Goal: Book appointment/travel/reservation

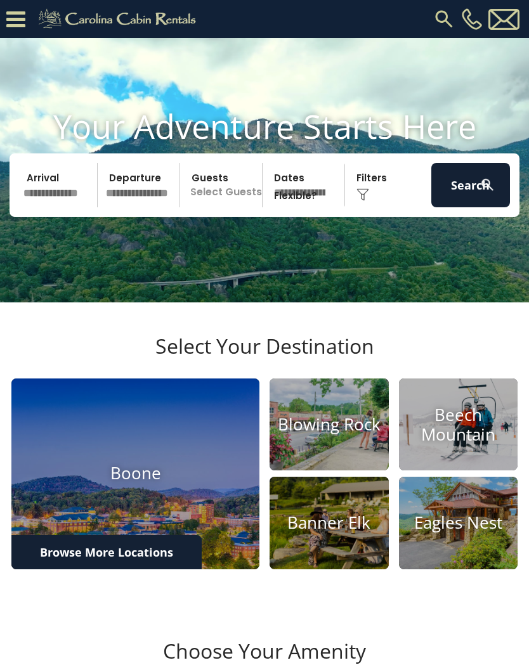
click at [63, 201] on input "text" at bounding box center [58, 185] width 79 height 44
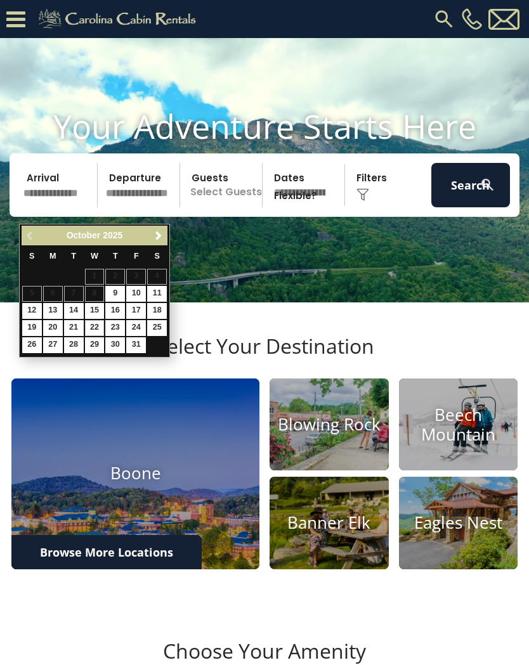
click at [94, 328] on link "22" at bounding box center [95, 328] width 20 height 16
type input "********"
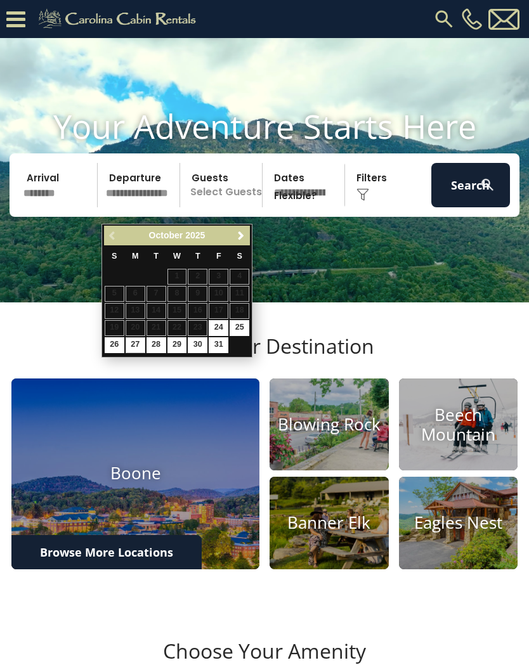
click at [139, 345] on link "27" at bounding box center [135, 345] width 20 height 16
type input "********"
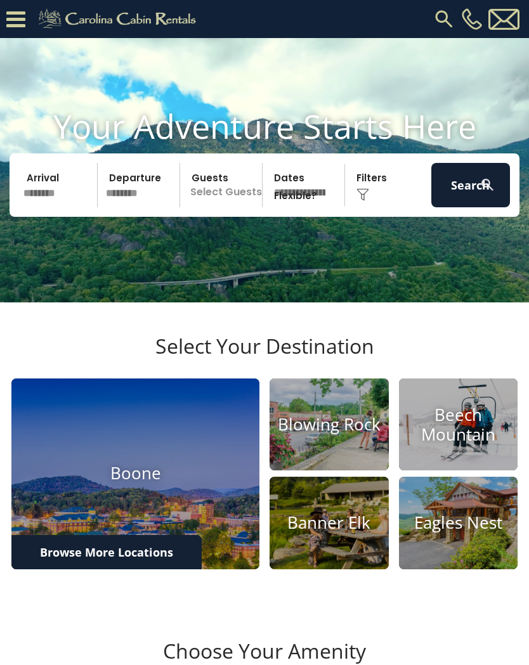
click at [236, 203] on p "Select Guests" at bounding box center [223, 185] width 78 height 44
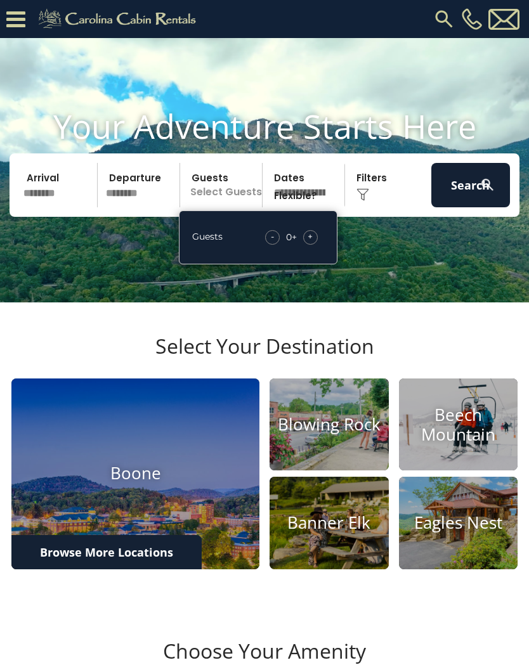
click at [316, 245] on div "+" at bounding box center [310, 237] width 15 height 15
click at [363, 201] on img at bounding box center [362, 194] width 13 height 13
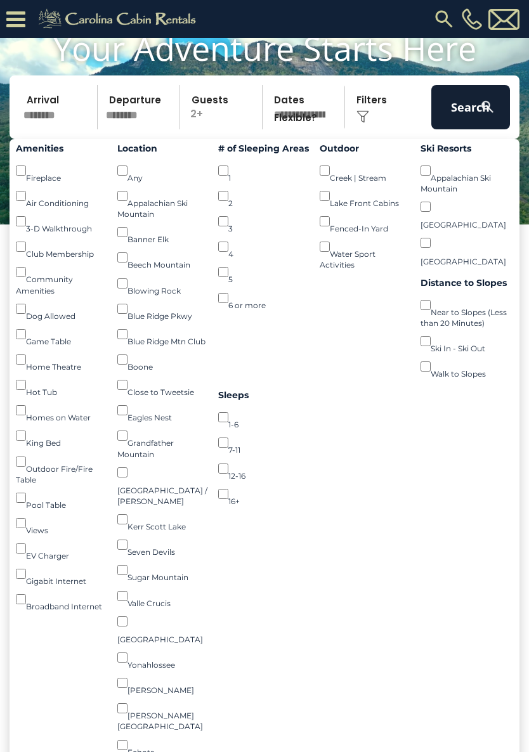
scroll to position [104, 0]
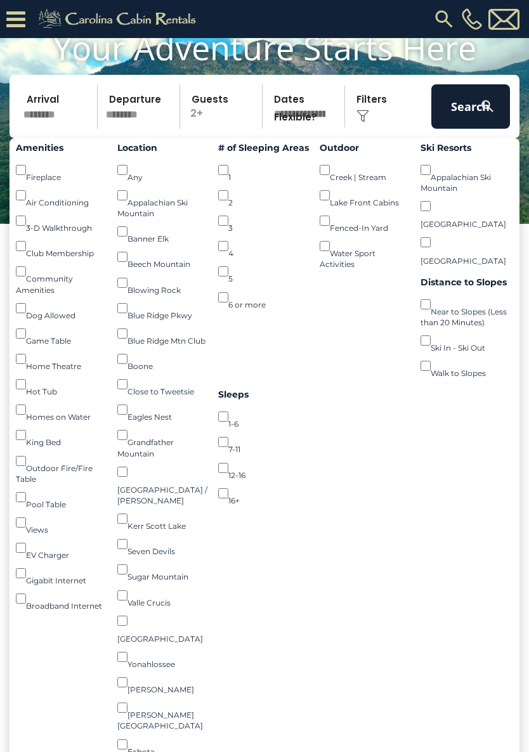
click at [473, 119] on button "Search" at bounding box center [470, 106] width 79 height 44
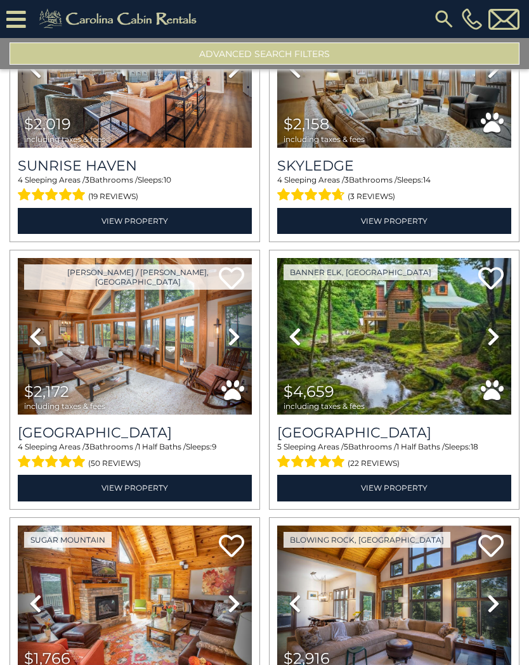
scroll to position [1464, 0]
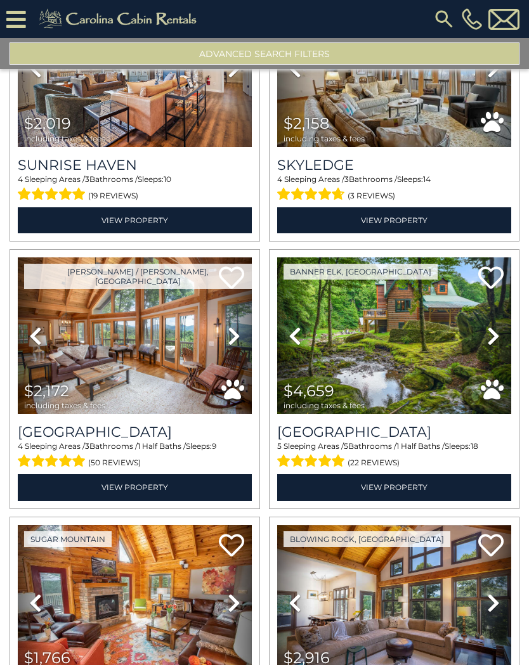
click at [205, 342] on img at bounding box center [135, 335] width 234 height 157
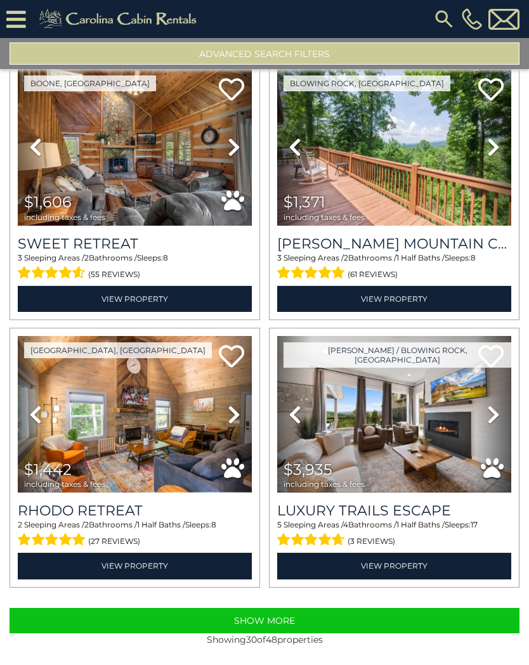
scroll to position [3527, 0]
click at [392, 622] on button "Show More" at bounding box center [265, 620] width 510 height 25
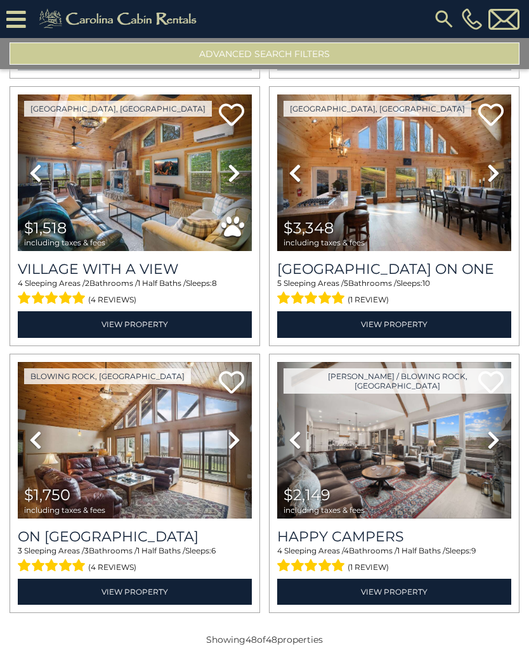
scroll to position [5909, 0]
click at [439, 463] on img at bounding box center [394, 440] width 234 height 157
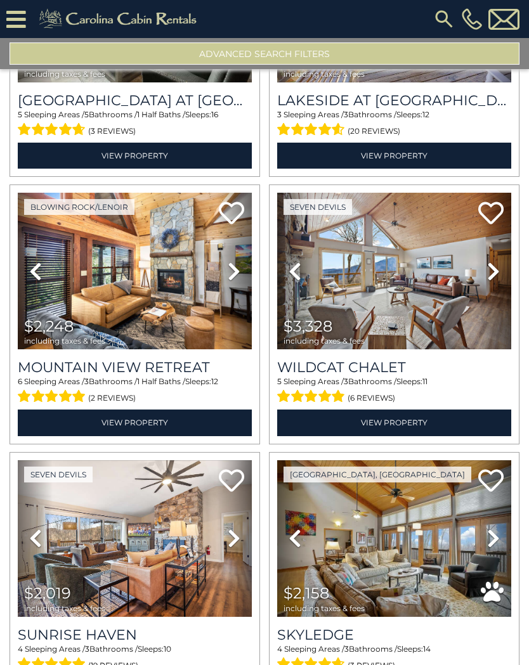
scroll to position [1034, 0]
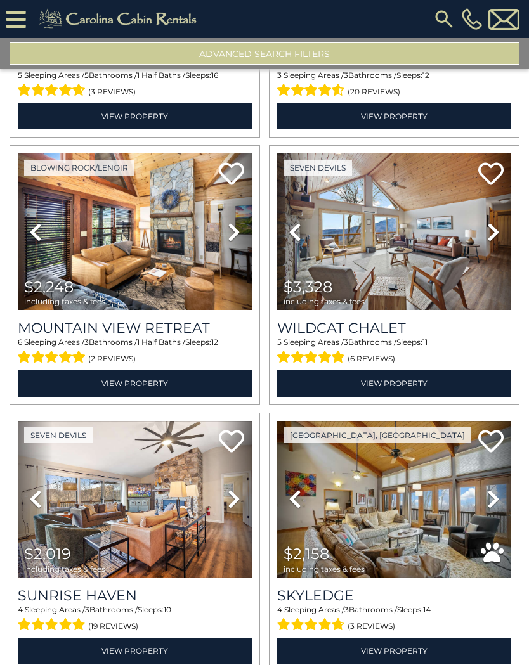
click at [90, 388] on link "View Property" at bounding box center [135, 383] width 234 height 26
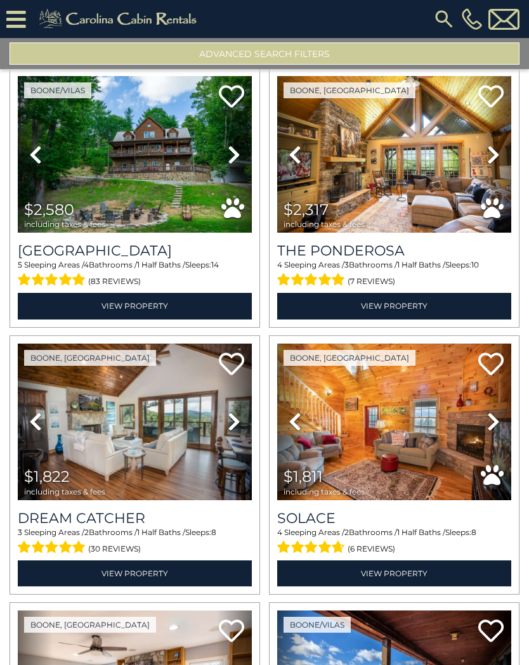
scroll to position [2179, 0]
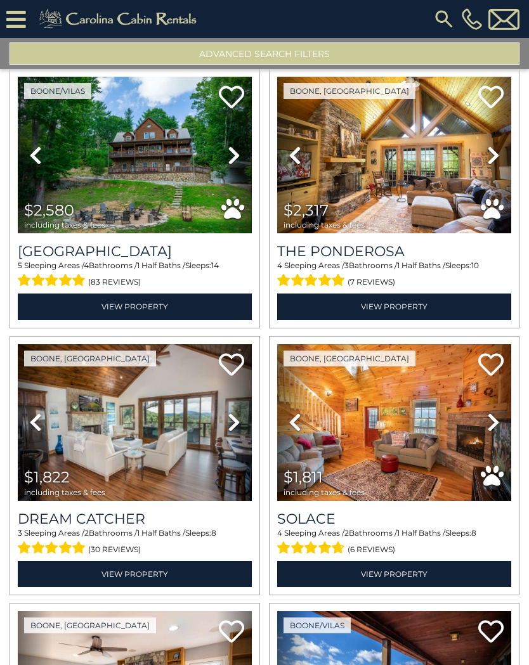
click at [74, 413] on img at bounding box center [135, 422] width 234 height 157
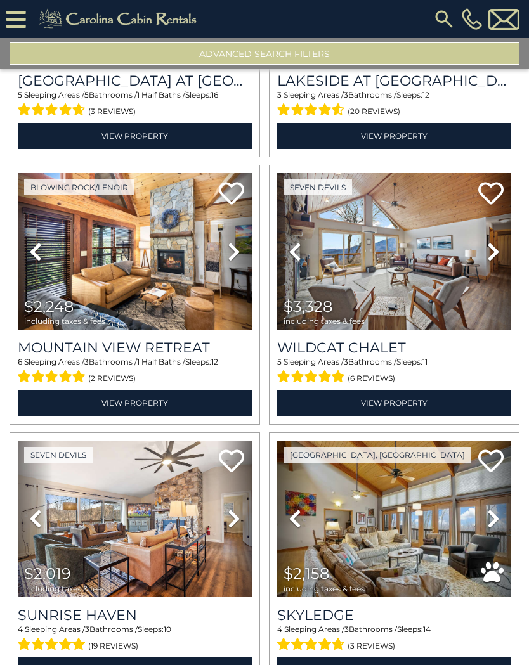
scroll to position [1013, 0]
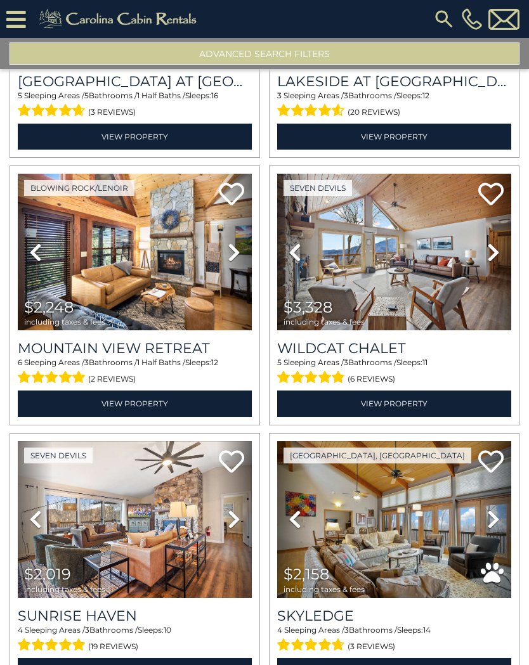
click at [167, 252] on img at bounding box center [135, 252] width 234 height 157
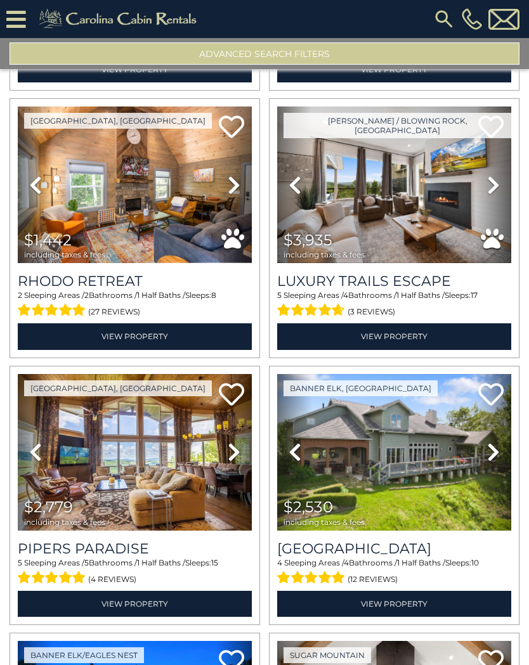
scroll to position [3772, 0]
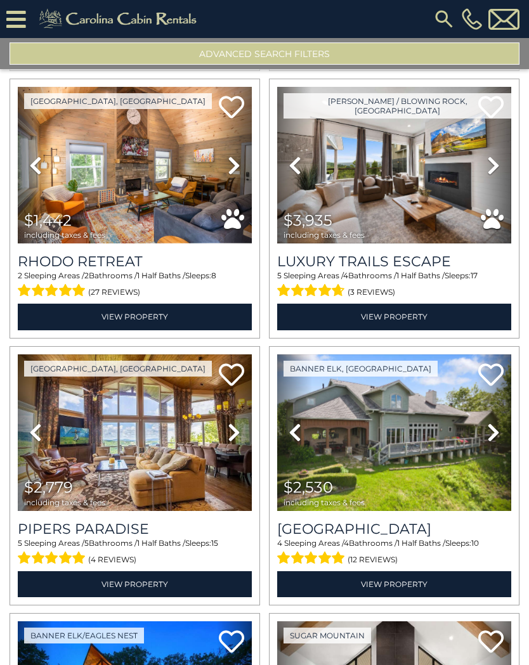
click at [464, 454] on img at bounding box center [394, 432] width 234 height 157
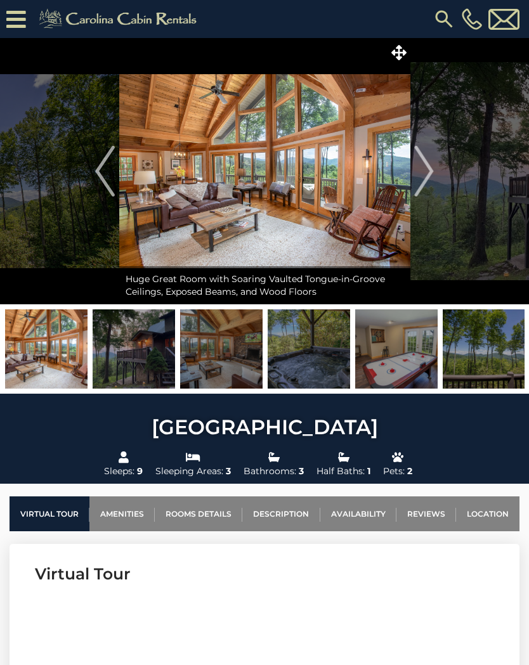
click at [328, 148] on img at bounding box center [264, 171] width 291 height 266
click at [402, 45] on icon at bounding box center [398, 52] width 15 height 15
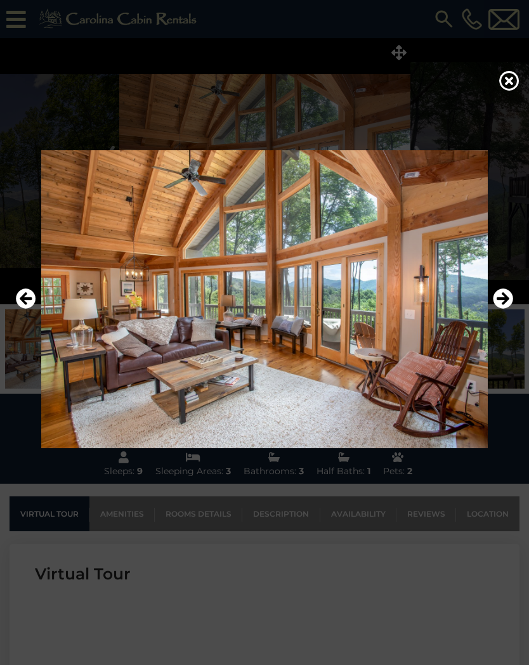
click at [509, 298] on icon "Next" at bounding box center [502, 298] width 20 height 20
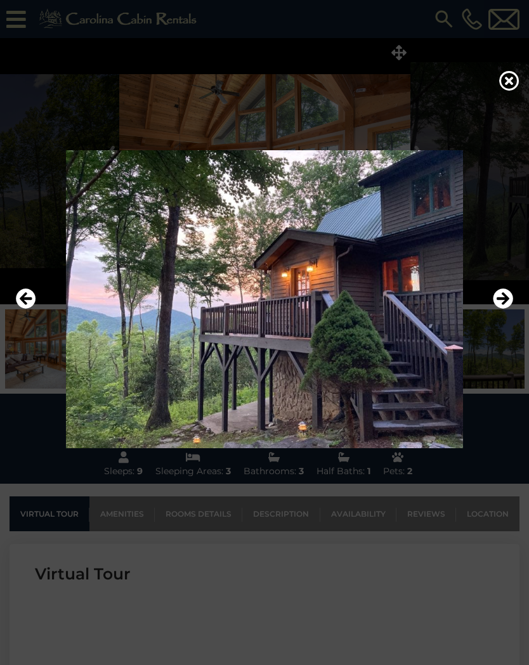
click at [491, 298] on img at bounding box center [264, 298] width 503 height 297
click at [492, 299] on icon "Next" at bounding box center [502, 298] width 20 height 20
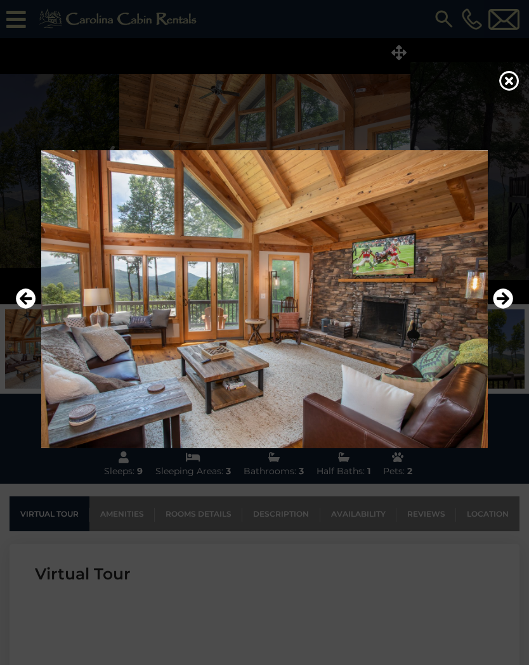
click at [490, 300] on img at bounding box center [264, 298] width 503 height 297
click at [506, 300] on icon "Next" at bounding box center [502, 298] width 20 height 20
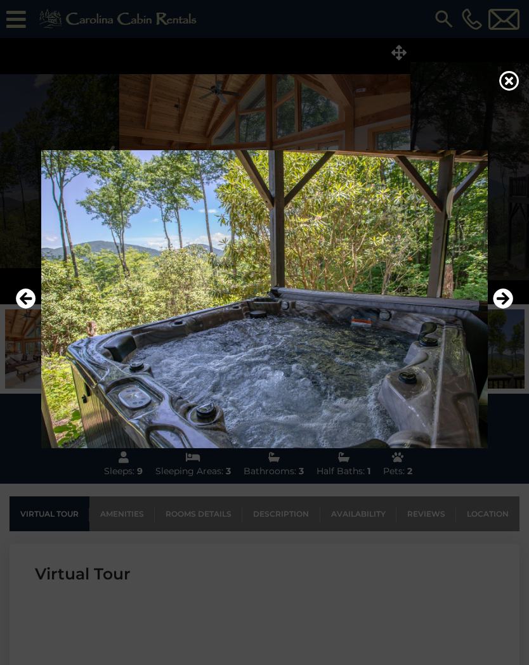
click at [501, 300] on icon "Next" at bounding box center [502, 298] width 20 height 20
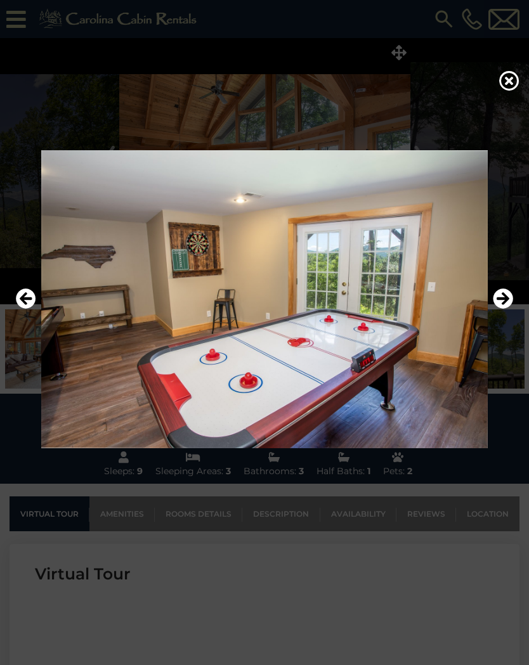
click at [504, 300] on icon "Next" at bounding box center [502, 298] width 20 height 20
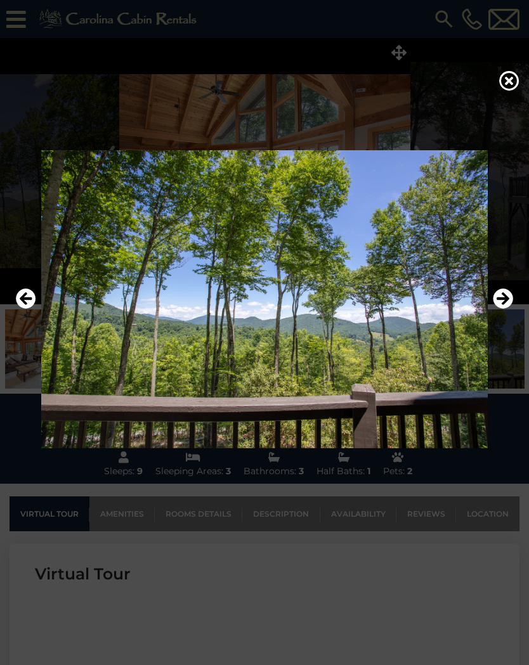
click at [503, 300] on icon "Next" at bounding box center [502, 298] width 20 height 20
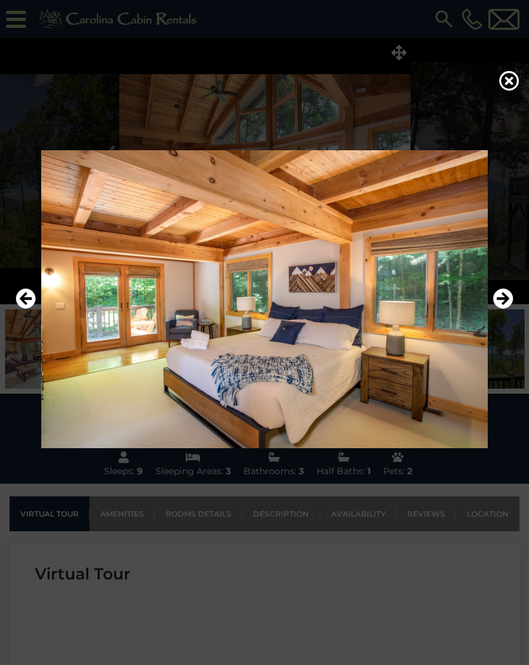
click at [503, 300] on icon "Next" at bounding box center [502, 298] width 20 height 20
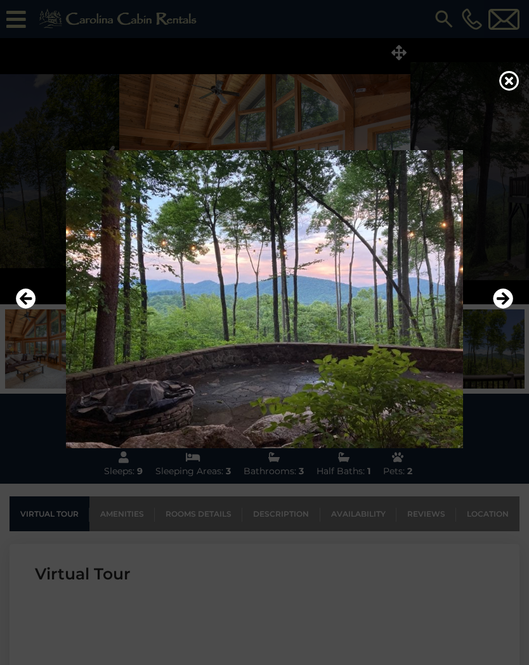
click at [503, 299] on icon "Next" at bounding box center [502, 298] width 20 height 20
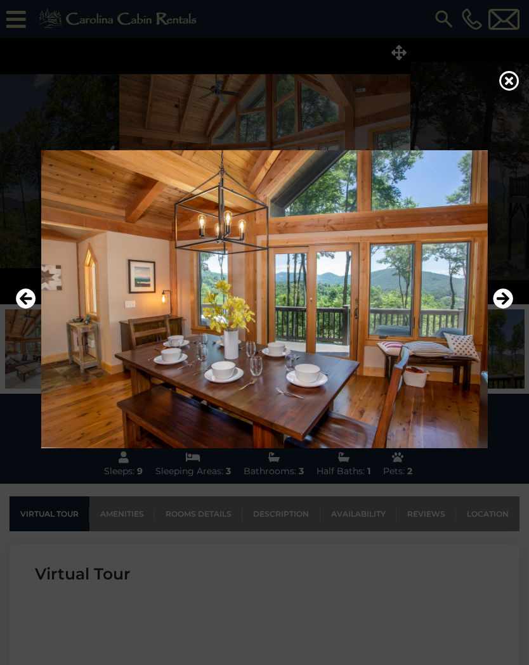
click at [504, 298] on icon "Next" at bounding box center [502, 298] width 20 height 20
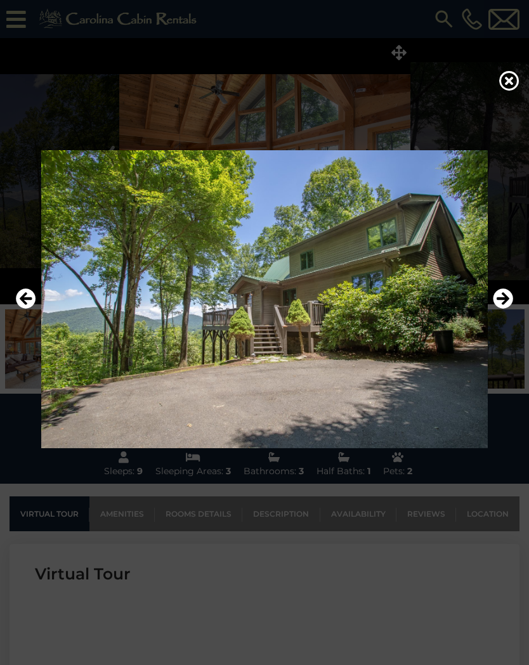
click at [505, 299] on icon "Next" at bounding box center [502, 298] width 20 height 20
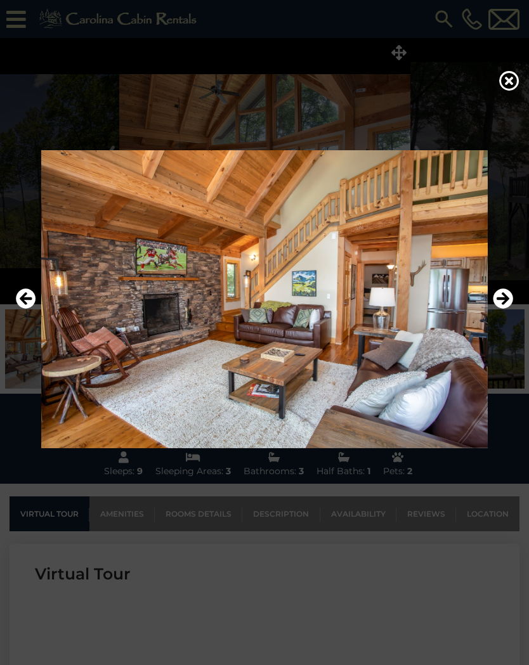
click at [504, 300] on icon "Next" at bounding box center [502, 298] width 20 height 20
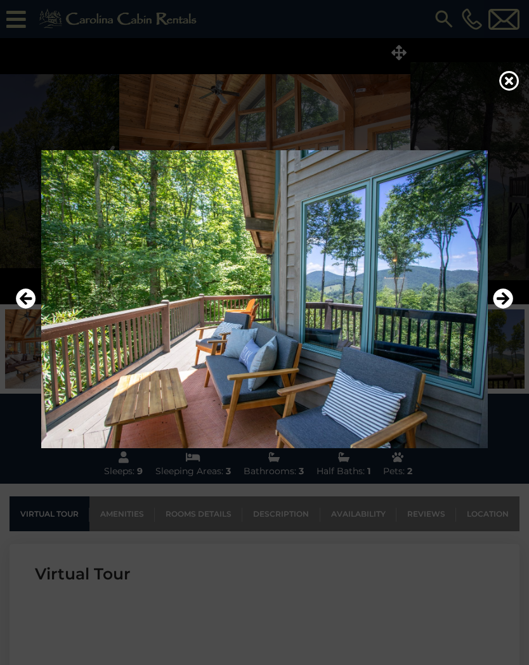
click at [505, 300] on icon "Next" at bounding box center [502, 298] width 20 height 20
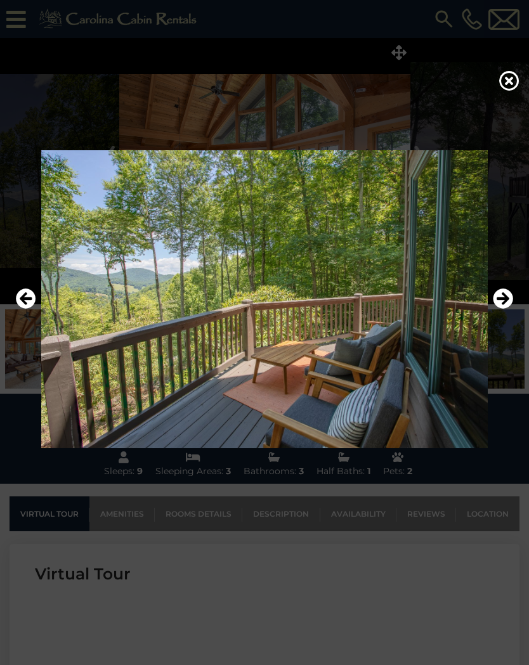
click at [506, 300] on icon "Next" at bounding box center [502, 298] width 20 height 20
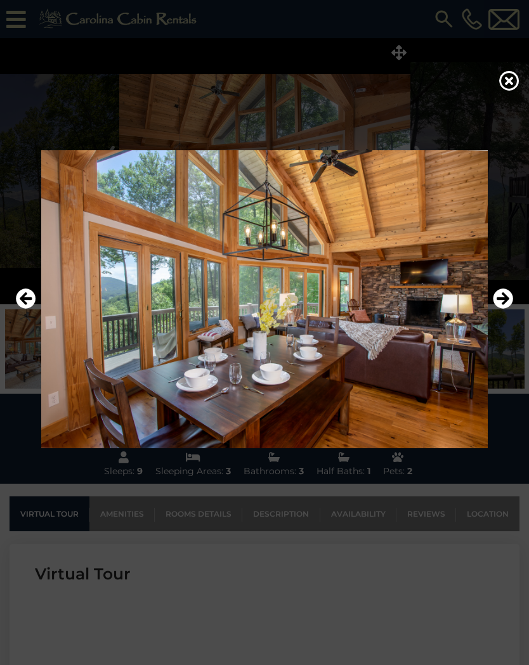
click at [508, 300] on icon "Next" at bounding box center [502, 298] width 20 height 20
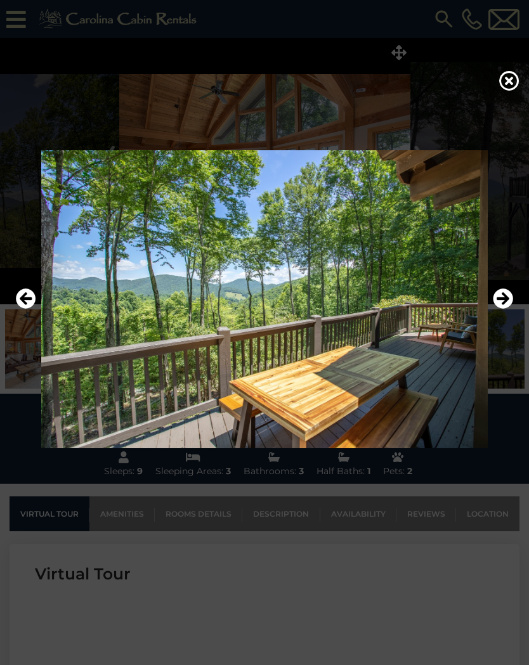
click at [508, 298] on icon "Next" at bounding box center [502, 298] width 20 height 20
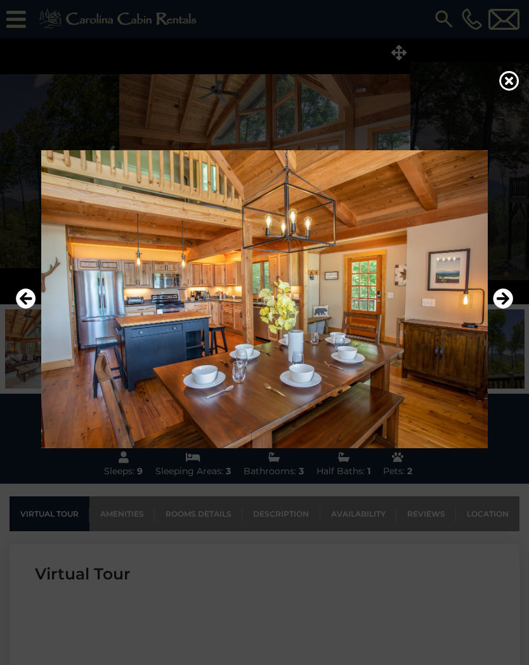
click at [506, 298] on icon "Next" at bounding box center [502, 298] width 20 height 20
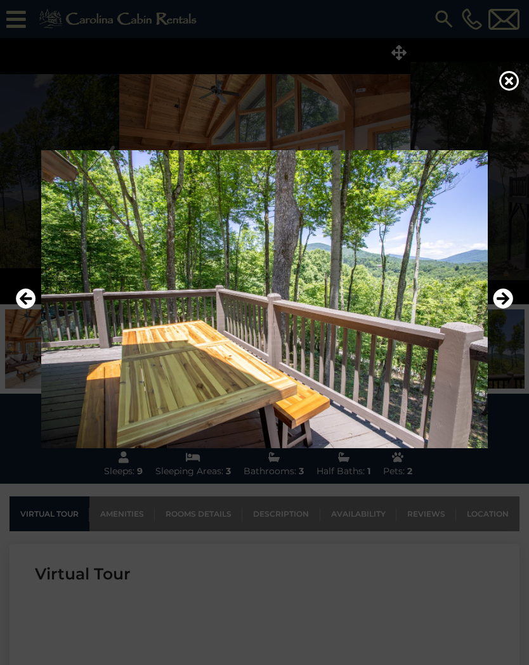
click at [508, 298] on icon "Next" at bounding box center [502, 298] width 20 height 20
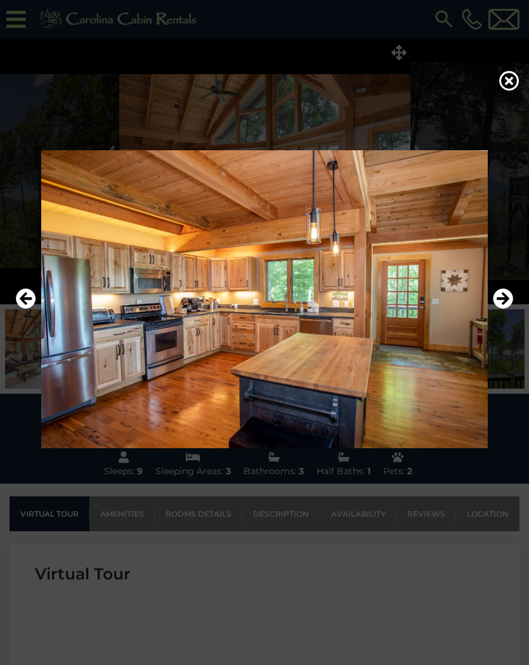
click at [513, 79] on icon at bounding box center [509, 80] width 20 height 20
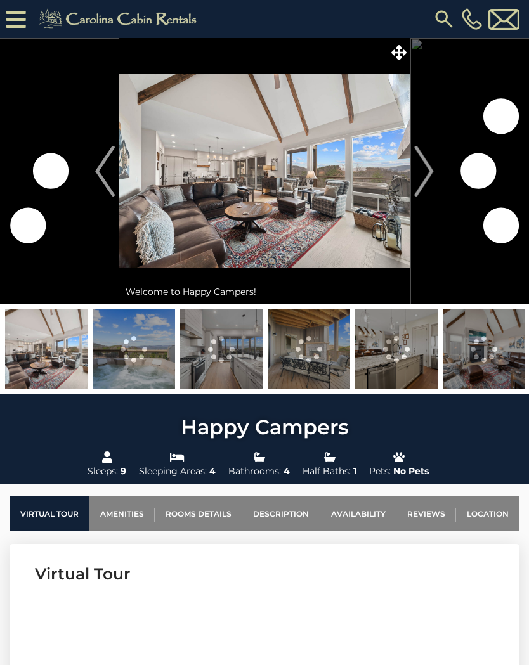
click at [394, 58] on icon at bounding box center [398, 52] width 15 height 15
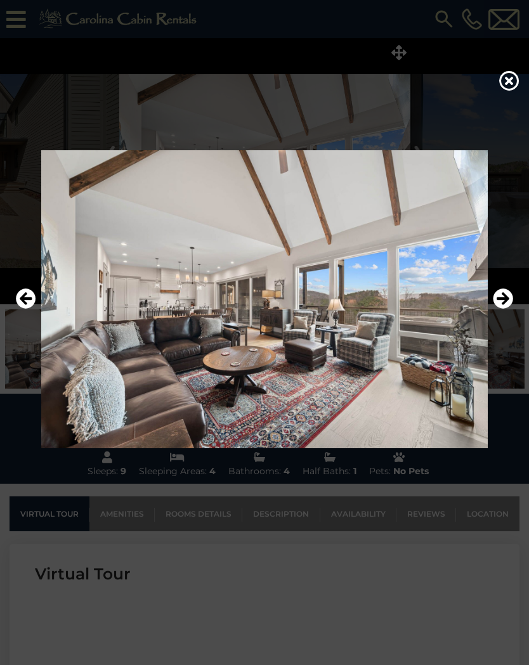
click at [510, 297] on icon "Next" at bounding box center [502, 298] width 20 height 20
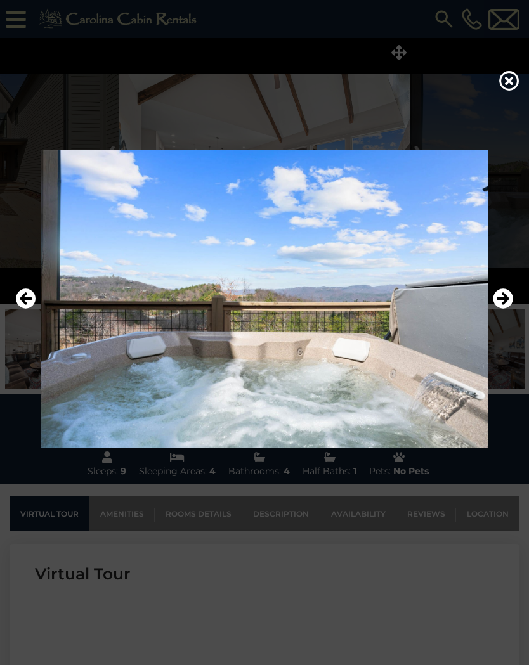
click at [504, 299] on icon "Next" at bounding box center [502, 298] width 20 height 20
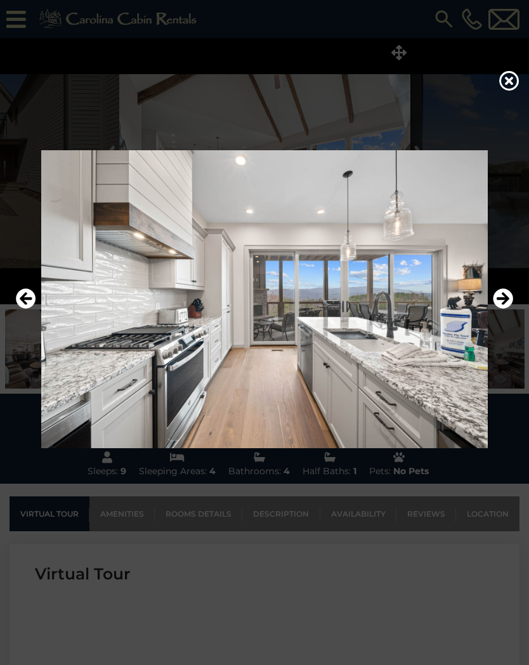
click at [501, 299] on icon "Next" at bounding box center [502, 298] width 20 height 20
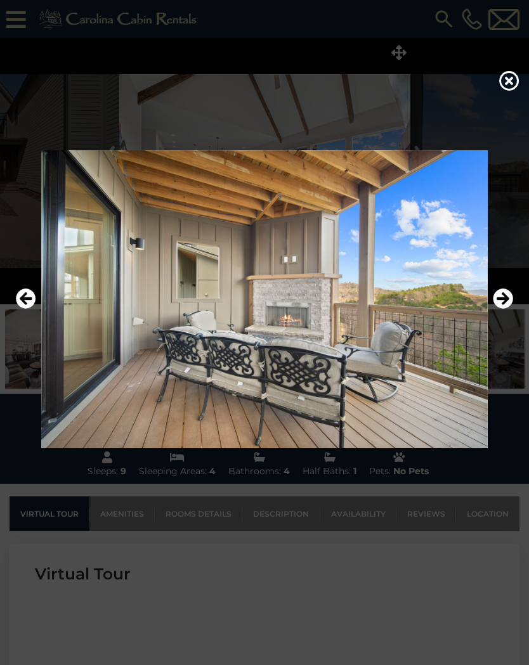
click at [496, 297] on icon "Next" at bounding box center [502, 298] width 20 height 20
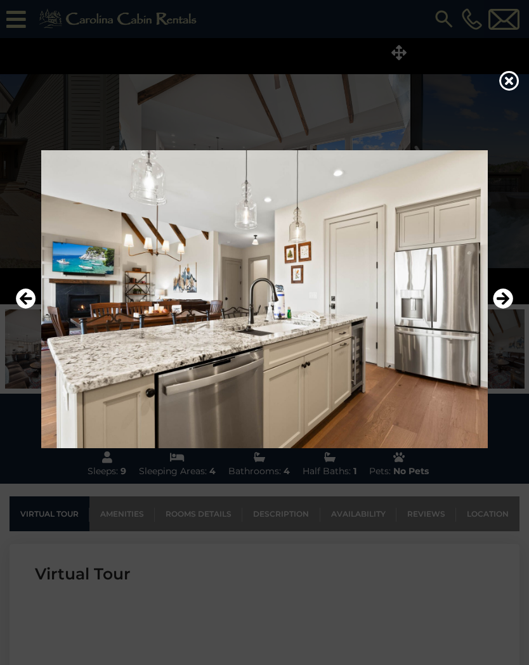
click at [498, 295] on icon "Next" at bounding box center [502, 298] width 20 height 20
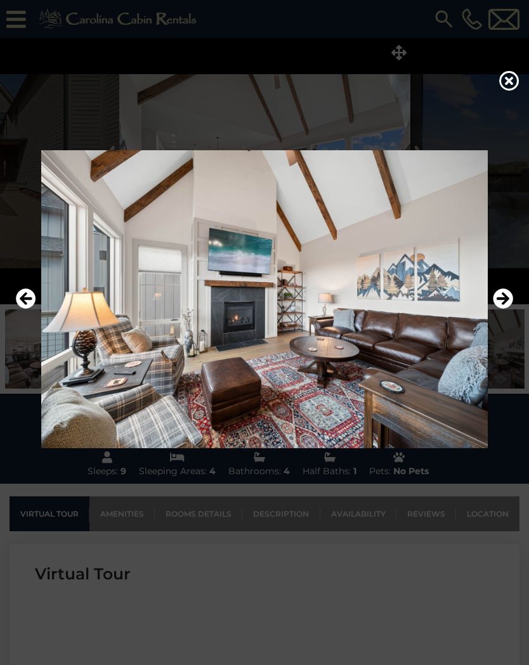
click at [496, 295] on icon "Next" at bounding box center [502, 298] width 20 height 20
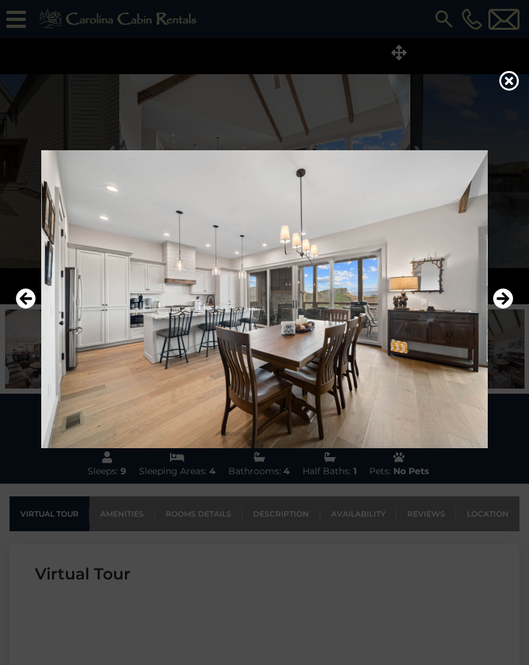
click at [498, 295] on icon "Next" at bounding box center [502, 298] width 20 height 20
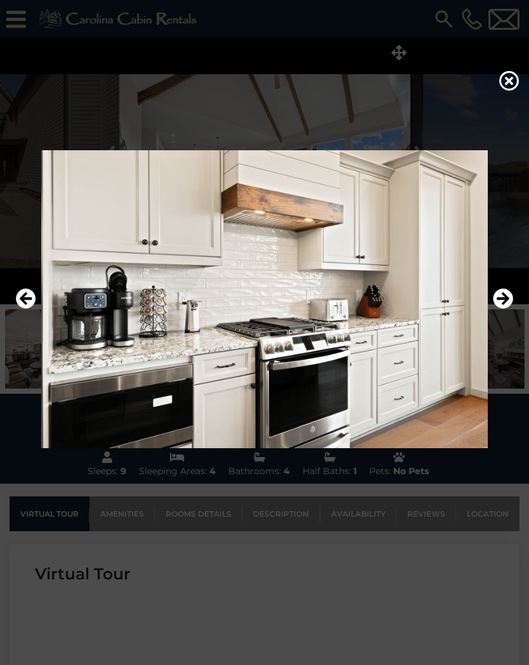
click at [498, 293] on icon "Next" at bounding box center [502, 298] width 20 height 20
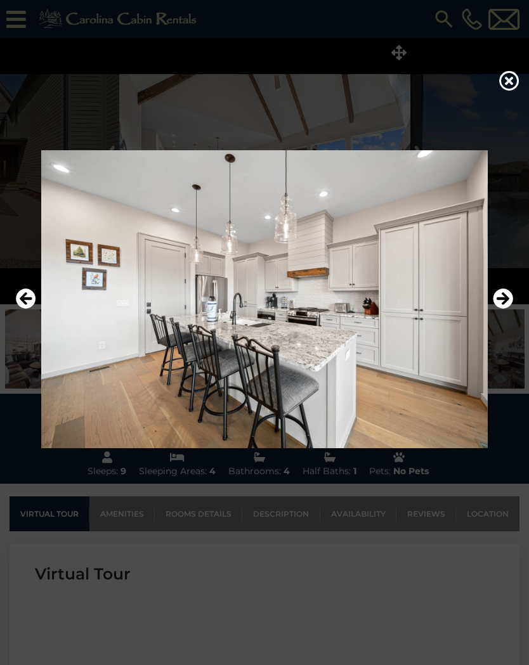
click at [498, 295] on icon "Next" at bounding box center [502, 298] width 20 height 20
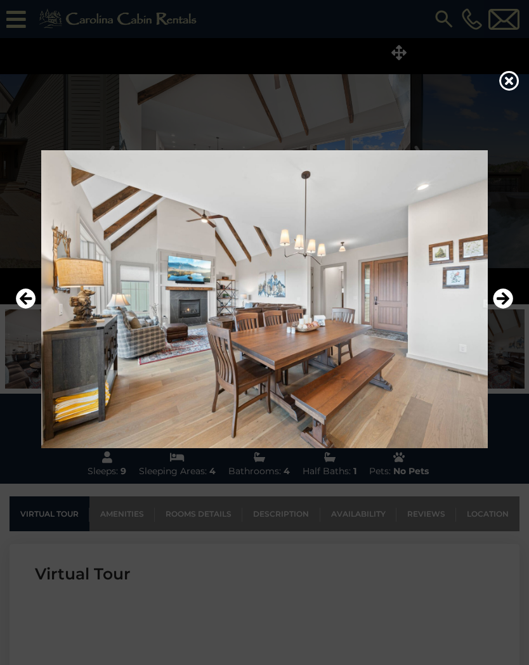
click at [496, 293] on icon "Next" at bounding box center [502, 298] width 20 height 20
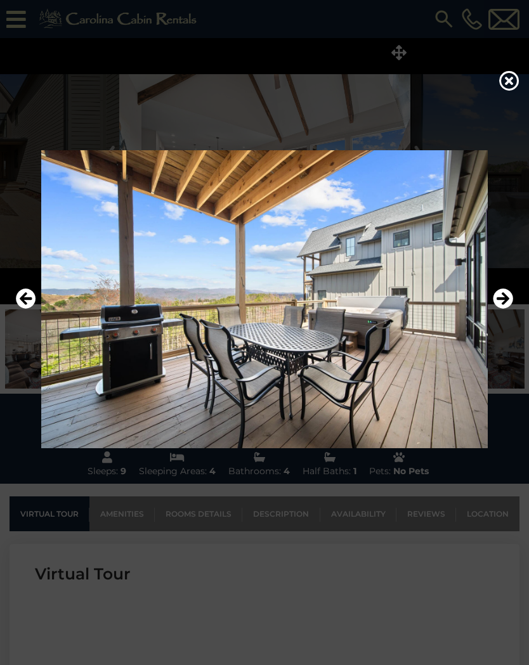
click at [496, 293] on icon "Next" at bounding box center [502, 298] width 20 height 20
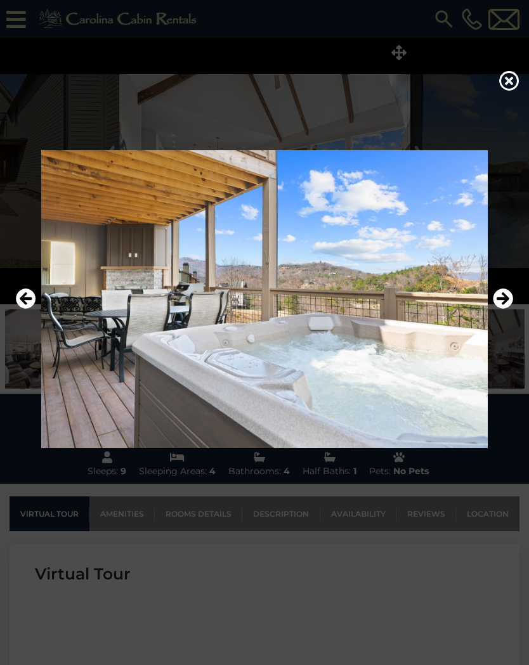
click at [30, 303] on icon "Previous" at bounding box center [26, 298] width 20 height 20
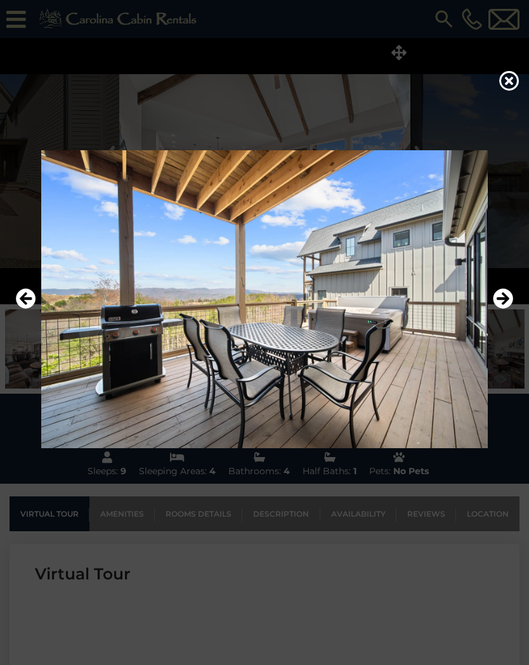
click at [502, 297] on icon "Next" at bounding box center [502, 298] width 20 height 20
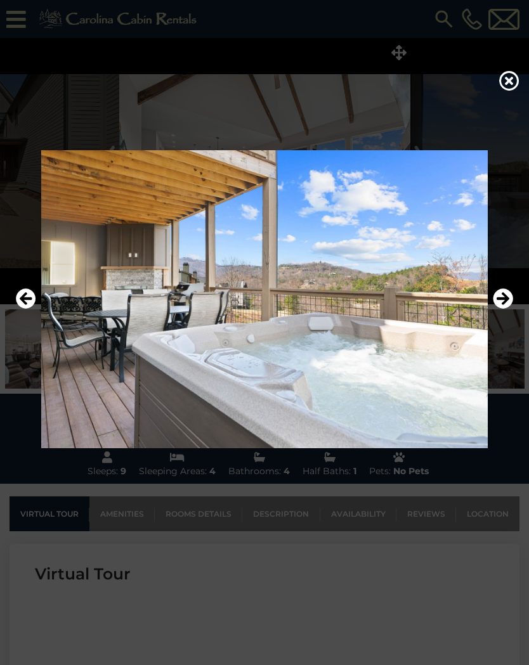
click at [499, 299] on icon "Next" at bounding box center [502, 298] width 20 height 20
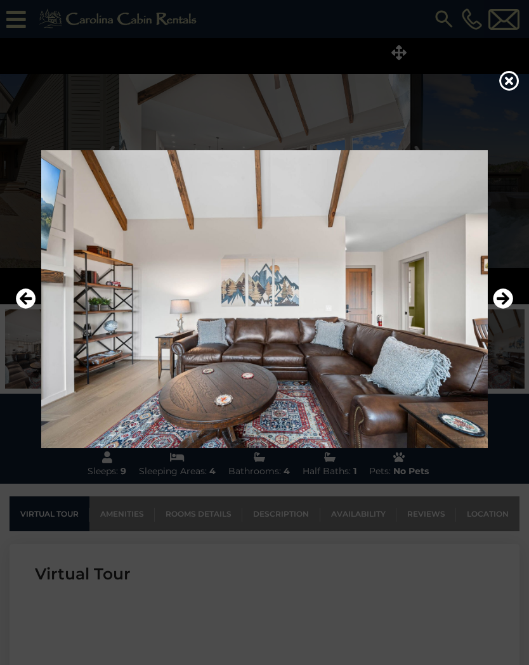
click at [502, 297] on icon "Next" at bounding box center [502, 298] width 20 height 20
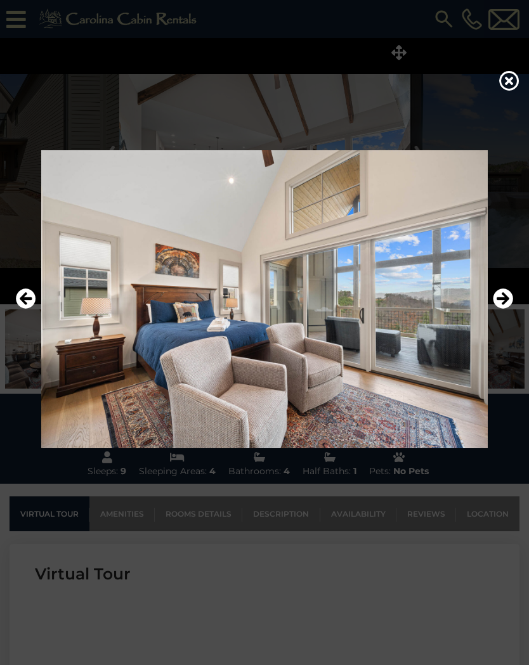
click at [505, 295] on icon "Next" at bounding box center [502, 298] width 20 height 20
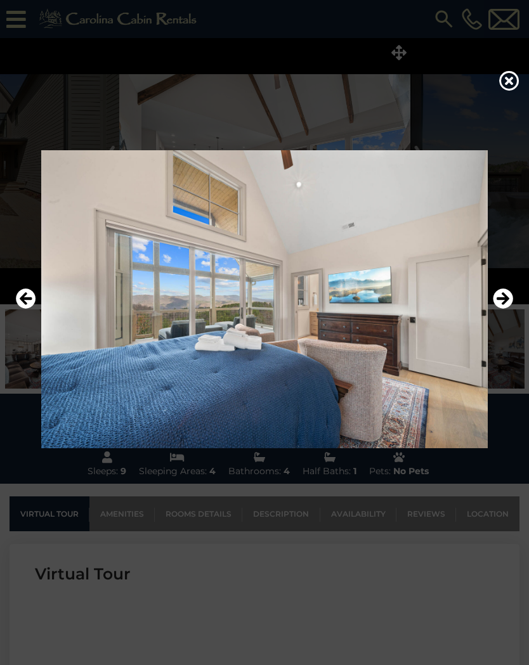
click at [507, 296] on icon "Next" at bounding box center [502, 298] width 20 height 20
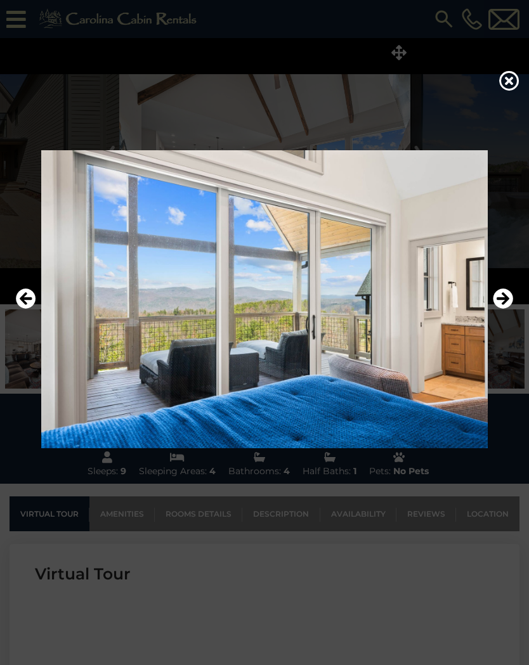
click at [505, 296] on icon "Next" at bounding box center [502, 298] width 20 height 20
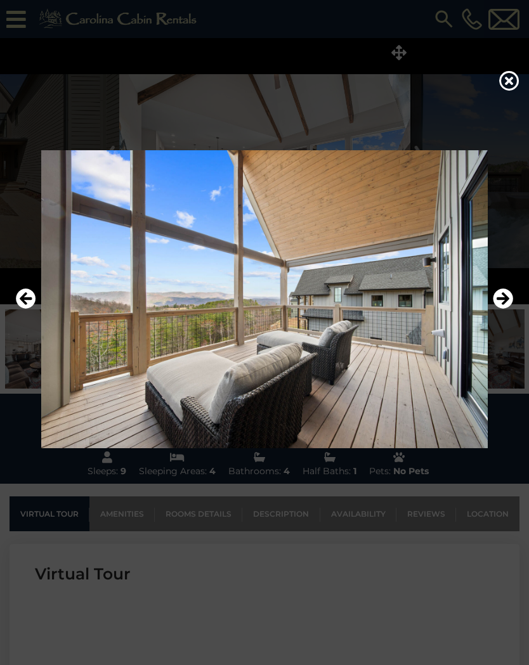
click at [502, 295] on icon "Next" at bounding box center [502, 298] width 20 height 20
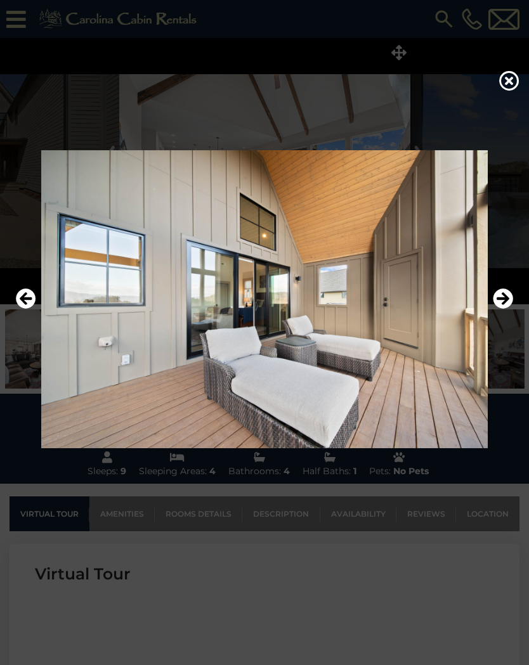
click at [504, 296] on icon "Next" at bounding box center [502, 298] width 20 height 20
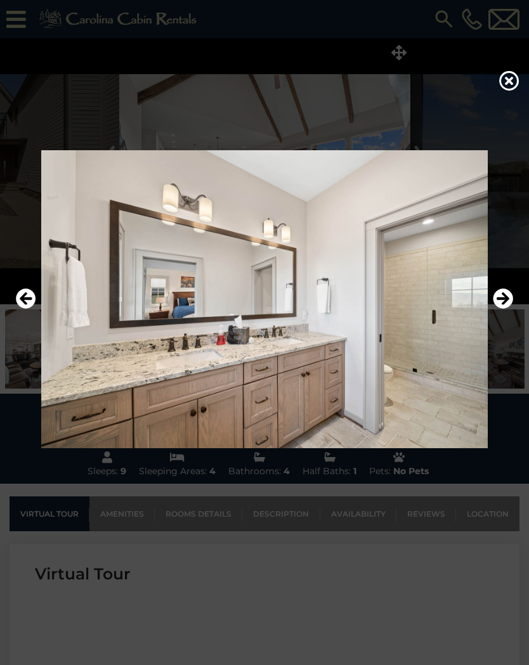
click at [504, 295] on icon "Next" at bounding box center [502, 298] width 20 height 20
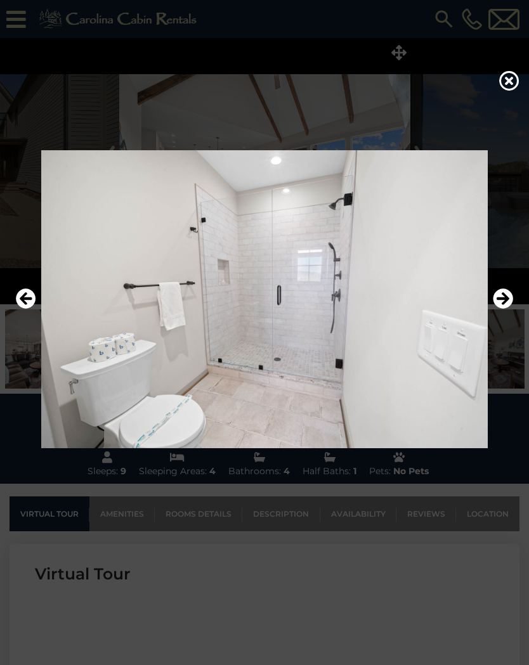
click at [506, 295] on icon "Next" at bounding box center [502, 298] width 20 height 20
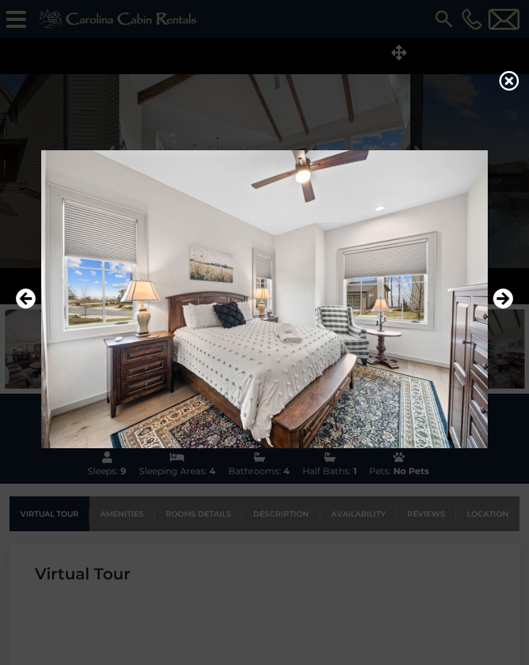
click at [505, 297] on icon "Next" at bounding box center [502, 298] width 20 height 20
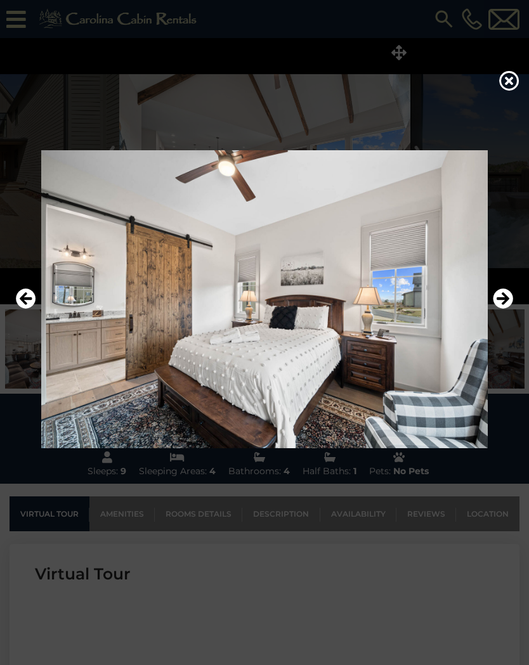
click at [508, 296] on icon "Next" at bounding box center [502, 298] width 20 height 20
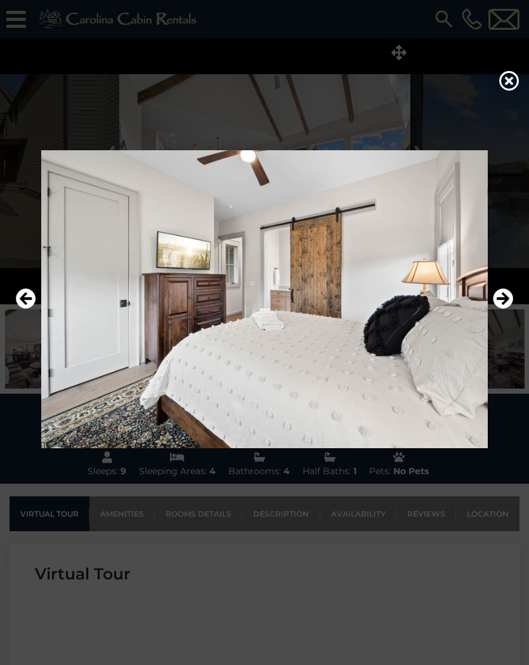
click at [508, 296] on icon "Next" at bounding box center [502, 298] width 20 height 20
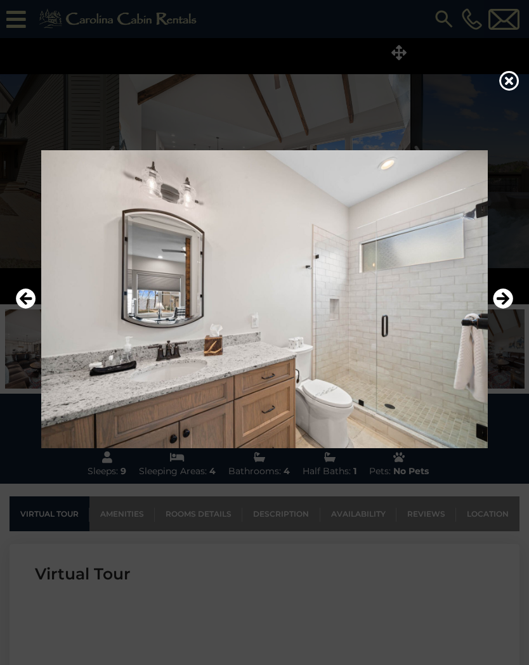
click at [507, 295] on icon "Next" at bounding box center [502, 298] width 20 height 20
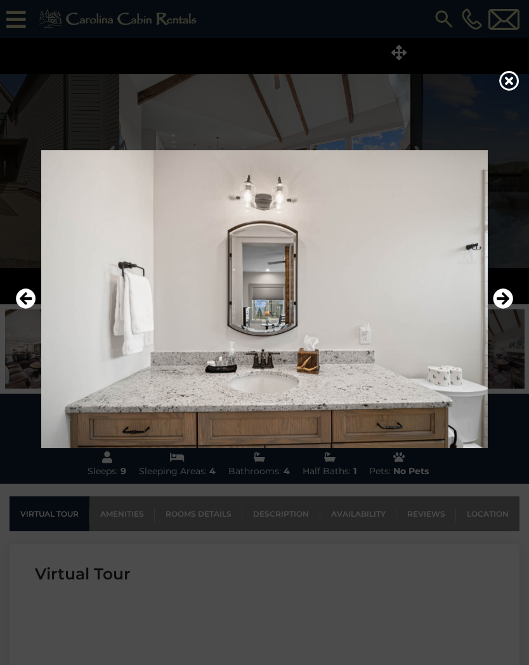
click at [503, 295] on icon "Next" at bounding box center [502, 298] width 20 height 20
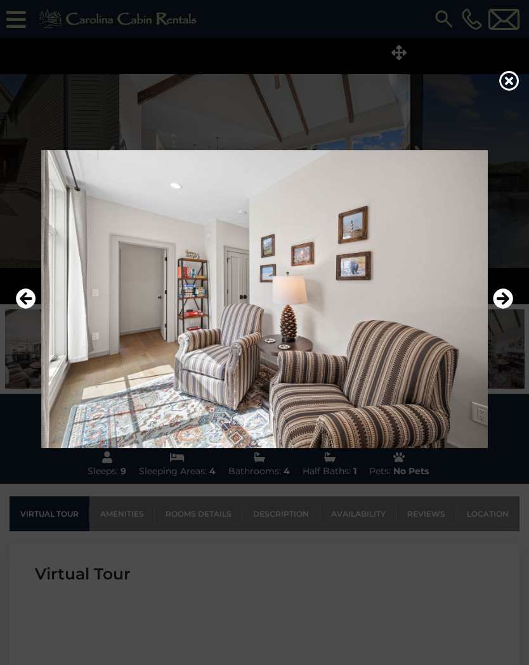
click at [506, 297] on icon "Next" at bounding box center [502, 298] width 20 height 20
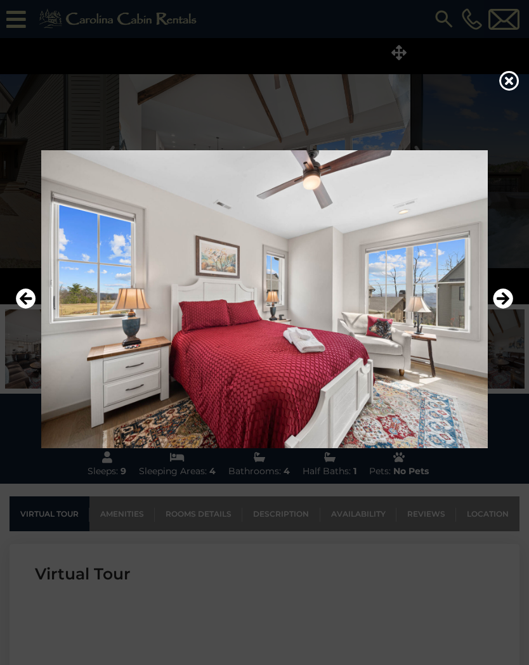
click at [511, 298] on icon "Next" at bounding box center [502, 298] width 20 height 20
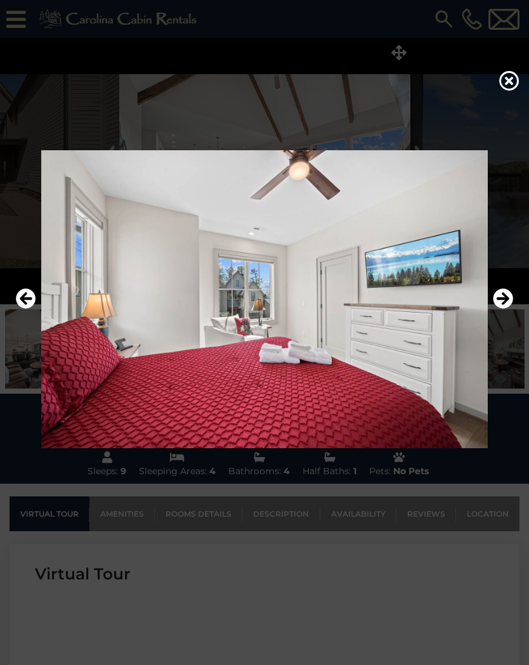
click at [505, 305] on icon "Next" at bounding box center [502, 298] width 20 height 20
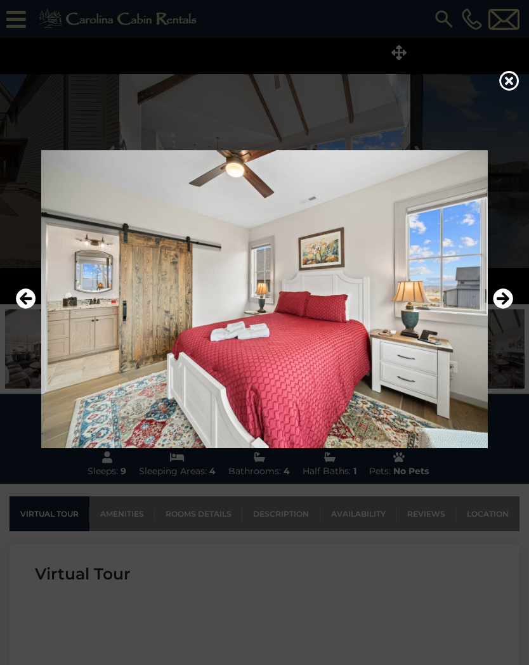
click at [504, 305] on icon "Next" at bounding box center [502, 298] width 20 height 20
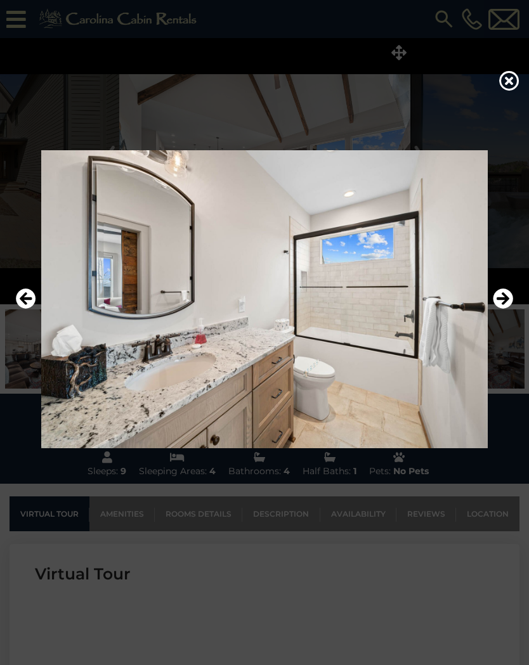
click at [505, 306] on icon "Next" at bounding box center [502, 298] width 20 height 20
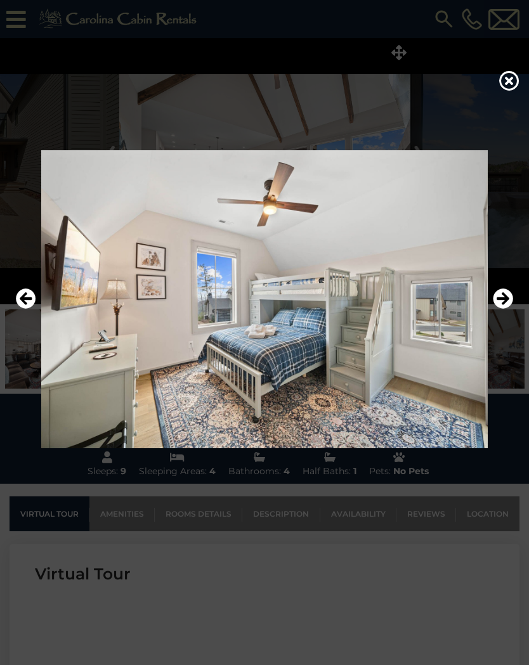
click at [506, 307] on icon "Next" at bounding box center [502, 298] width 20 height 20
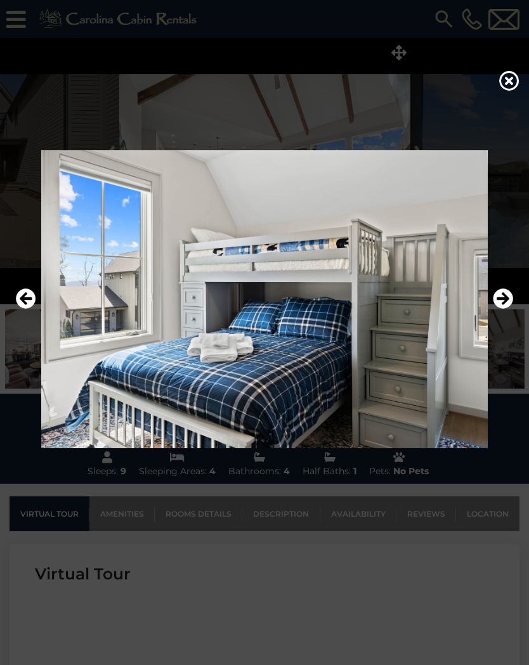
click at [506, 305] on icon "Next" at bounding box center [502, 298] width 20 height 20
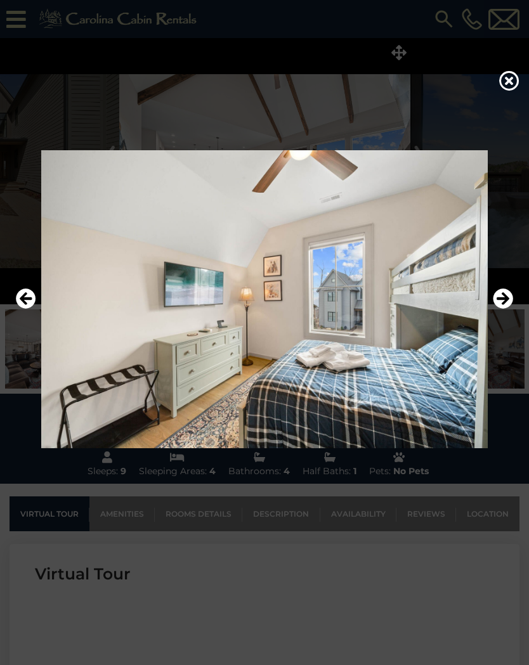
click at [508, 304] on icon "Next" at bounding box center [502, 298] width 20 height 20
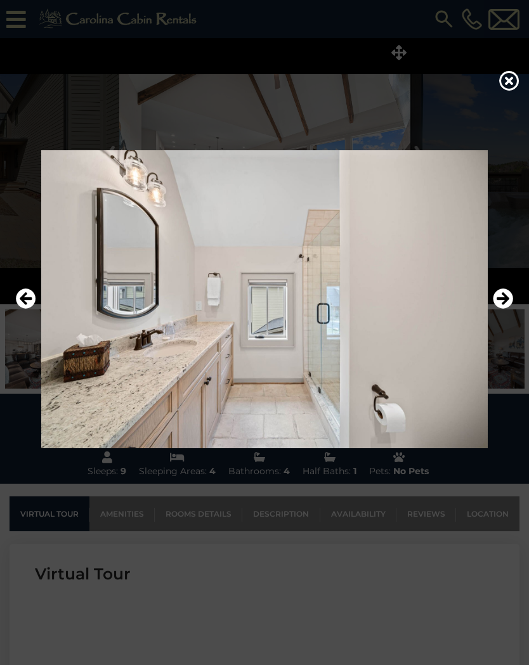
click at [509, 82] on icon at bounding box center [509, 80] width 20 height 20
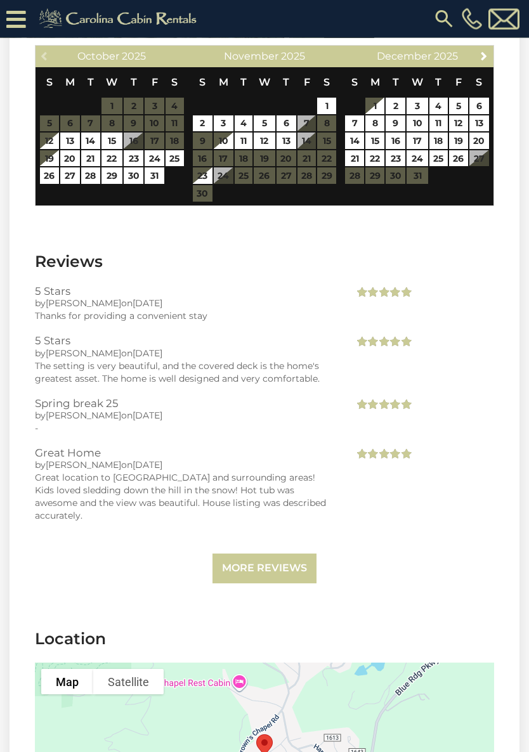
scroll to position [3313, 0]
click at [288, 553] on link "More Reviews" at bounding box center [264, 568] width 104 height 30
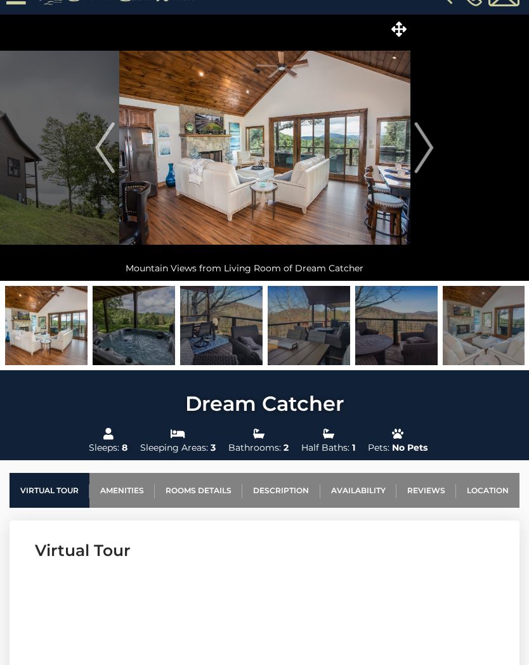
scroll to position [0, 0]
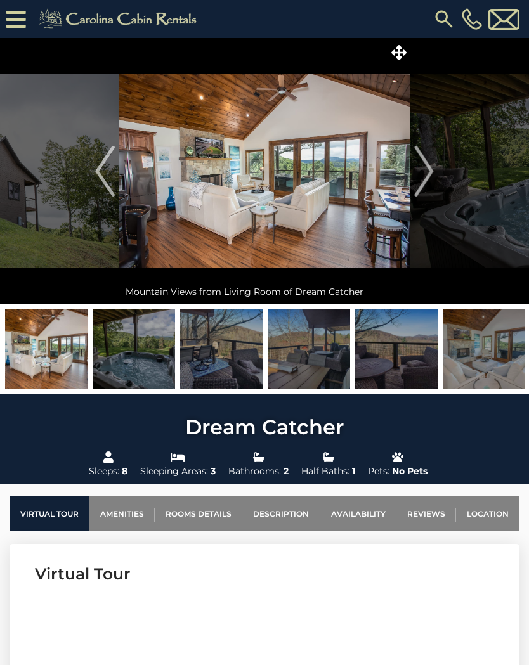
click at [326, 162] on img at bounding box center [264, 171] width 291 height 266
click at [400, 40] on img at bounding box center [264, 171] width 291 height 266
click at [406, 63] on img at bounding box center [264, 171] width 291 height 266
click at [402, 50] on icon at bounding box center [398, 52] width 15 height 15
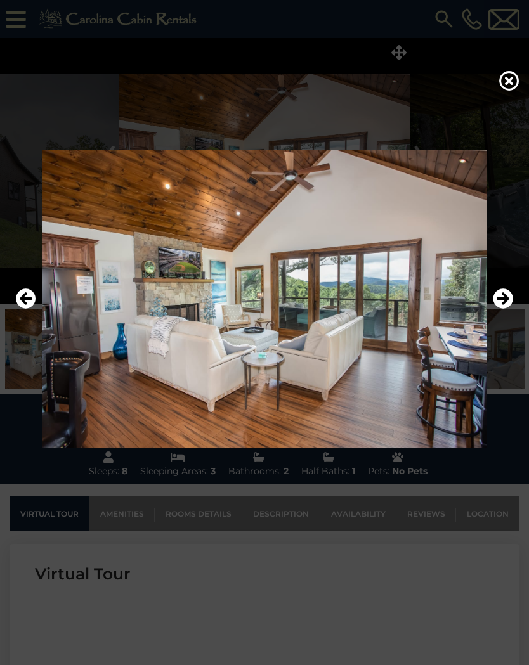
click at [494, 293] on icon "Next" at bounding box center [502, 298] width 20 height 20
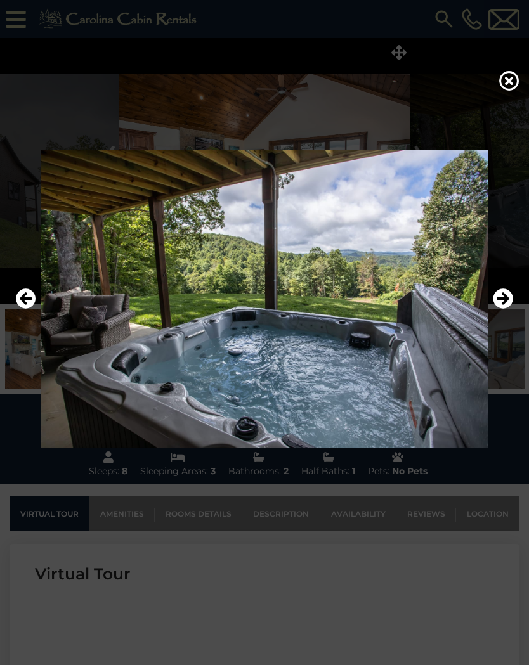
click at [506, 302] on icon "Next" at bounding box center [502, 298] width 20 height 20
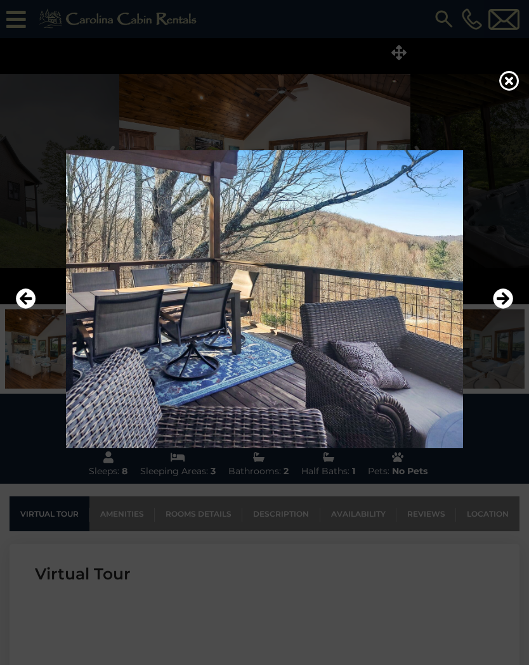
click at [508, 304] on icon "Next" at bounding box center [502, 298] width 20 height 20
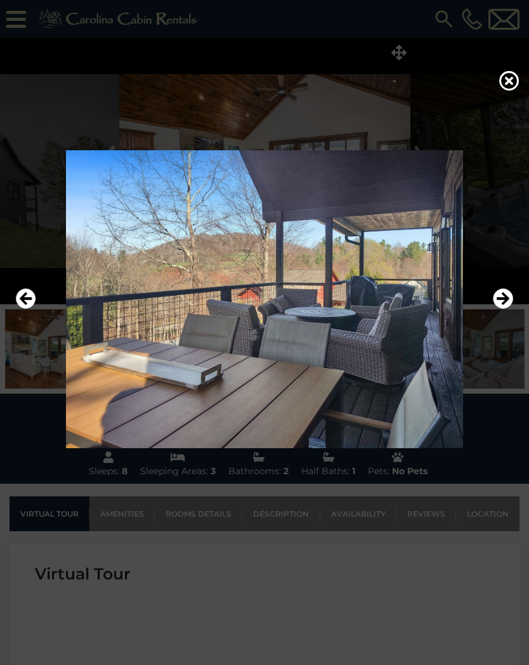
click at [504, 301] on icon "Next" at bounding box center [502, 298] width 20 height 20
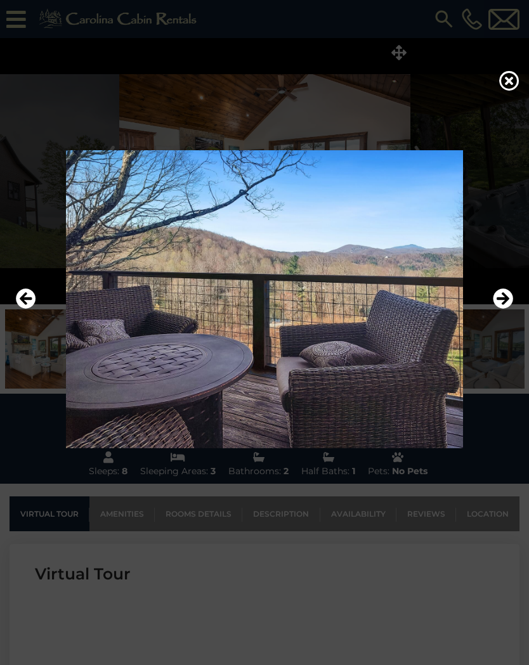
click at [505, 302] on icon "Next" at bounding box center [502, 298] width 20 height 20
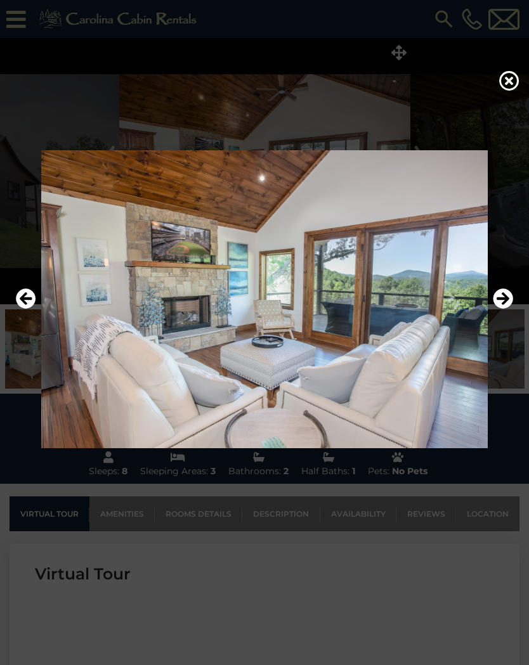
click at [509, 304] on icon "Next" at bounding box center [502, 298] width 20 height 20
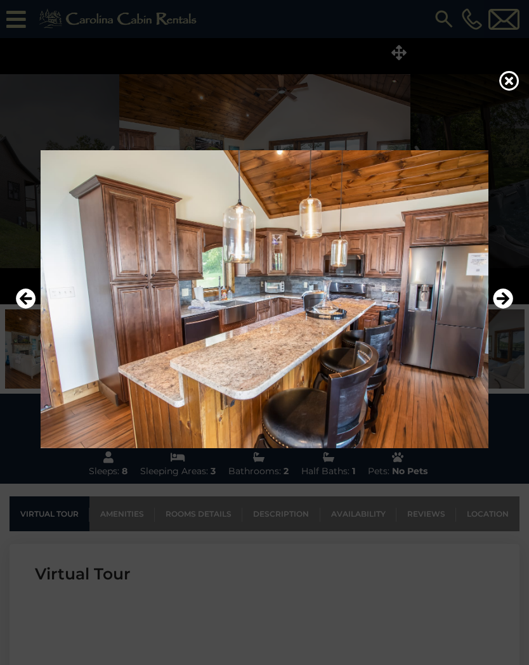
click at [507, 305] on icon "Next" at bounding box center [502, 298] width 20 height 20
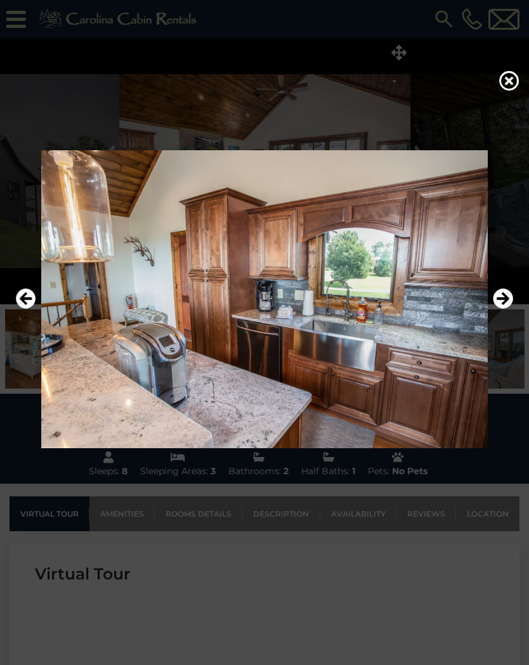
click at [505, 308] on icon "Next" at bounding box center [502, 298] width 20 height 20
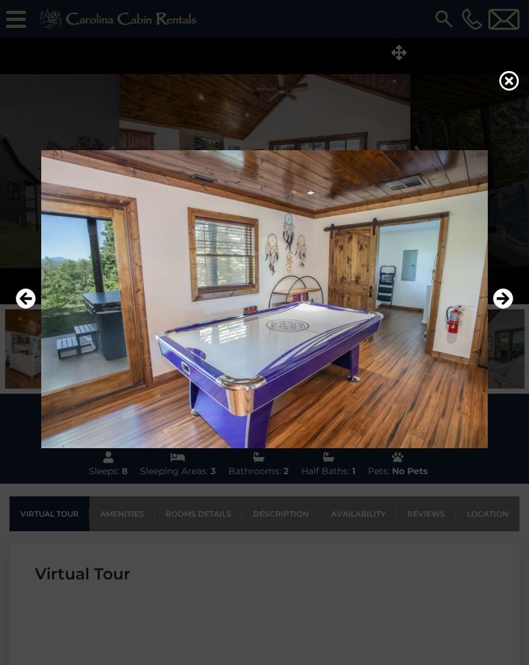
click at [506, 304] on icon "Next" at bounding box center [502, 298] width 20 height 20
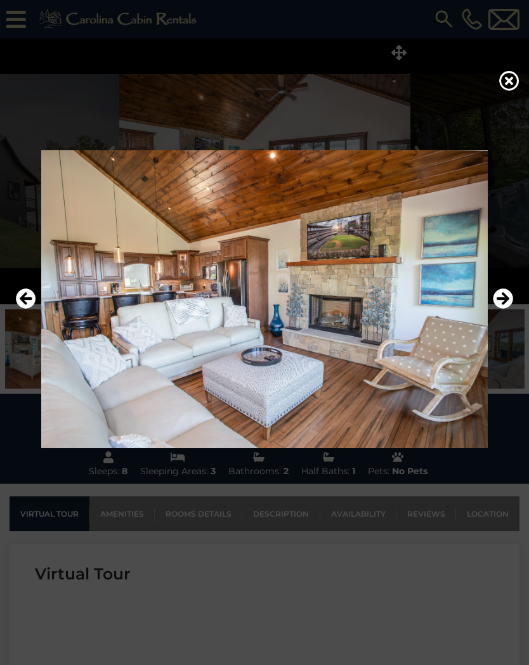
click at [506, 302] on icon "Next" at bounding box center [502, 298] width 20 height 20
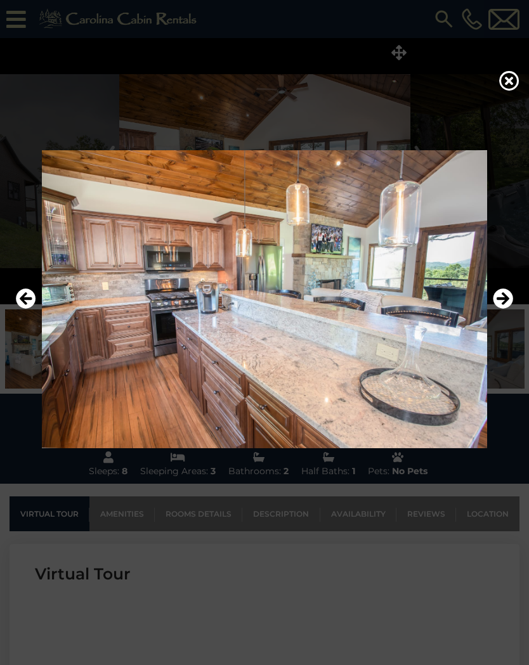
click at [505, 303] on icon "Next" at bounding box center [502, 298] width 20 height 20
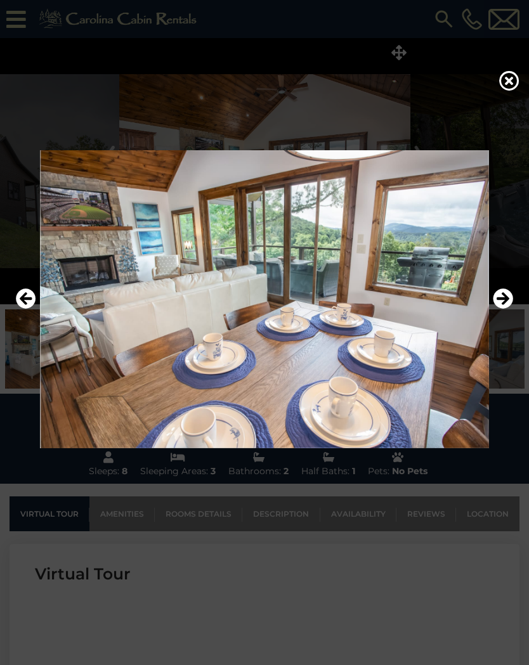
click at [506, 304] on icon "Next" at bounding box center [502, 298] width 20 height 20
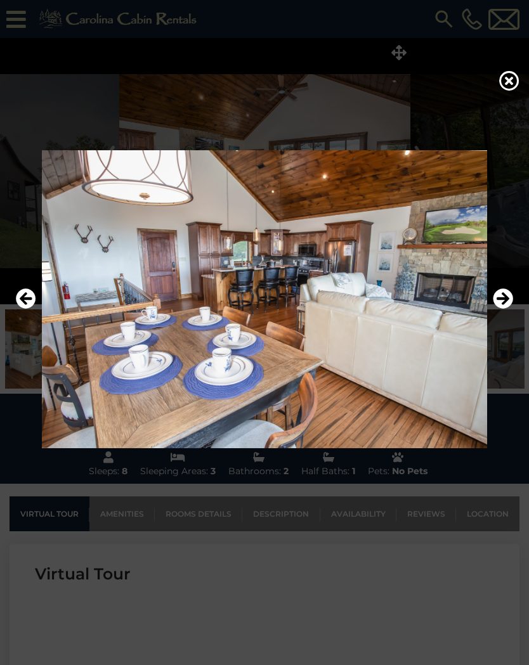
click at [506, 304] on icon "Next" at bounding box center [502, 298] width 20 height 20
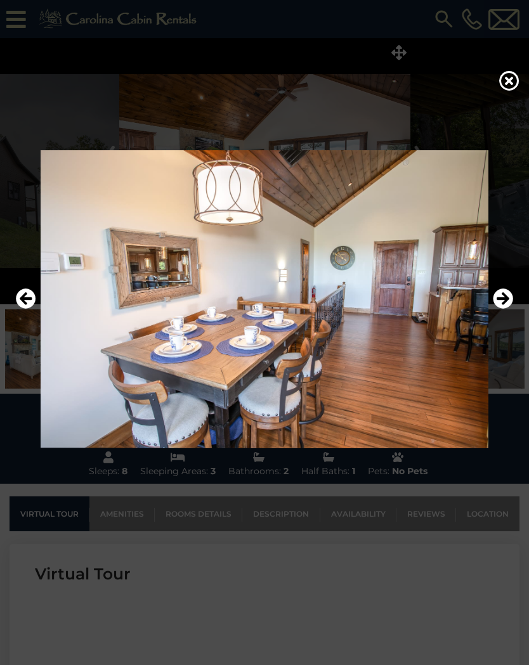
click at [506, 305] on icon "Next" at bounding box center [502, 298] width 20 height 20
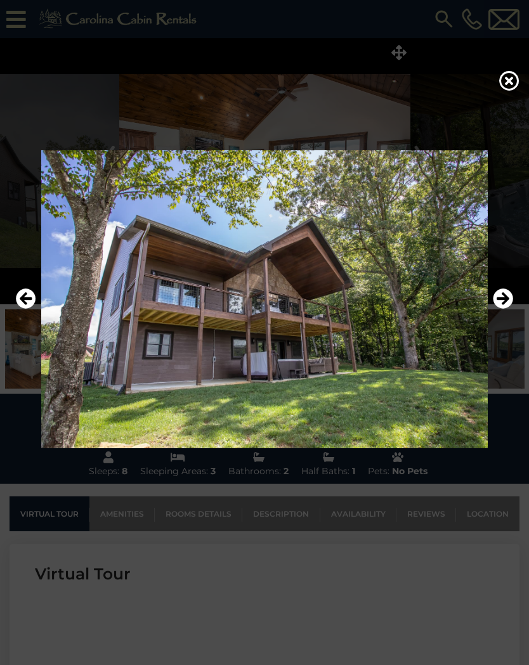
click at [506, 302] on icon "Next" at bounding box center [502, 298] width 20 height 20
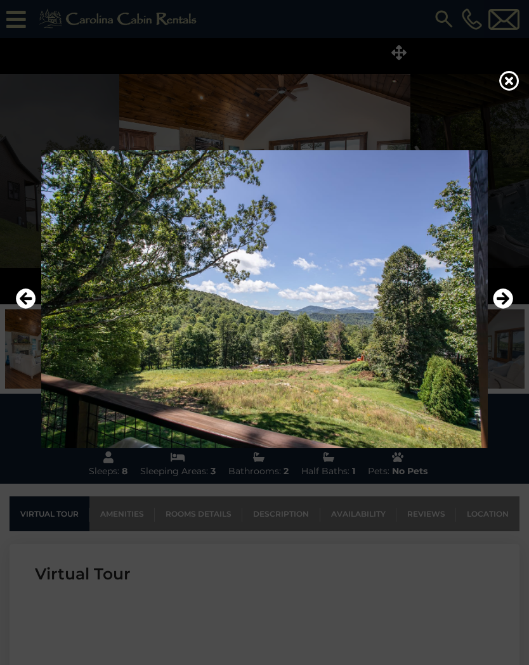
click at [504, 307] on icon "Next" at bounding box center [502, 298] width 20 height 20
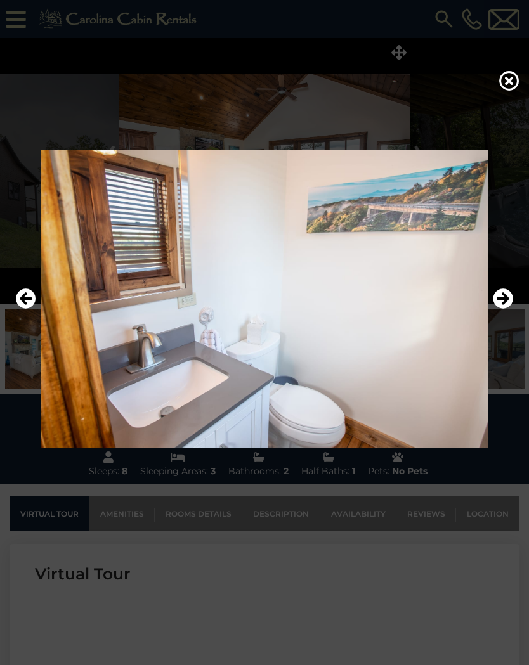
click at [506, 304] on icon "Next" at bounding box center [502, 298] width 20 height 20
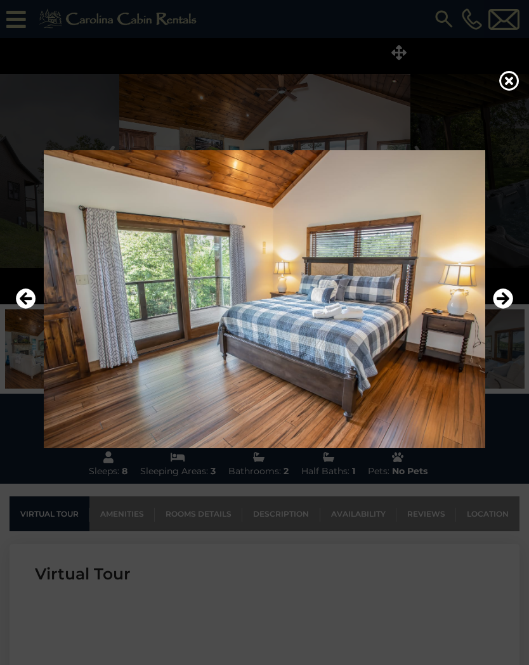
click at [505, 302] on icon "Next" at bounding box center [502, 298] width 20 height 20
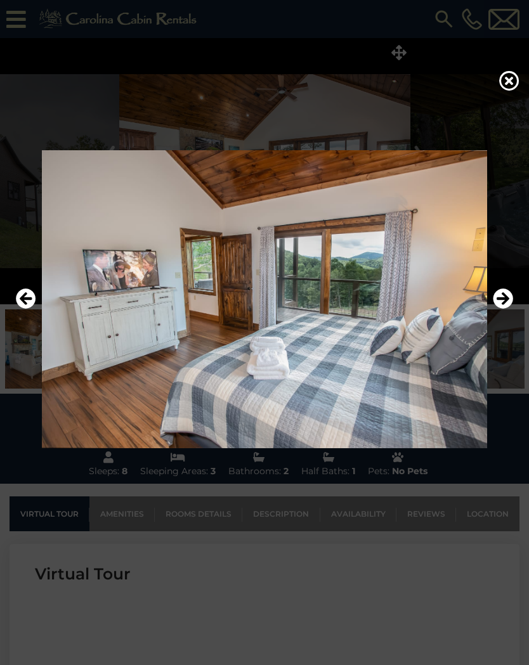
click at [512, 79] on icon at bounding box center [509, 80] width 20 height 20
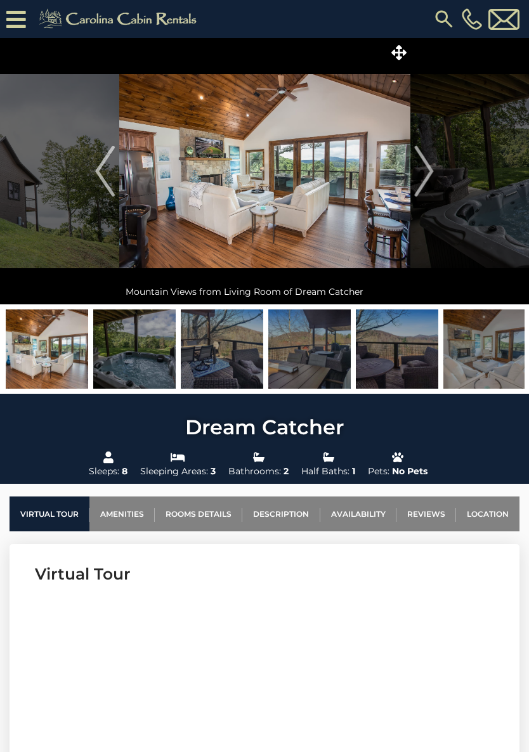
click at [430, 169] on img "Next" at bounding box center [423, 171] width 19 height 51
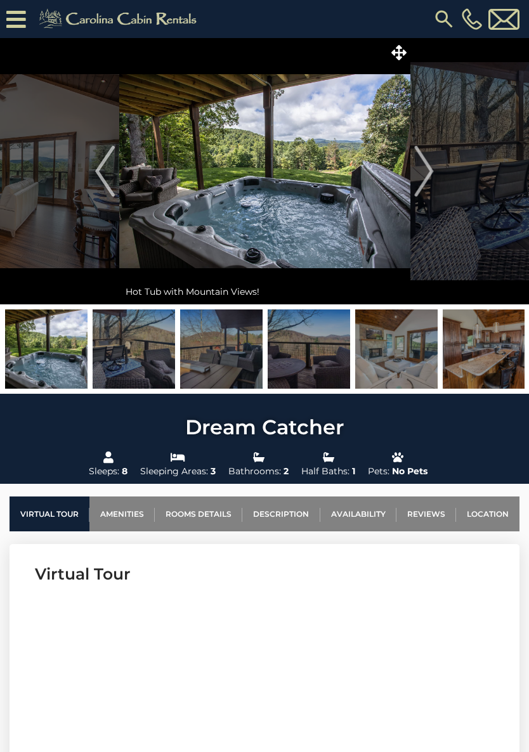
click at [402, 55] on icon at bounding box center [398, 52] width 15 height 15
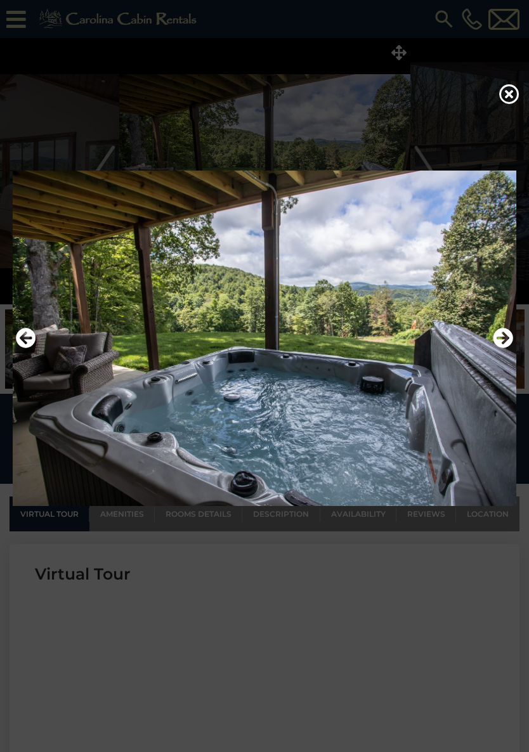
click at [503, 338] on icon "Next" at bounding box center [502, 338] width 20 height 20
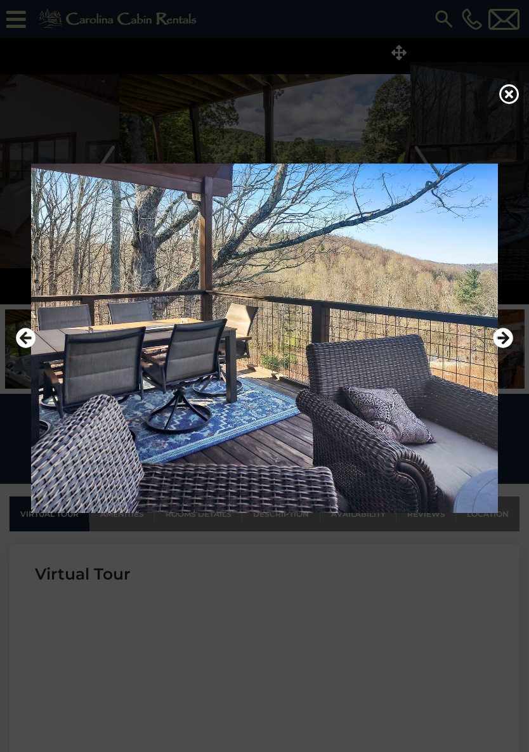
click at [514, 335] on img at bounding box center [264, 339] width 503 height 350
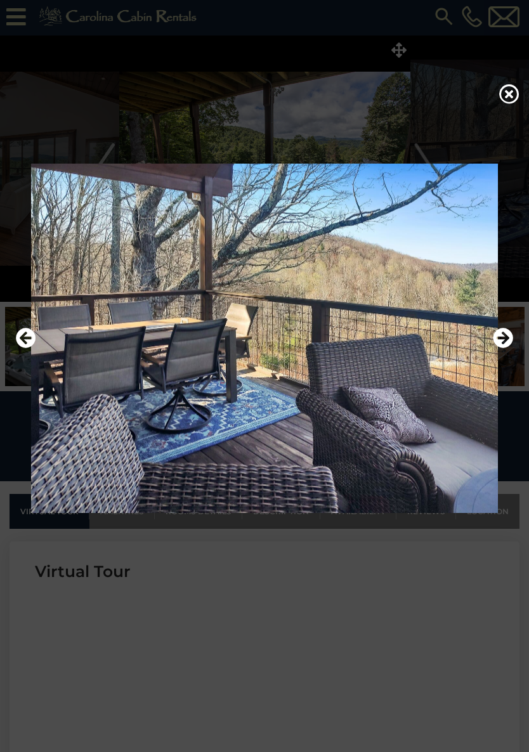
scroll to position [3, 0]
click at [504, 89] on icon at bounding box center [509, 94] width 20 height 20
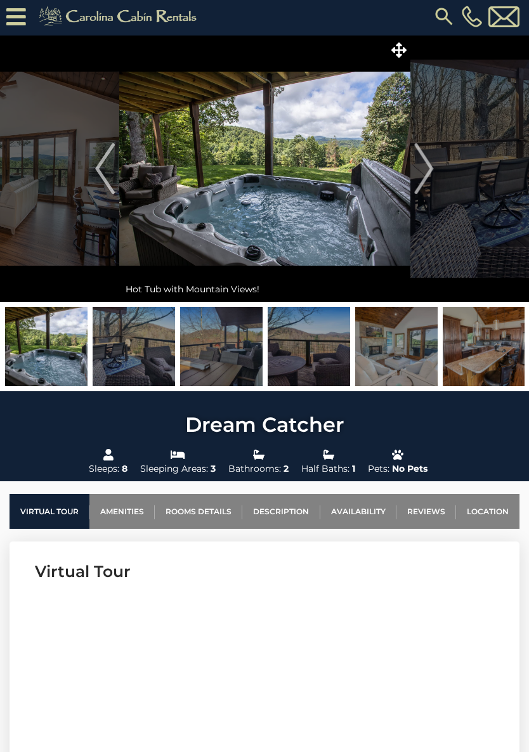
click at [103, 168] on img "Previous" at bounding box center [104, 168] width 19 height 51
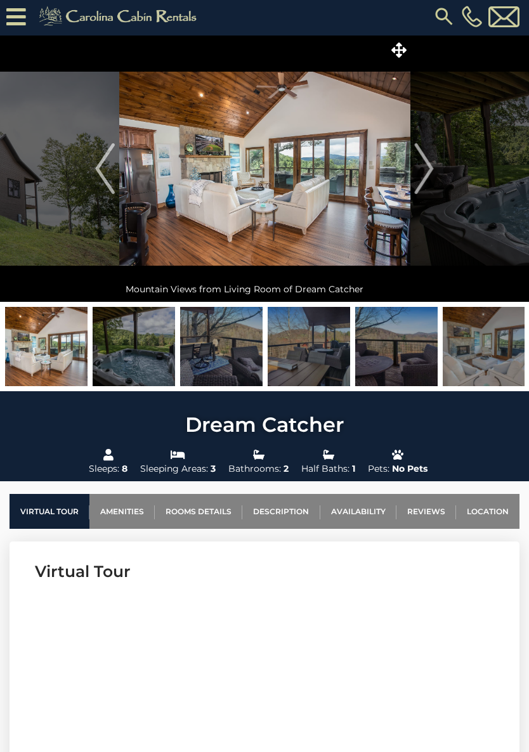
click at [398, 50] on icon at bounding box center [398, 49] width 15 height 15
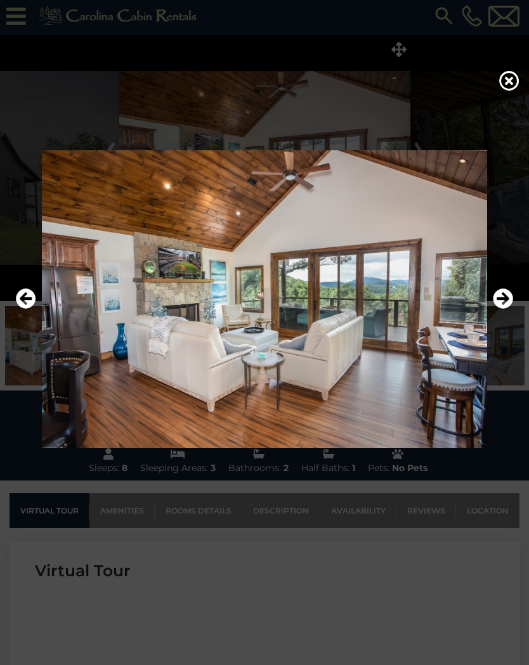
scroll to position [0, 0]
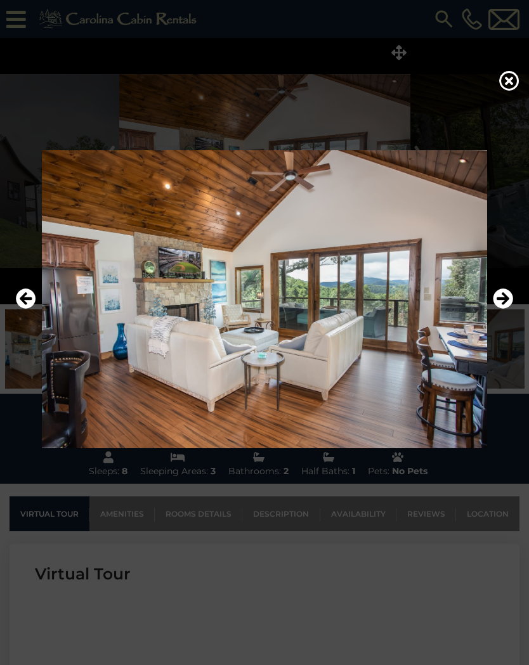
click at [502, 300] on icon "Next" at bounding box center [502, 298] width 20 height 20
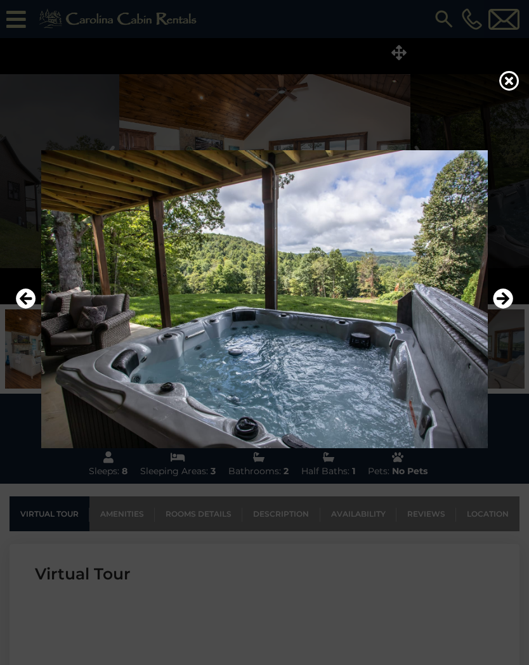
click at [497, 310] on button "Next" at bounding box center [502, 299] width 20 height 29
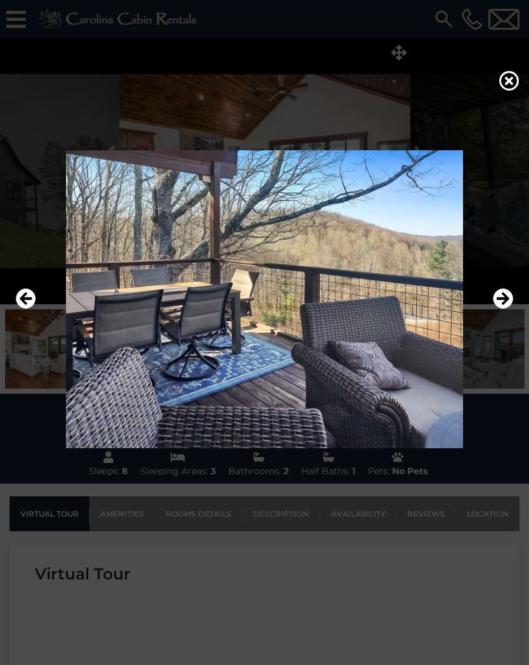
click at [496, 312] on button "Next" at bounding box center [502, 299] width 20 height 29
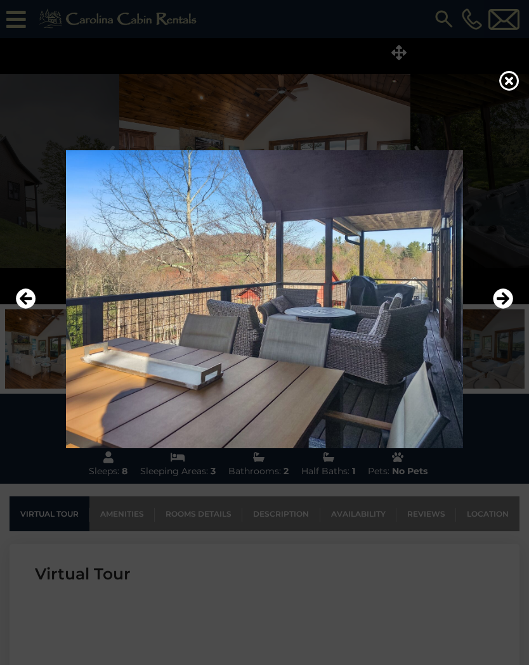
click at [497, 312] on button "Next" at bounding box center [502, 299] width 20 height 29
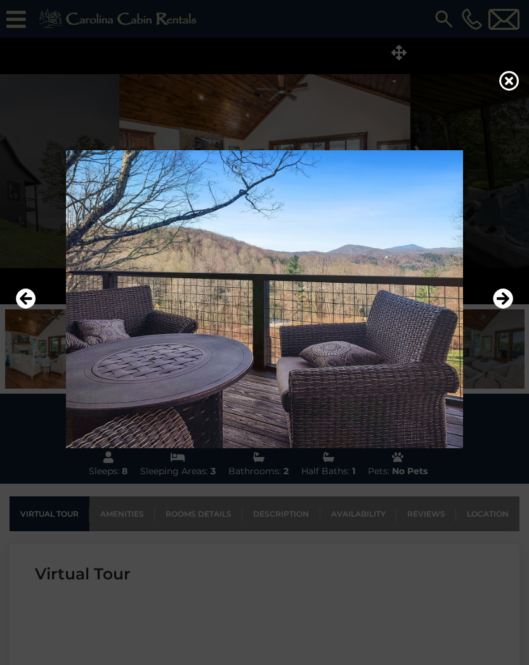
click at [498, 309] on button "Next" at bounding box center [502, 299] width 20 height 29
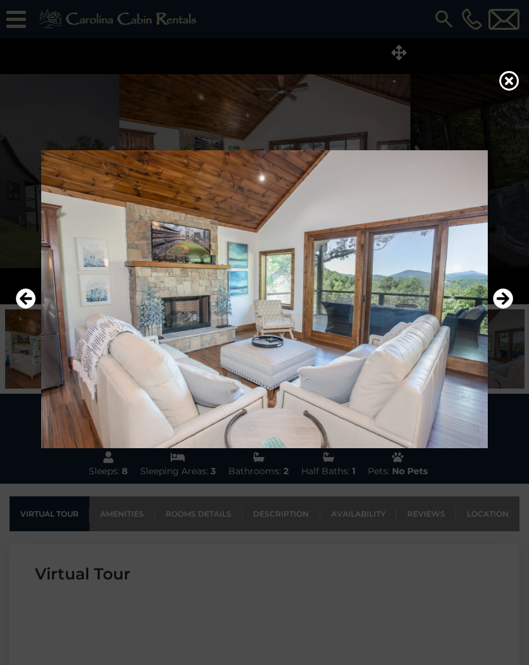
click at [499, 309] on button "Next" at bounding box center [502, 299] width 20 height 29
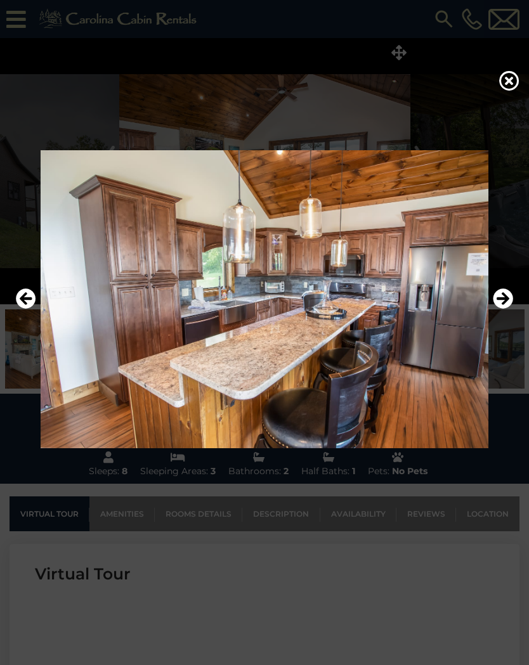
click at [503, 311] on button "Next" at bounding box center [502, 299] width 20 height 29
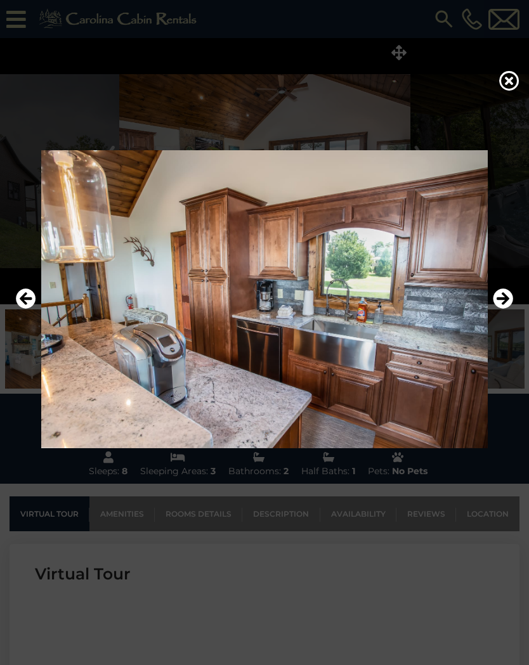
click at [499, 311] on button "Next" at bounding box center [502, 299] width 20 height 29
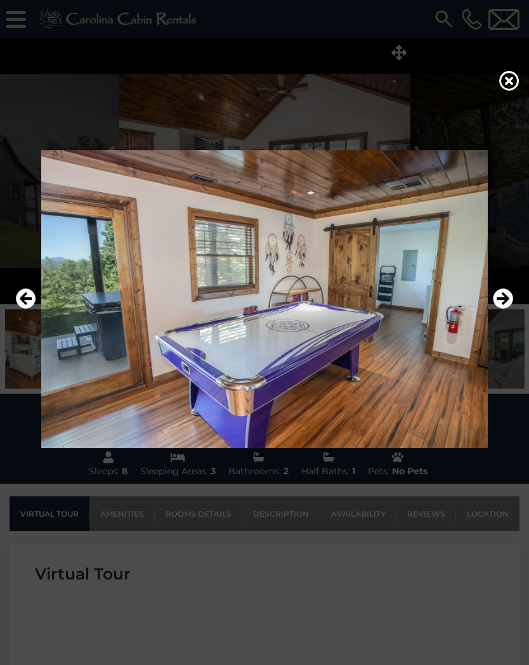
click at [496, 311] on button "Next" at bounding box center [502, 299] width 20 height 29
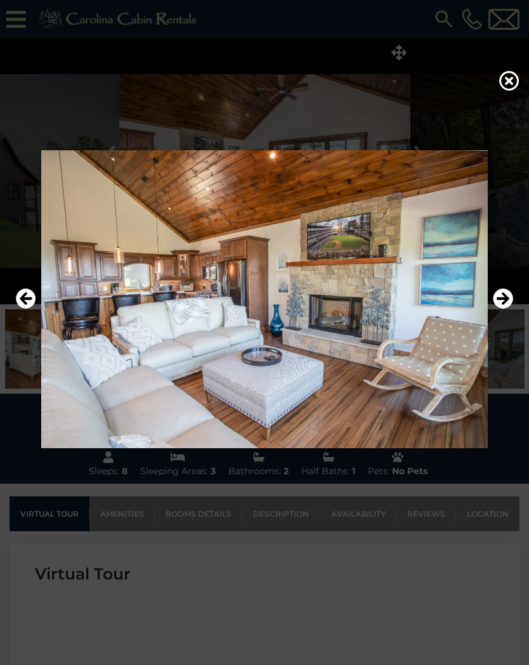
click at [500, 313] on button "Next" at bounding box center [502, 299] width 20 height 29
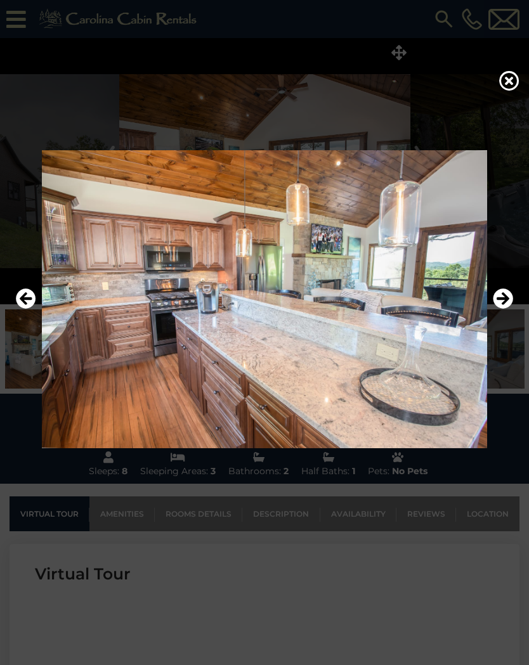
click at [495, 314] on img at bounding box center [264, 298] width 503 height 297
click at [498, 311] on button "Next" at bounding box center [502, 299] width 20 height 29
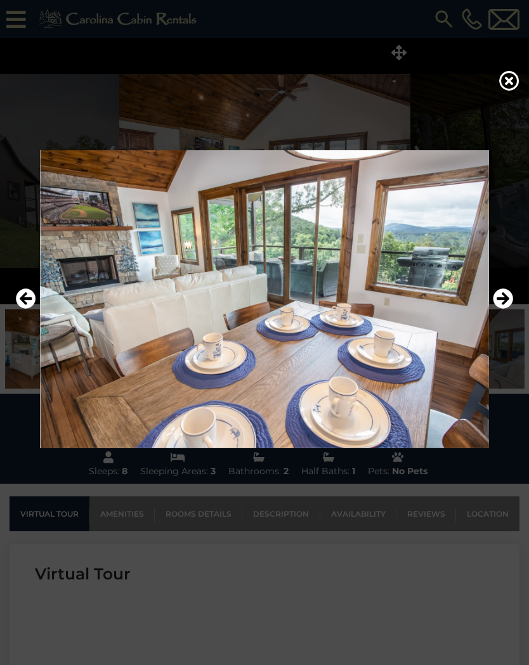
click at [499, 311] on button "Next" at bounding box center [502, 299] width 20 height 29
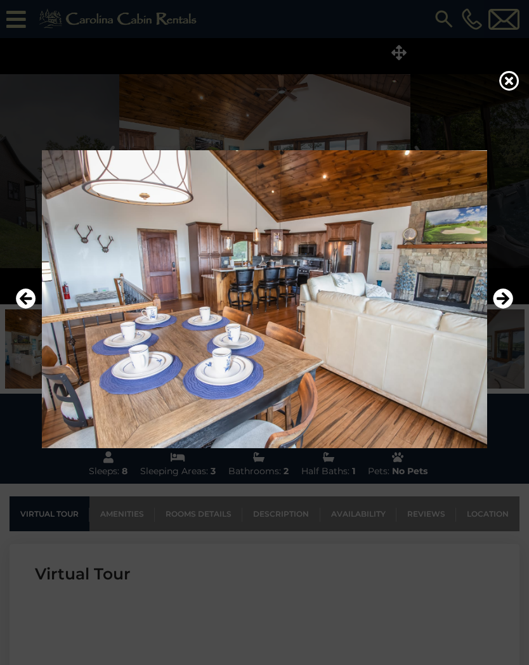
click at [498, 312] on button "Next" at bounding box center [502, 299] width 20 height 29
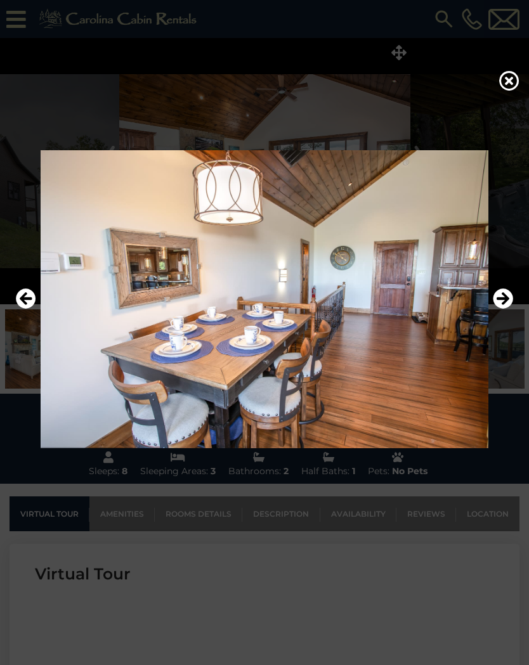
click at [500, 311] on button "Next" at bounding box center [502, 299] width 20 height 29
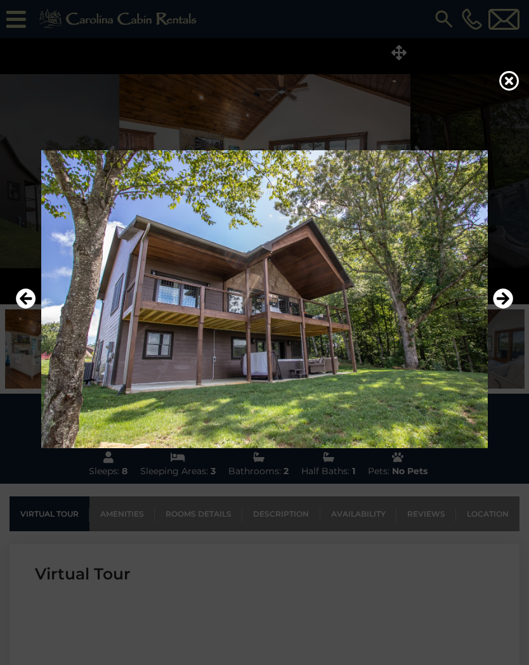
click at [504, 302] on icon "Next" at bounding box center [502, 298] width 20 height 20
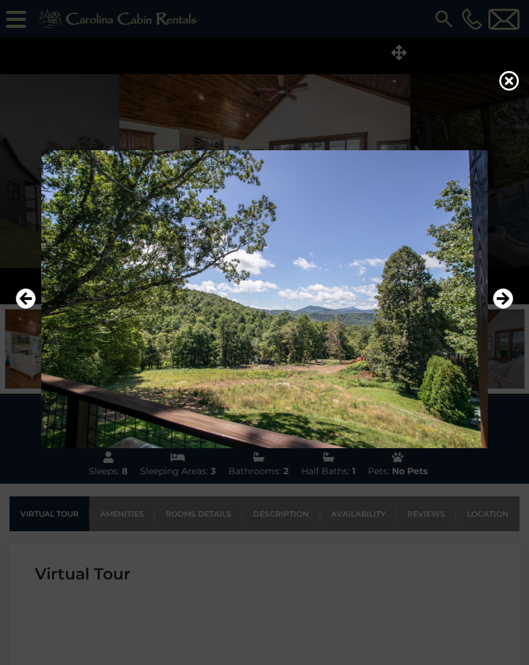
click at [500, 309] on button "Next" at bounding box center [502, 299] width 20 height 29
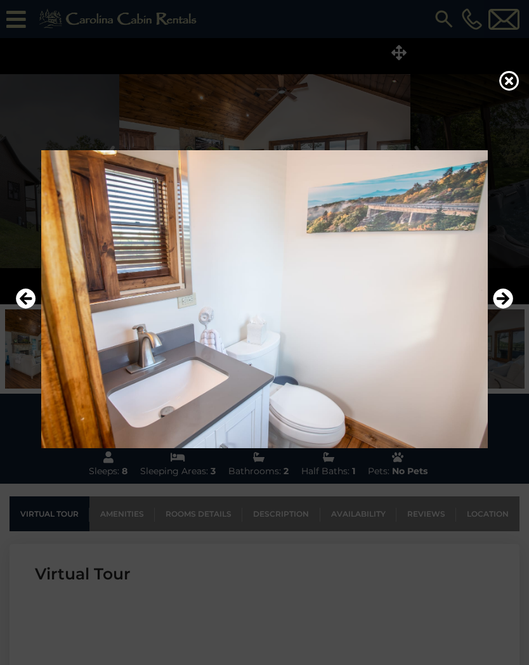
click at [499, 309] on button "Next" at bounding box center [502, 299] width 20 height 29
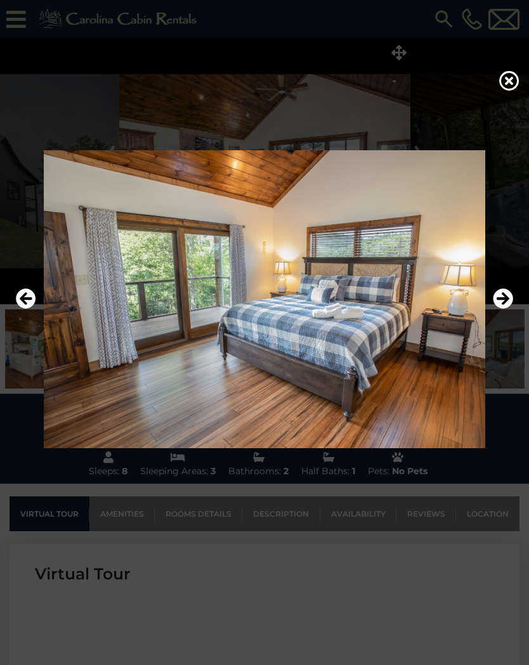
click at [500, 309] on button "Next" at bounding box center [502, 299] width 20 height 29
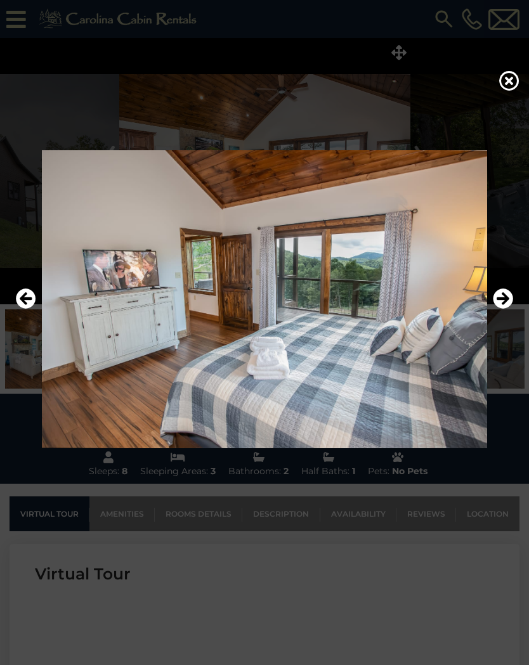
click at [498, 309] on button "Next" at bounding box center [502, 299] width 20 height 29
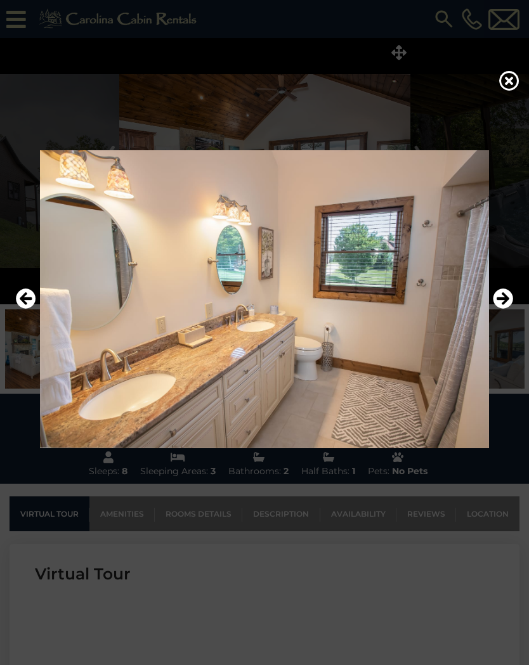
click at [496, 311] on button "Next" at bounding box center [502, 299] width 20 height 29
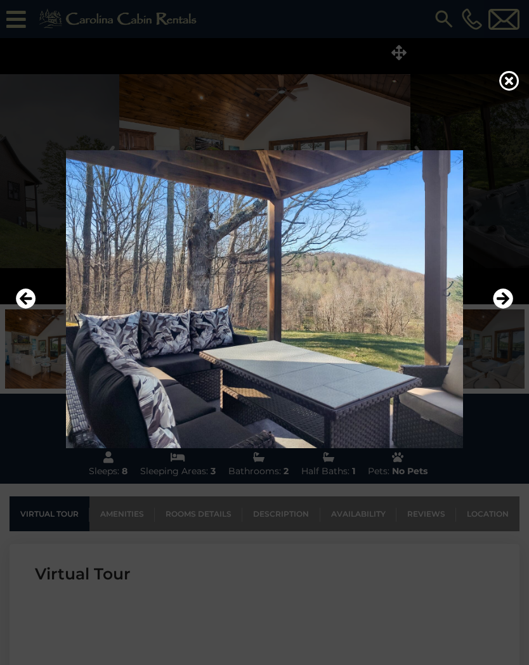
click at [494, 312] on button "Next" at bounding box center [502, 299] width 20 height 29
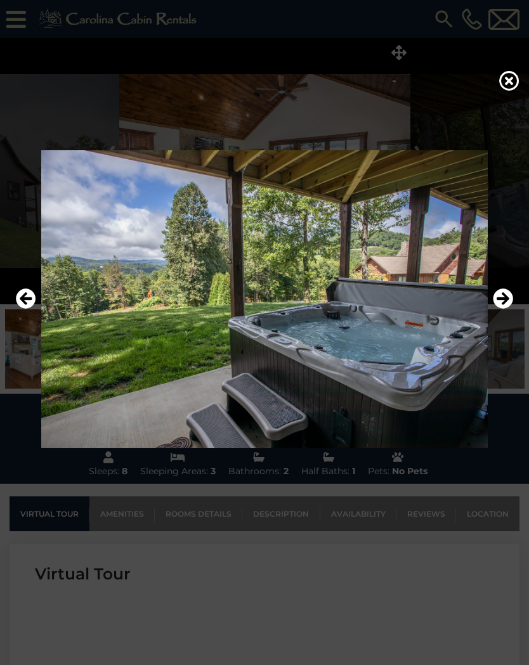
click at [497, 310] on button "Next" at bounding box center [502, 299] width 20 height 29
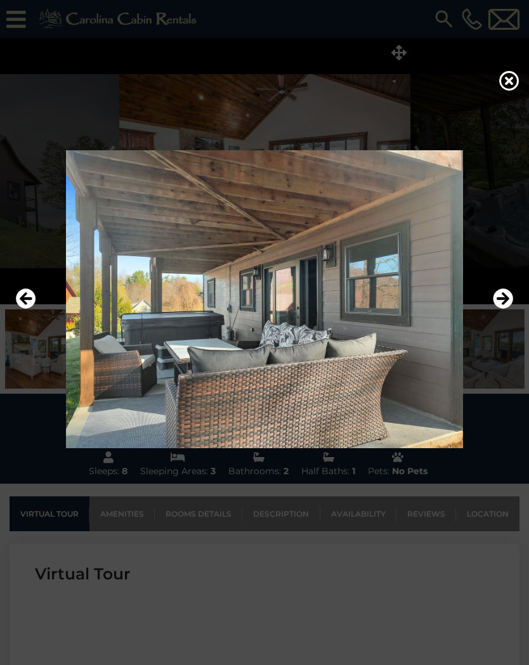
click at [495, 312] on button "Next" at bounding box center [502, 299] width 20 height 29
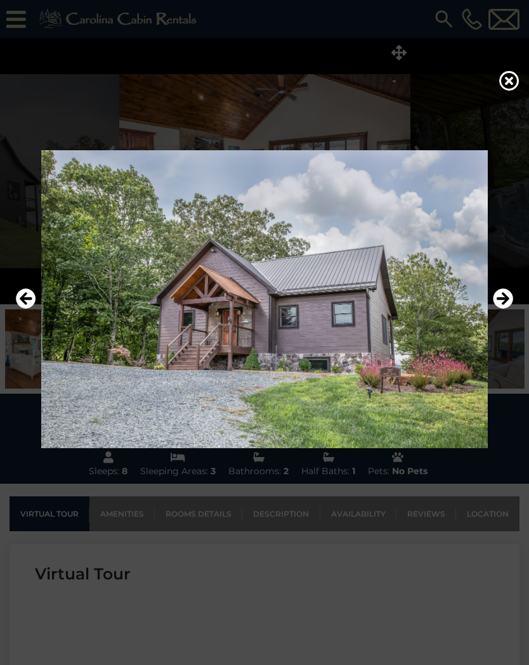
click at [497, 311] on button "Next" at bounding box center [502, 299] width 20 height 29
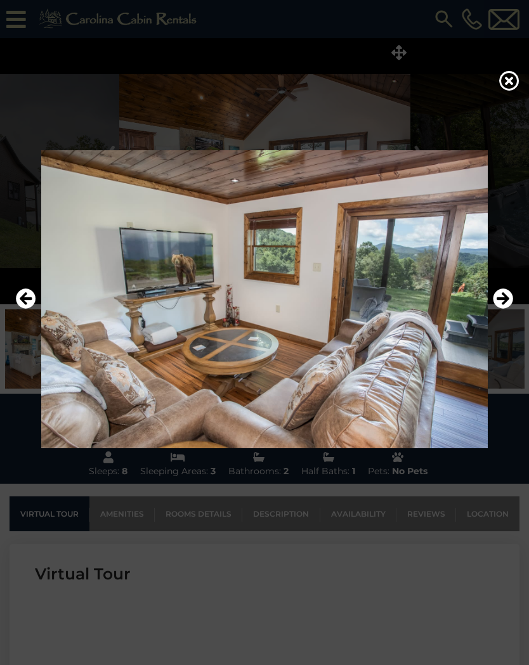
click at [498, 309] on button "Next" at bounding box center [502, 299] width 20 height 29
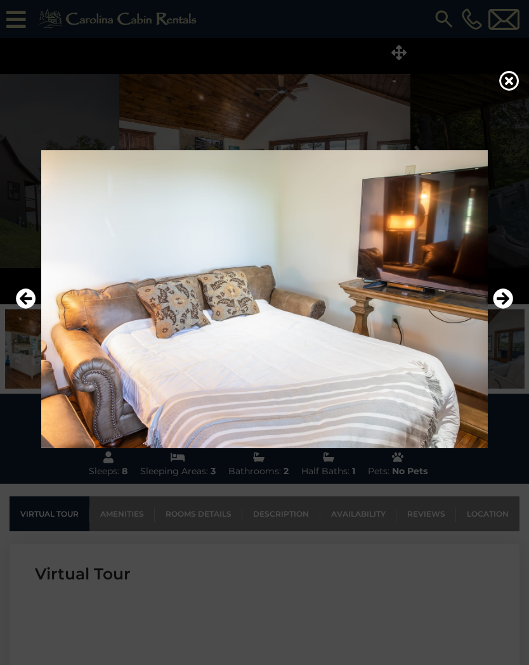
click at [499, 314] on img at bounding box center [264, 298] width 503 height 297
click at [498, 313] on button "Next" at bounding box center [502, 299] width 20 height 29
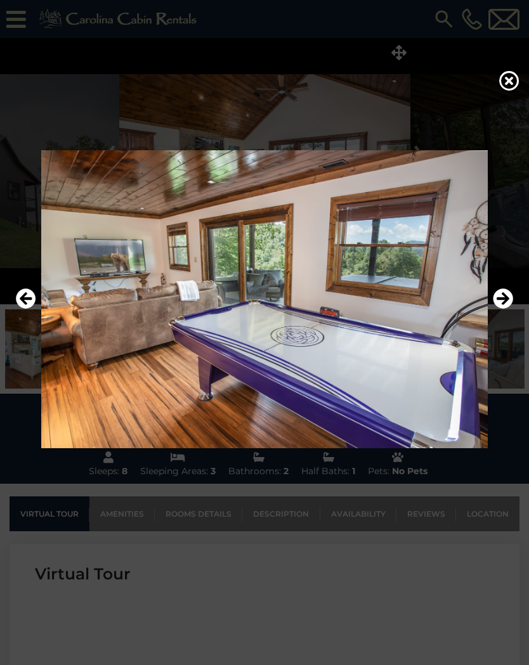
click at [497, 313] on button "Next" at bounding box center [502, 299] width 20 height 29
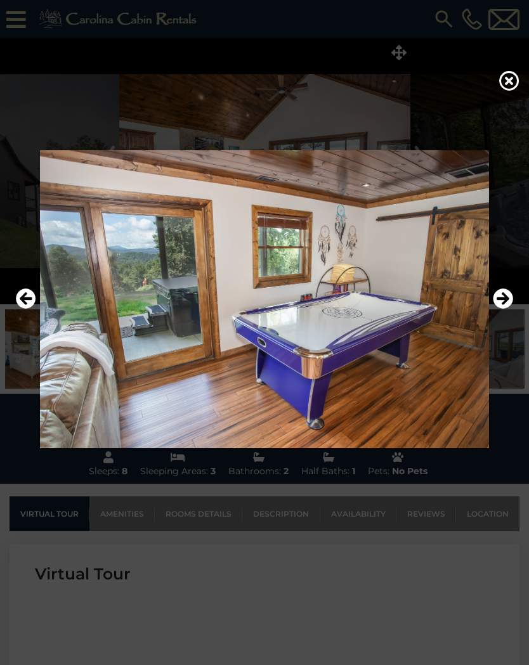
click at [495, 316] on img at bounding box center [264, 298] width 503 height 297
click at [497, 311] on button "Next" at bounding box center [502, 299] width 20 height 29
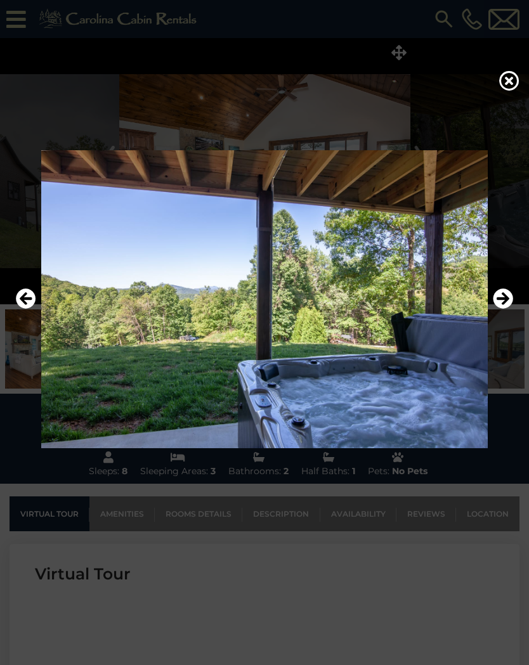
click at [498, 313] on button "Next" at bounding box center [502, 299] width 20 height 29
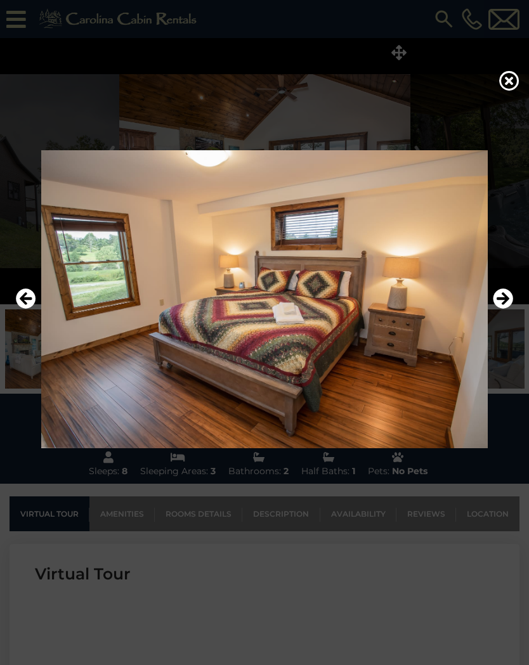
click at [497, 314] on img at bounding box center [264, 298] width 503 height 297
click at [496, 310] on button "Next" at bounding box center [502, 299] width 20 height 29
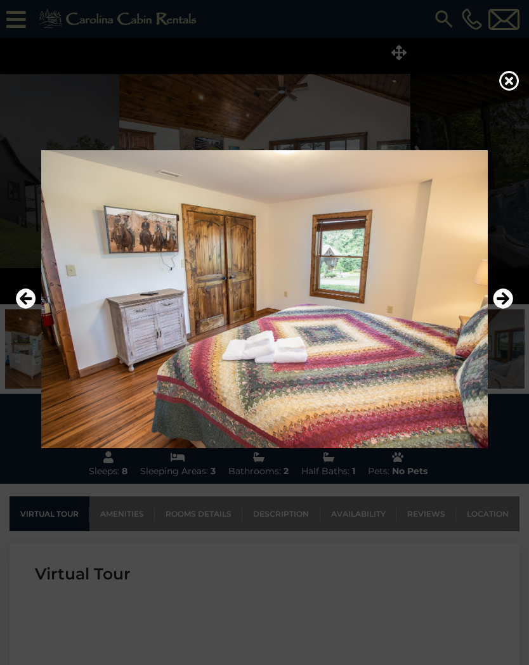
click at [501, 309] on button "Next" at bounding box center [502, 299] width 20 height 29
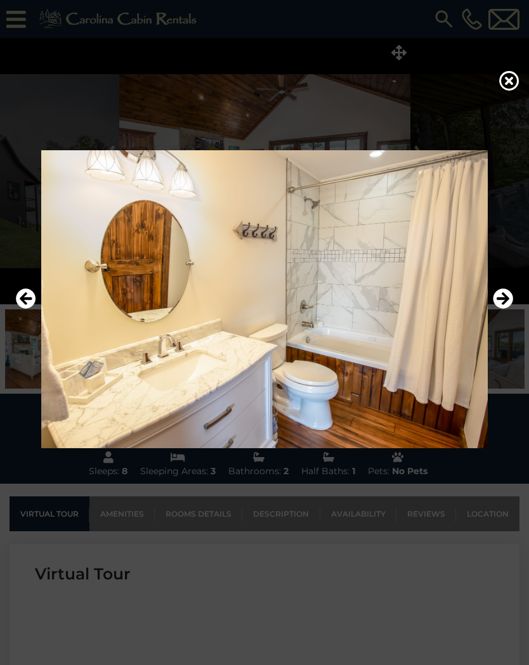
click at [501, 310] on button "Next" at bounding box center [502, 299] width 20 height 29
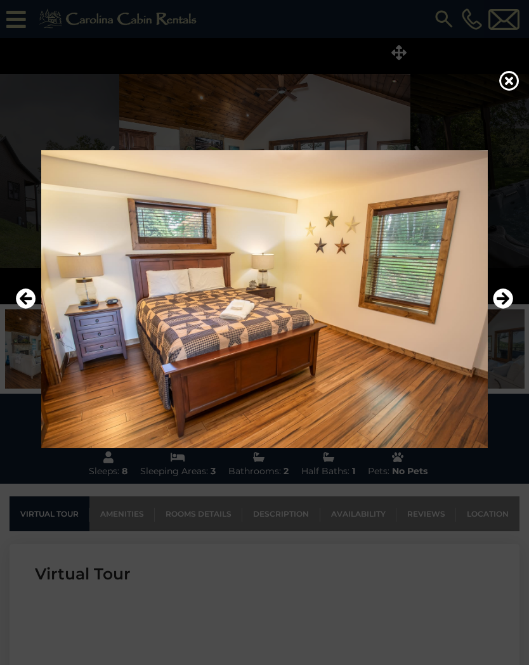
click at [499, 311] on button "Next" at bounding box center [502, 299] width 20 height 29
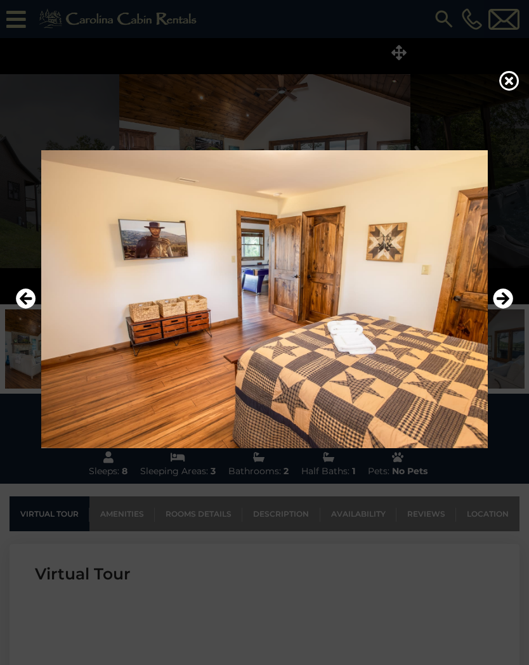
click at [500, 309] on button "Next" at bounding box center [502, 299] width 20 height 29
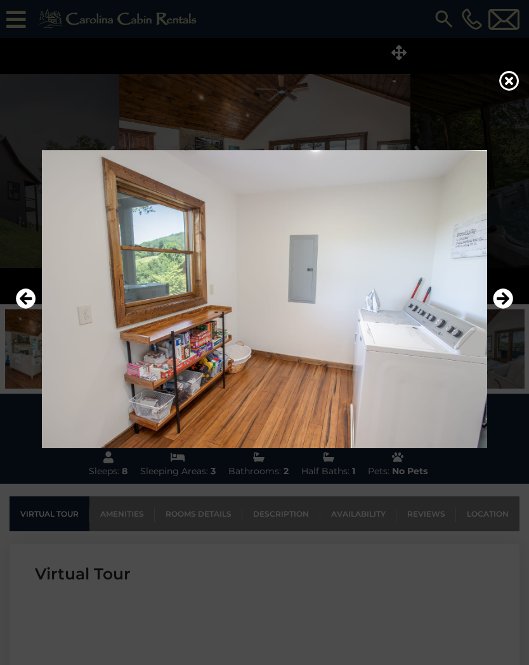
click at [498, 312] on button "Next" at bounding box center [502, 299] width 20 height 29
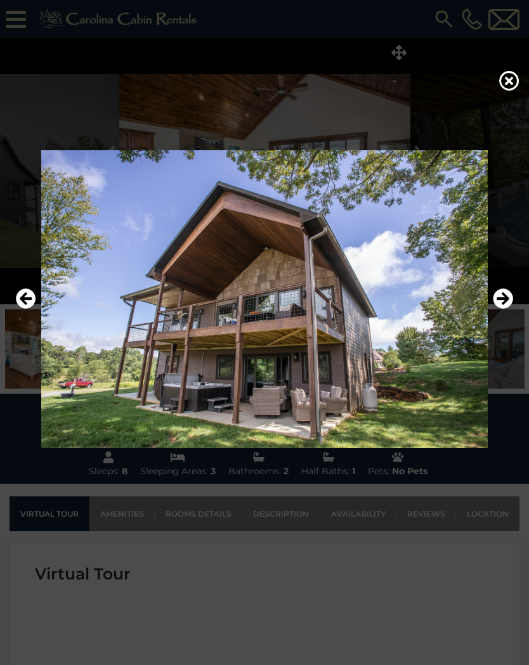
click at [500, 311] on button "Next" at bounding box center [502, 299] width 20 height 29
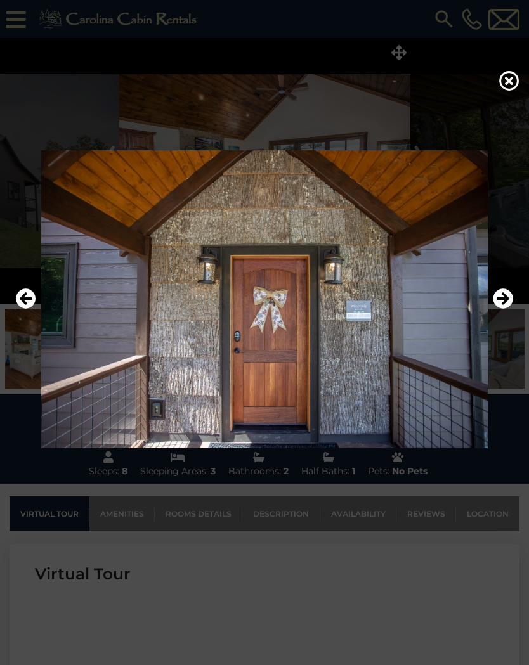
click at [503, 311] on button "Next" at bounding box center [502, 299] width 20 height 29
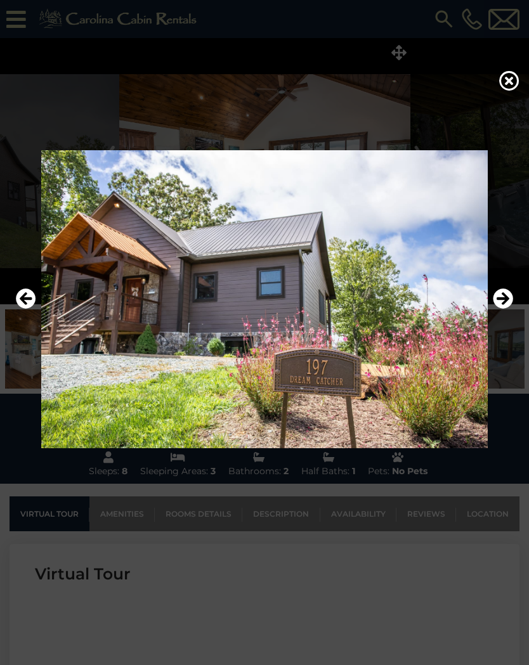
click at [503, 309] on button "Next" at bounding box center [502, 299] width 20 height 29
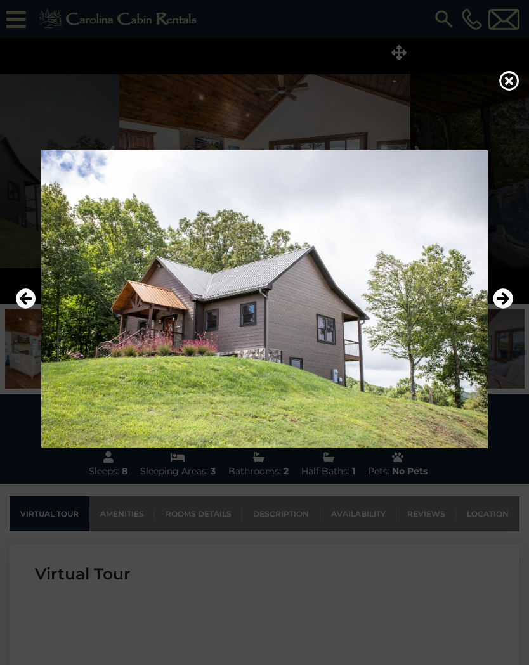
click at [503, 304] on icon "Next" at bounding box center [502, 298] width 20 height 20
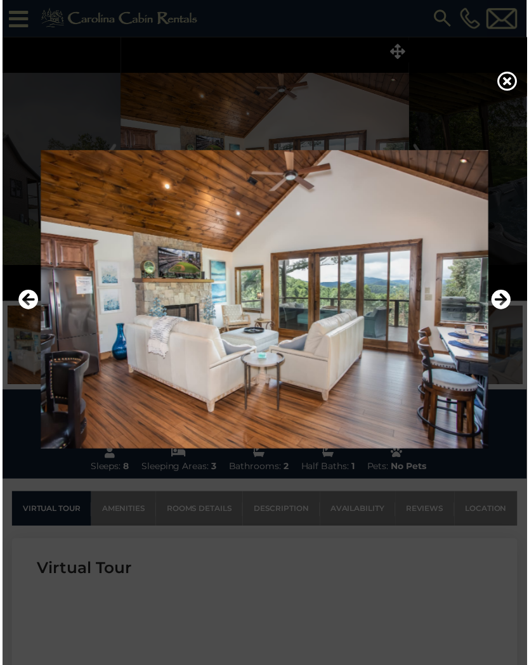
scroll to position [5, 0]
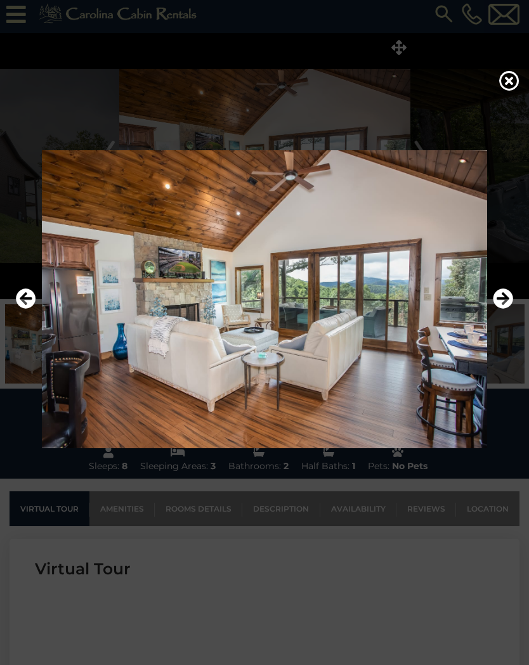
click at [497, 307] on icon "Next" at bounding box center [502, 298] width 20 height 20
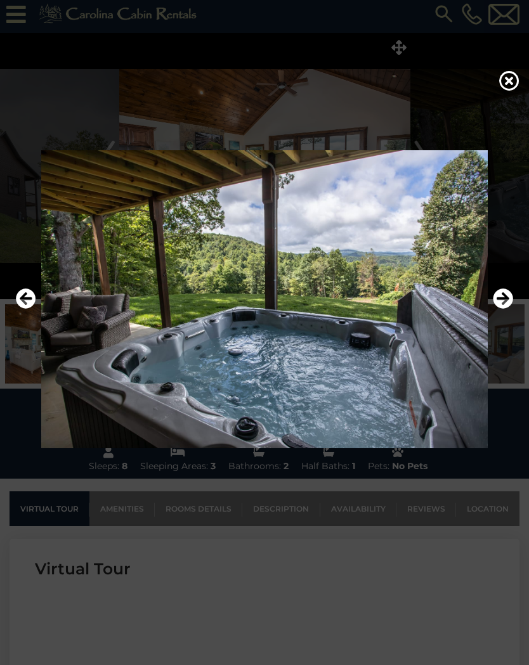
click at [498, 305] on icon "Next" at bounding box center [502, 298] width 20 height 20
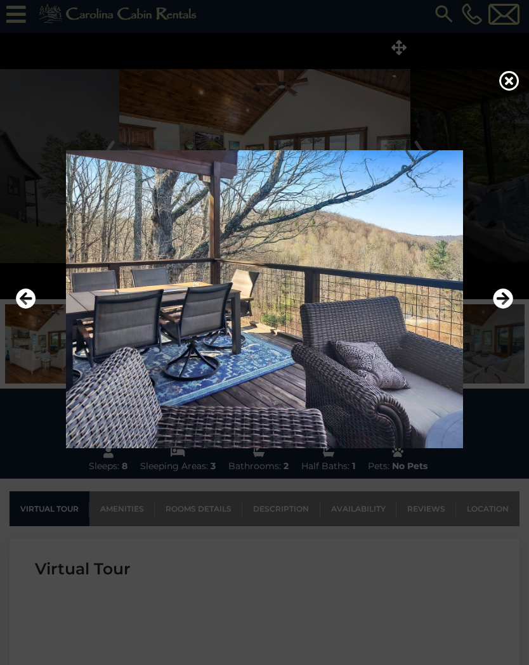
click at [510, 298] on icon "Next" at bounding box center [502, 298] width 20 height 20
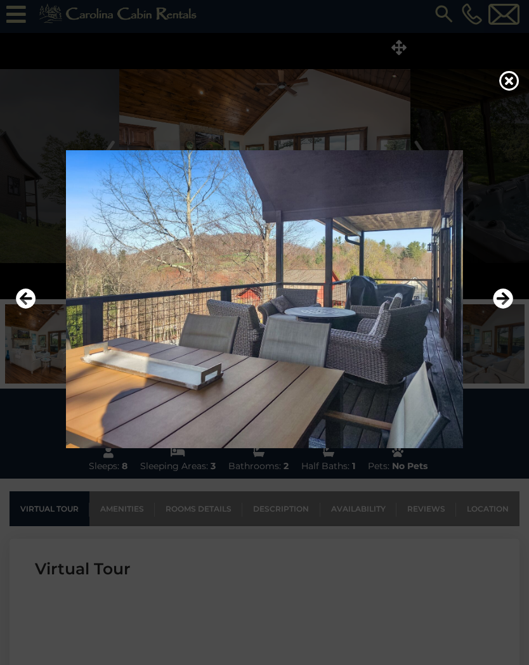
click at [496, 309] on button "Next" at bounding box center [502, 299] width 20 height 29
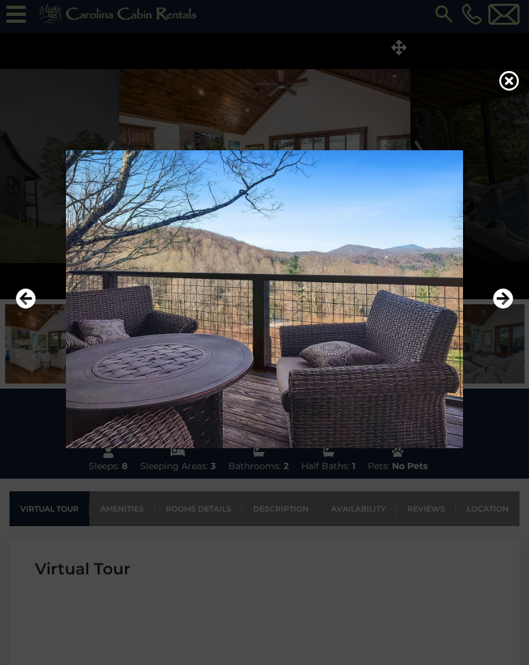
click at [492, 310] on button "Next" at bounding box center [502, 299] width 20 height 29
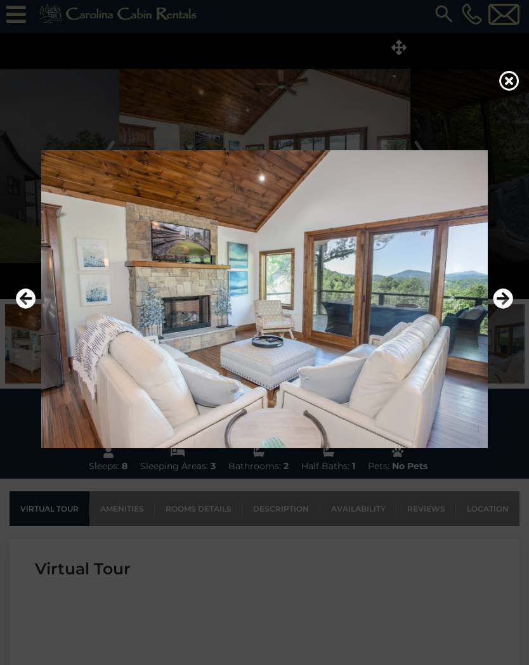
click at [496, 307] on icon "Next" at bounding box center [502, 298] width 20 height 20
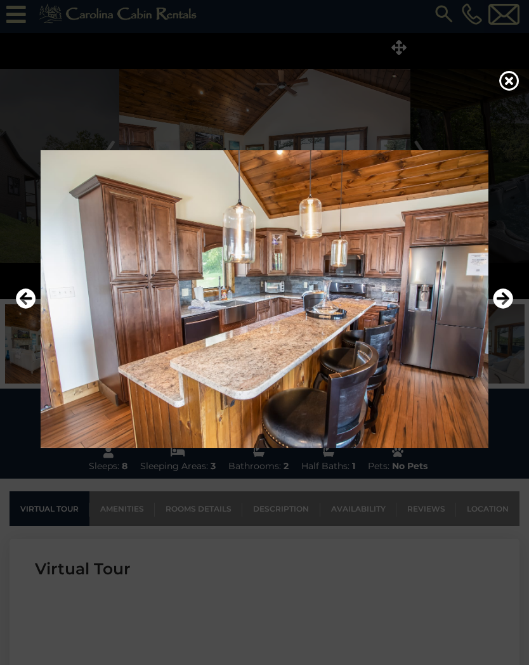
click at [503, 302] on icon "Next" at bounding box center [502, 298] width 20 height 20
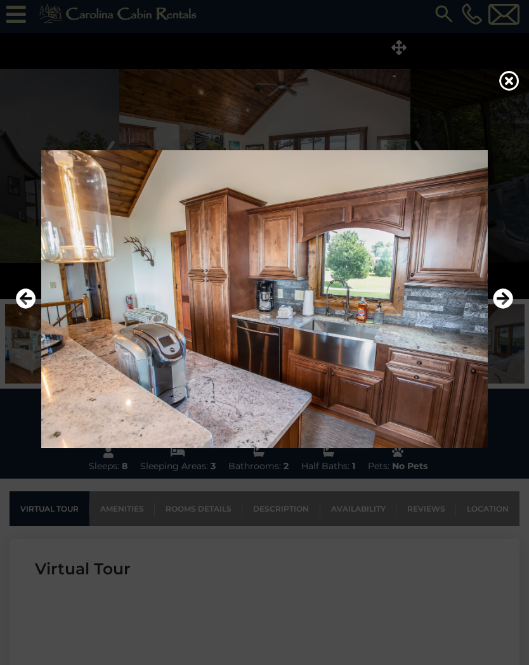
click at [504, 304] on icon "Next" at bounding box center [502, 298] width 20 height 20
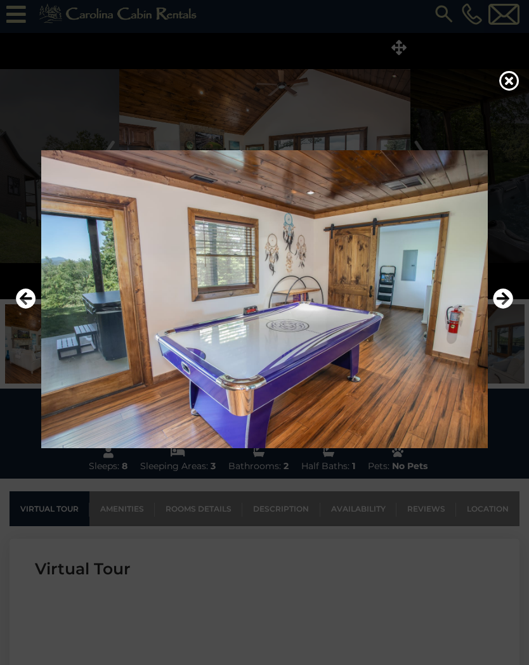
click at [500, 304] on icon "Next" at bounding box center [502, 298] width 20 height 20
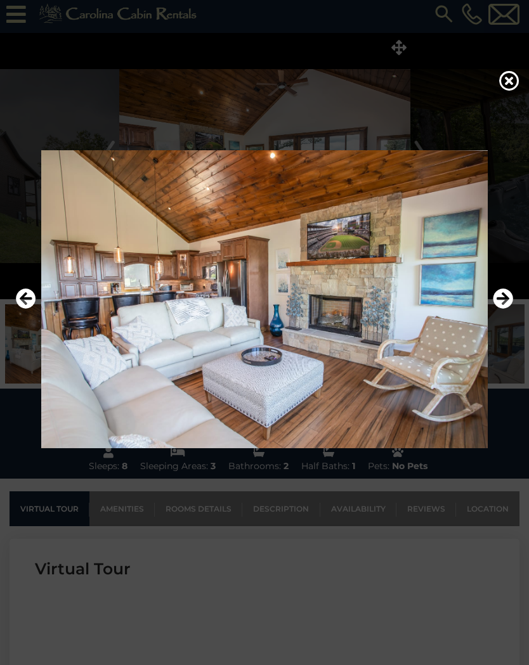
click at [501, 302] on icon "Next" at bounding box center [502, 298] width 20 height 20
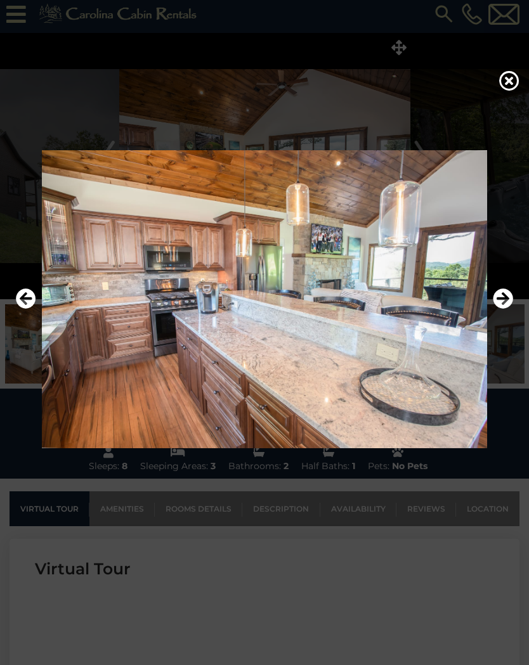
click at [499, 303] on icon "Next" at bounding box center [502, 298] width 20 height 20
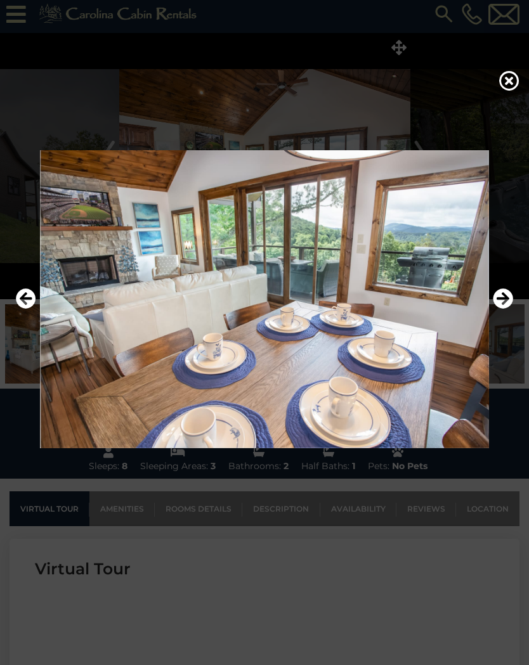
click at [502, 300] on icon "Next" at bounding box center [502, 298] width 20 height 20
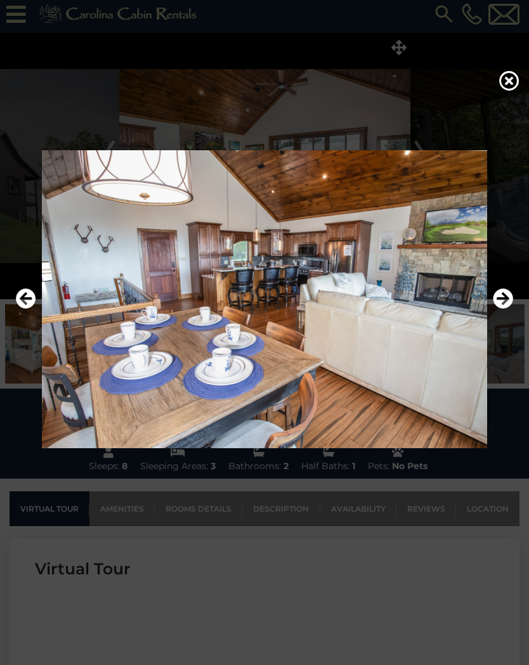
click at [502, 301] on icon "Next" at bounding box center [502, 298] width 20 height 20
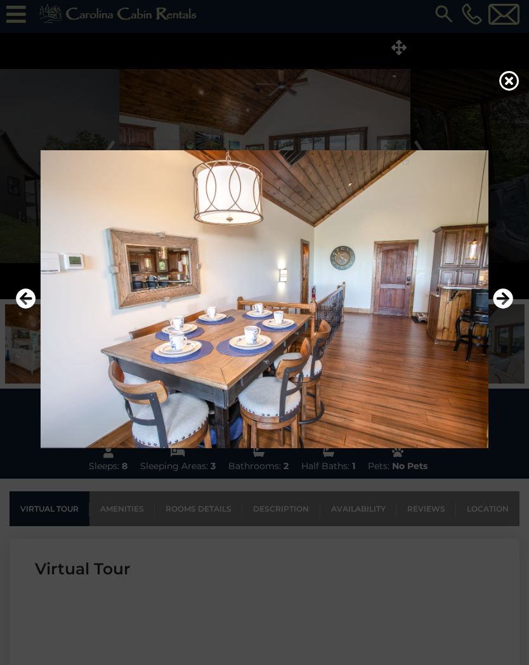
click at [501, 299] on icon "Next" at bounding box center [502, 298] width 20 height 20
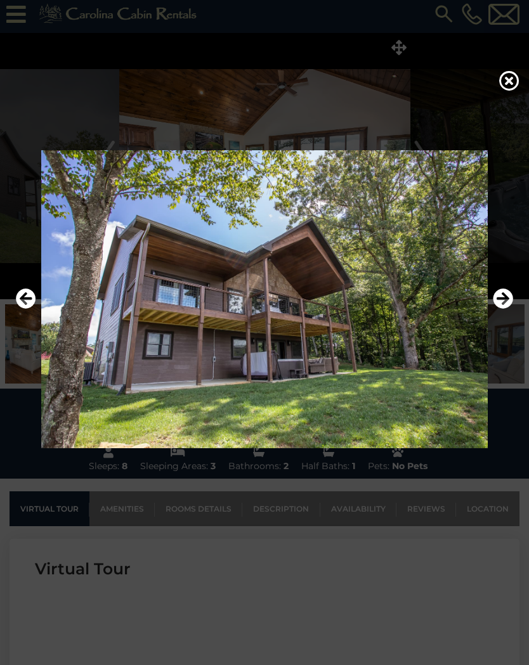
click at [499, 305] on icon "Next" at bounding box center [502, 298] width 20 height 20
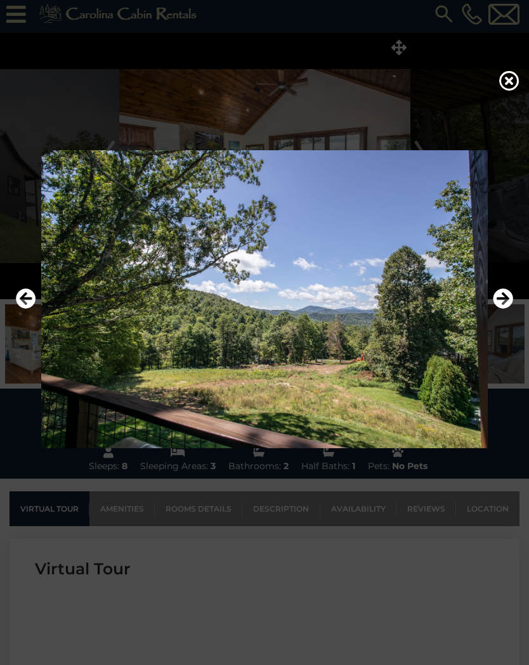
click at [499, 305] on icon "Next" at bounding box center [502, 298] width 20 height 20
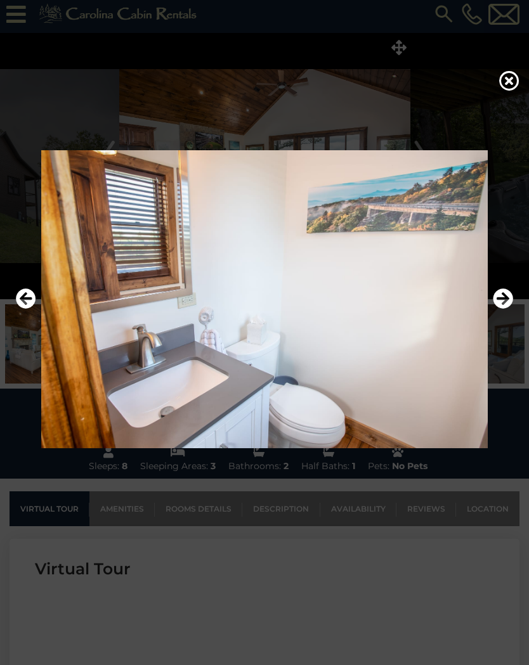
click at [500, 304] on icon "Next" at bounding box center [502, 298] width 20 height 20
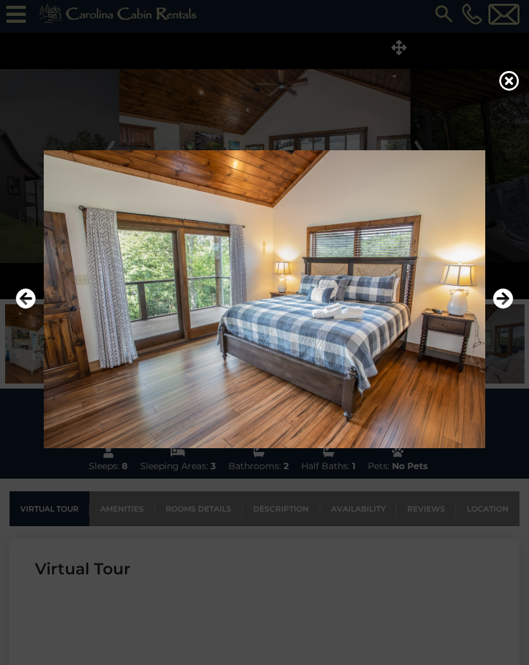
click at [500, 304] on icon "Next" at bounding box center [502, 298] width 20 height 20
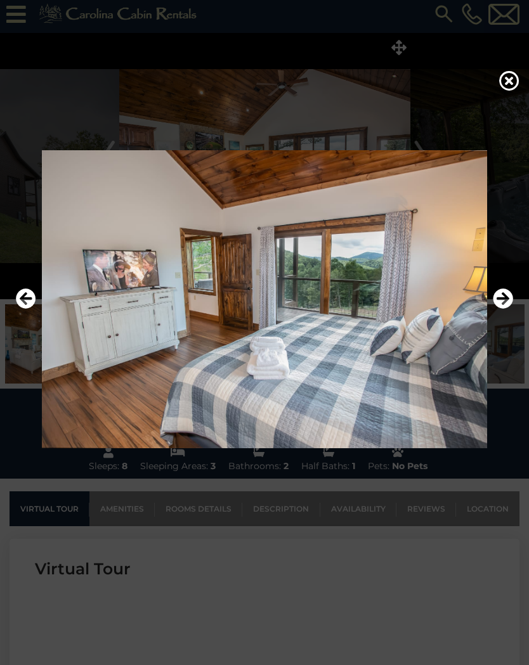
click at [501, 303] on icon "Next" at bounding box center [502, 298] width 20 height 20
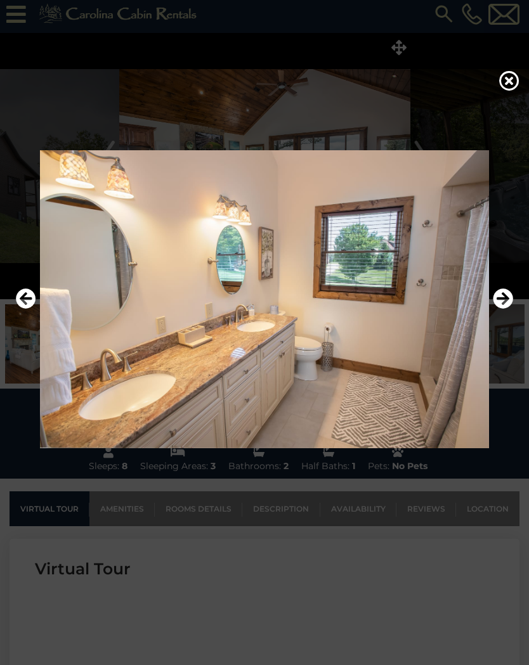
click at [500, 302] on icon "Next" at bounding box center [502, 298] width 20 height 20
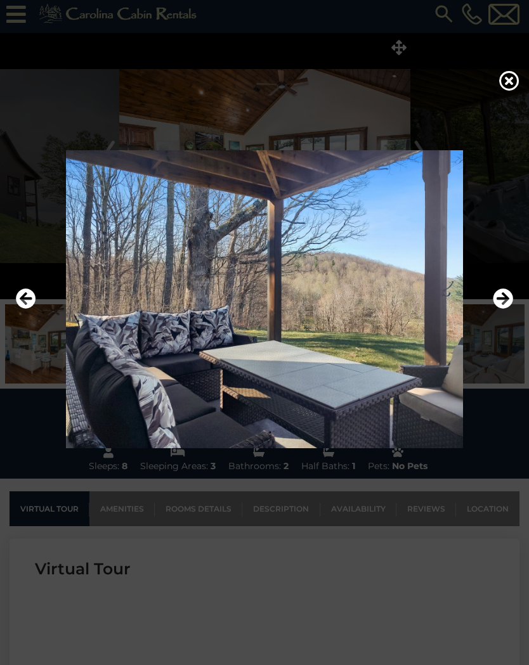
click at [492, 309] on button "Next" at bounding box center [502, 299] width 20 height 29
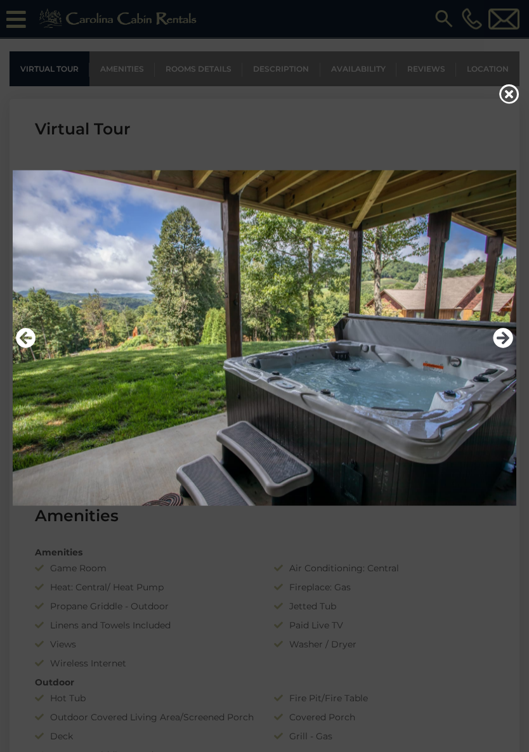
scroll to position [470, 0]
click at [25, 333] on icon "Previous" at bounding box center [26, 338] width 20 height 20
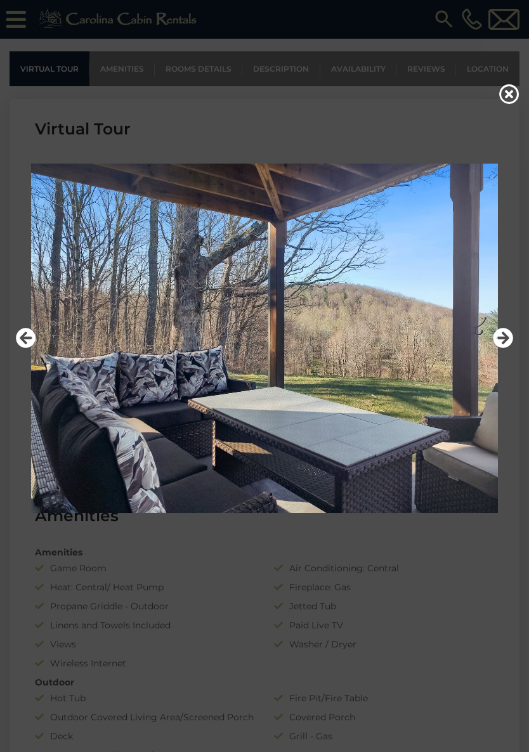
click at [32, 342] on icon "Previous" at bounding box center [26, 338] width 20 height 20
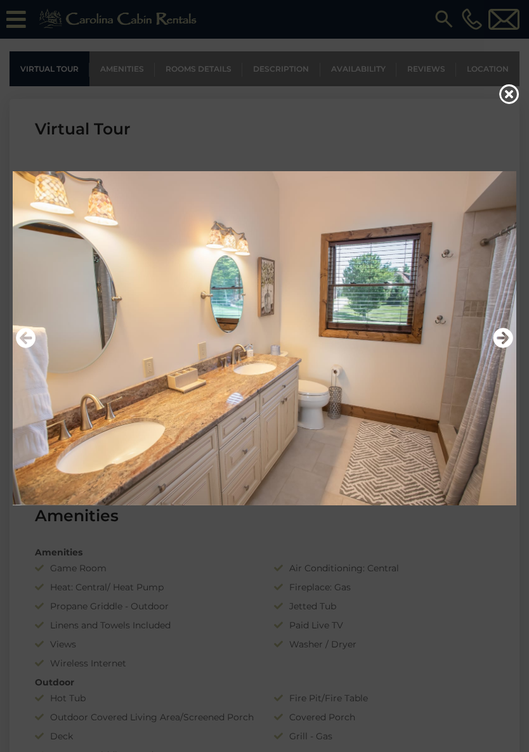
click at [39, 335] on img at bounding box center [264, 339] width 503 height 350
click at [32, 342] on icon "Previous" at bounding box center [26, 338] width 20 height 20
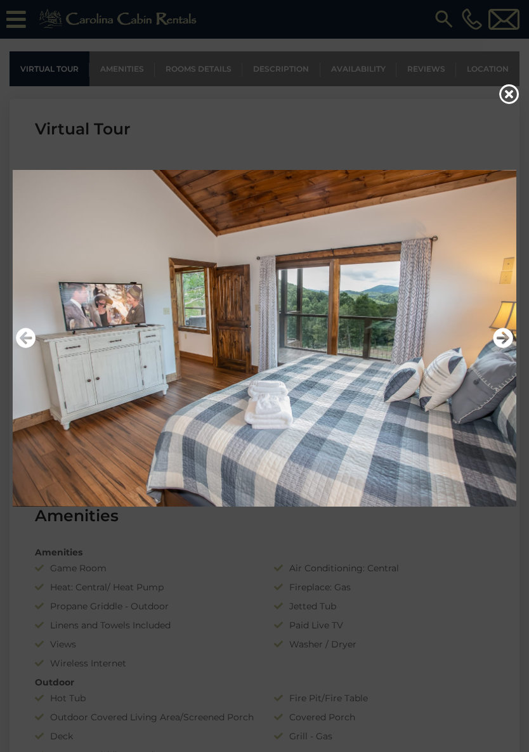
click at [31, 337] on icon "Previous" at bounding box center [26, 338] width 20 height 20
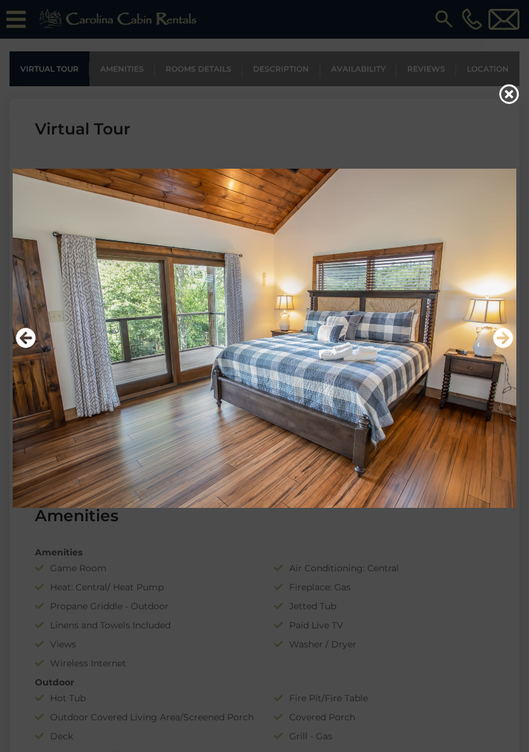
click at [28, 340] on icon "Previous" at bounding box center [26, 338] width 20 height 20
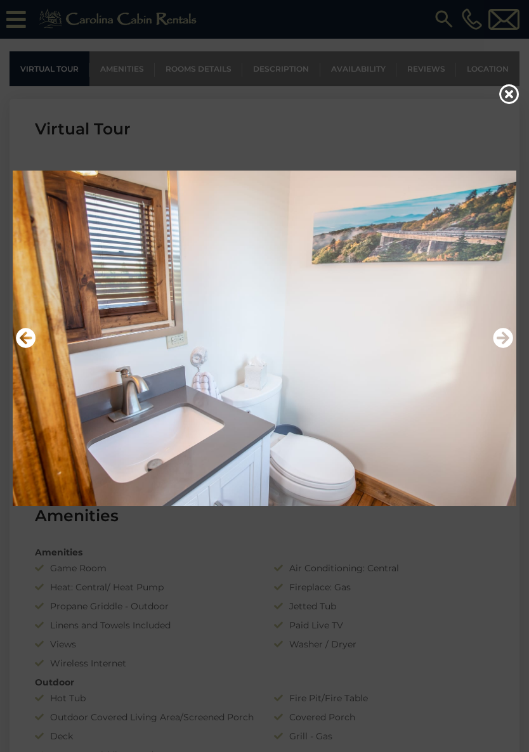
click at [28, 340] on icon "Previous" at bounding box center [26, 338] width 20 height 20
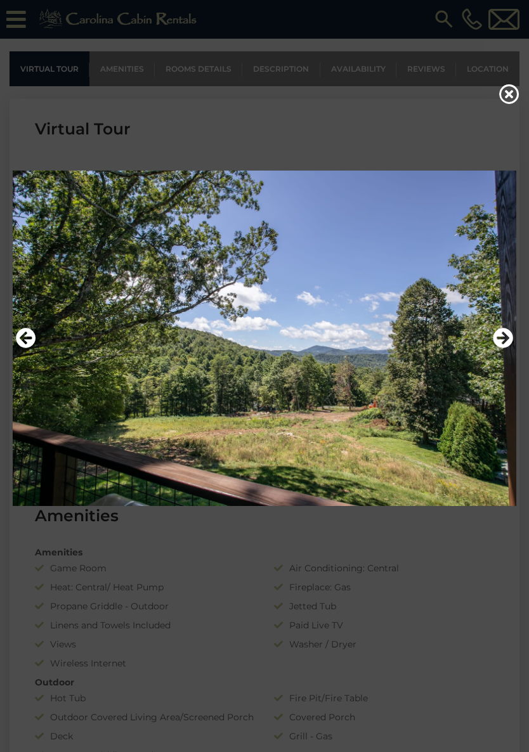
click at [28, 338] on icon "Previous" at bounding box center [26, 338] width 20 height 20
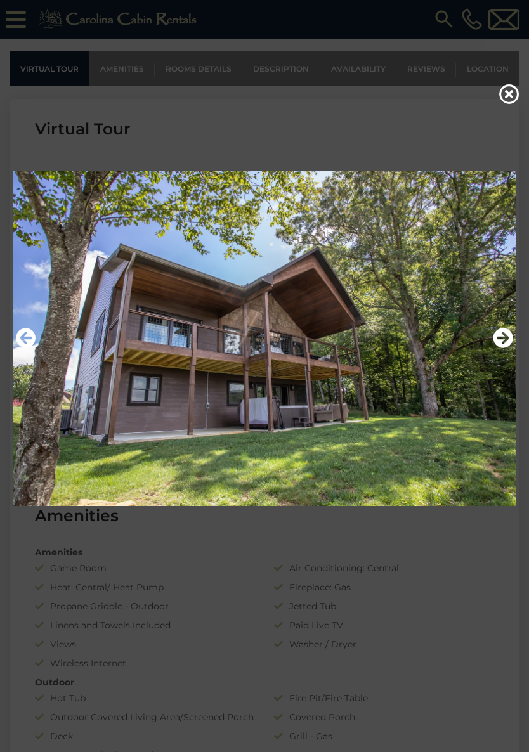
click at [29, 342] on icon "Previous" at bounding box center [26, 338] width 20 height 20
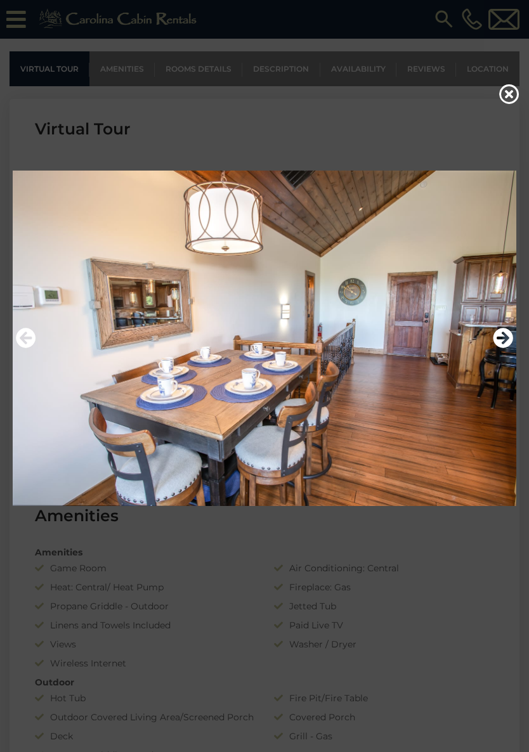
click at [28, 340] on icon "Previous" at bounding box center [26, 338] width 20 height 20
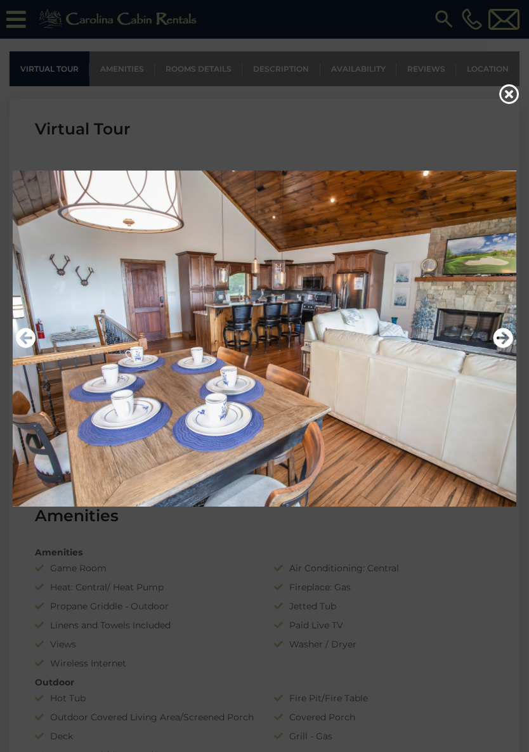
click at [31, 340] on icon "Previous" at bounding box center [26, 338] width 20 height 20
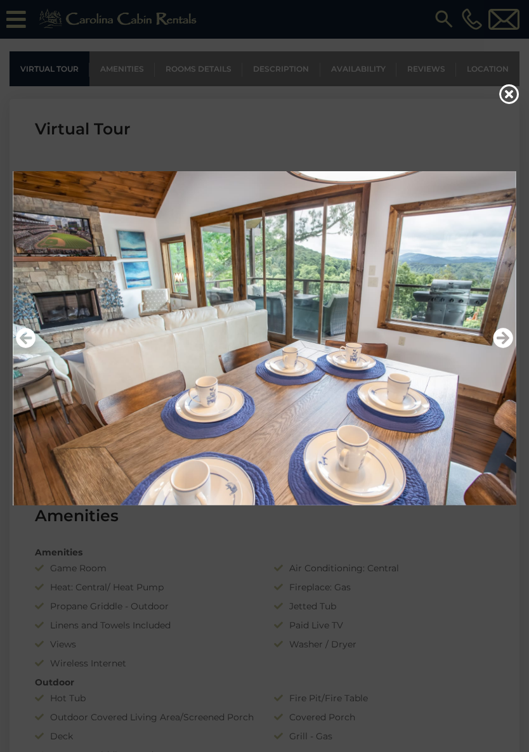
click at [27, 338] on icon "Previous" at bounding box center [26, 338] width 20 height 20
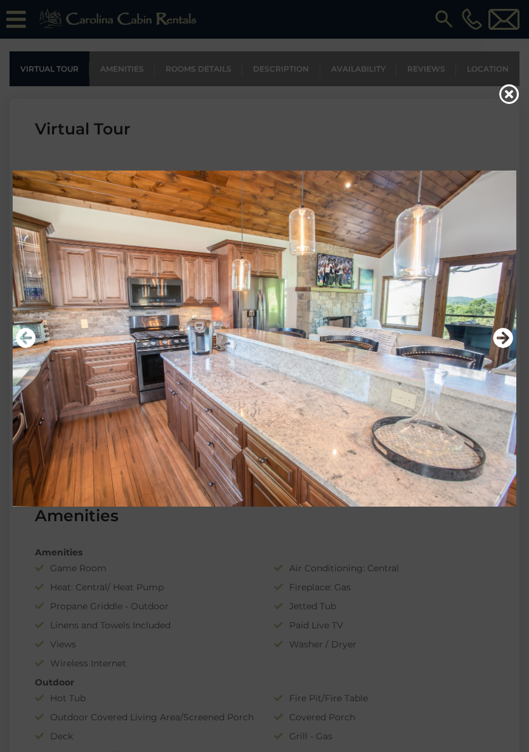
click at [28, 340] on icon "Previous" at bounding box center [26, 338] width 20 height 20
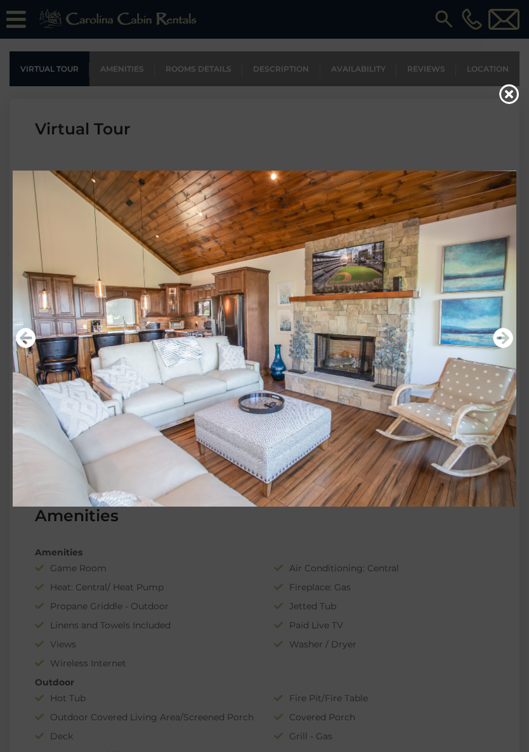
click at [26, 338] on icon "Previous" at bounding box center [26, 338] width 20 height 20
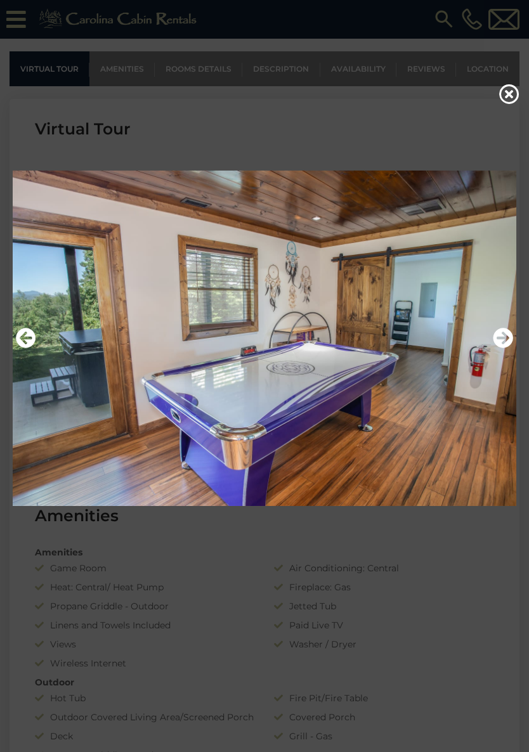
click at [23, 335] on icon "Previous" at bounding box center [26, 338] width 20 height 20
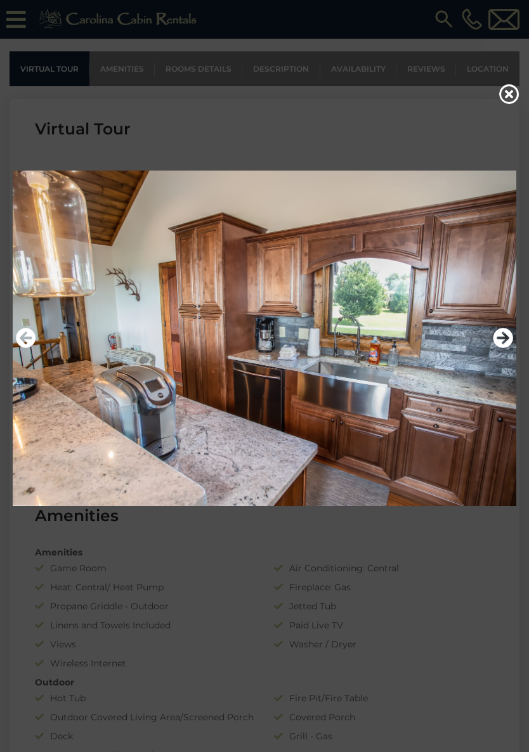
click at [22, 340] on icon "Previous" at bounding box center [26, 338] width 20 height 20
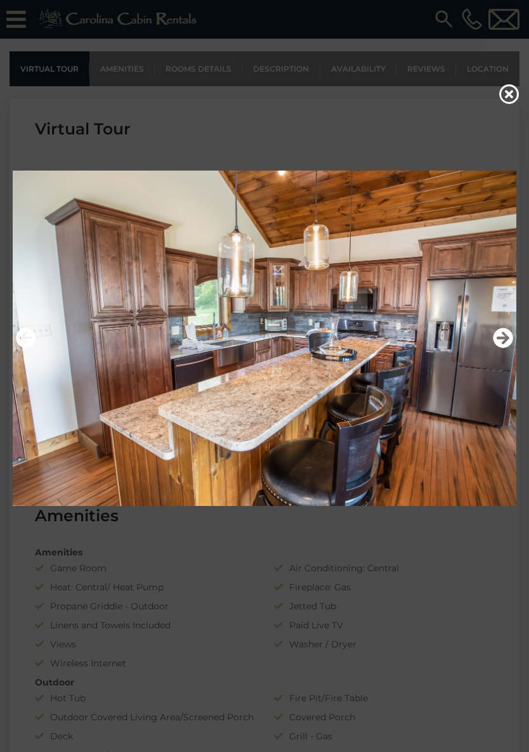
click at [26, 338] on icon "Previous" at bounding box center [26, 338] width 20 height 20
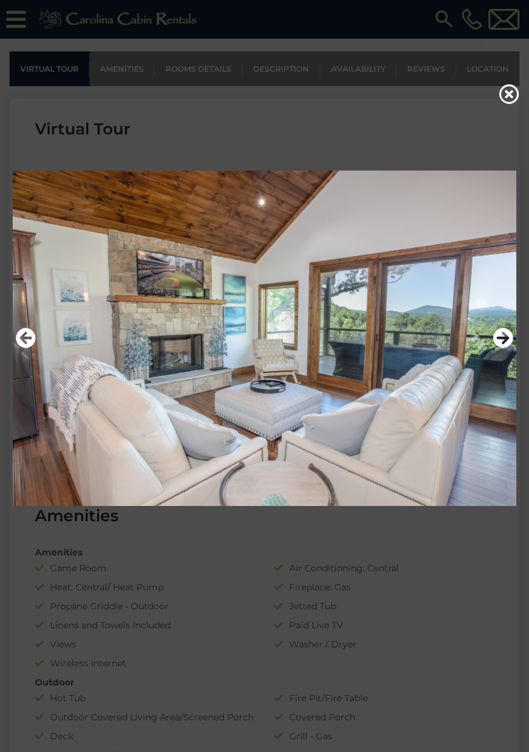
click at [28, 340] on icon "Previous" at bounding box center [26, 338] width 20 height 20
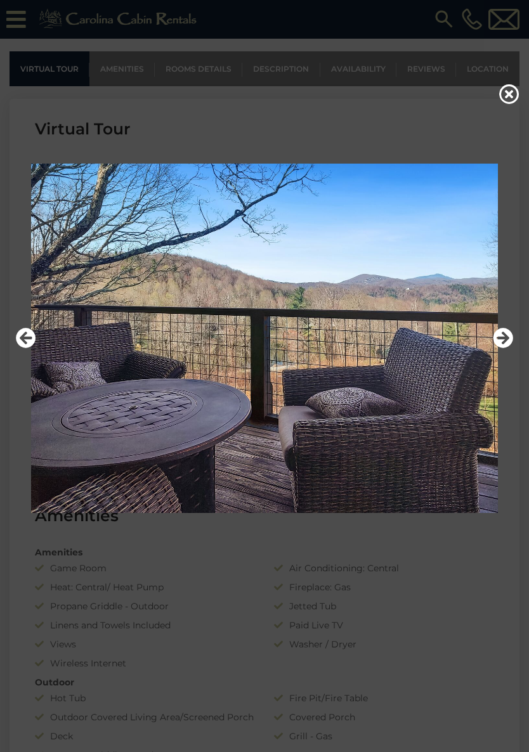
click at [32, 343] on icon "Previous" at bounding box center [26, 338] width 20 height 20
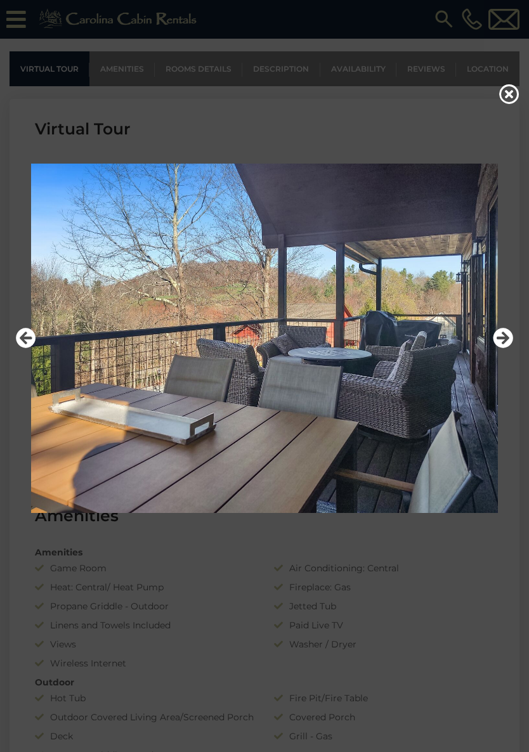
click at [30, 340] on icon "Previous" at bounding box center [26, 338] width 20 height 20
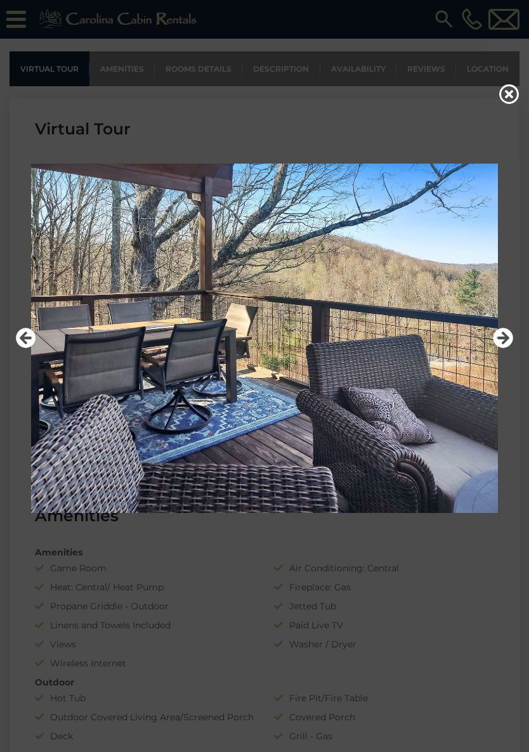
click at [30, 340] on icon "Previous" at bounding box center [26, 338] width 20 height 20
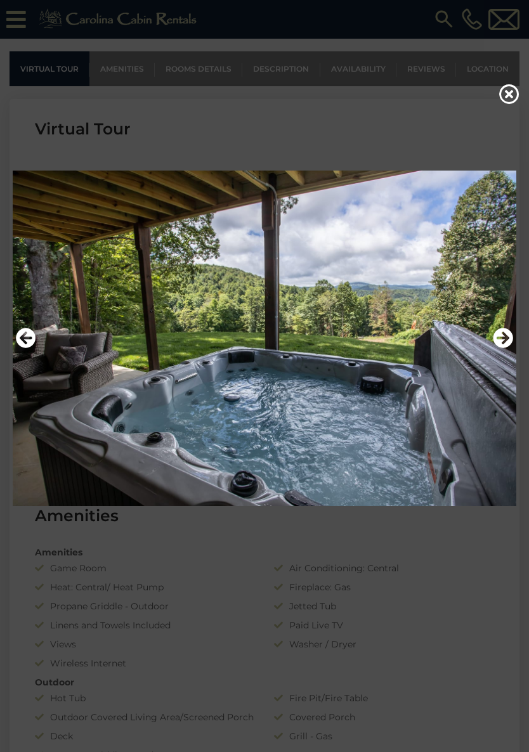
click at [35, 342] on icon "Previous" at bounding box center [26, 338] width 20 height 20
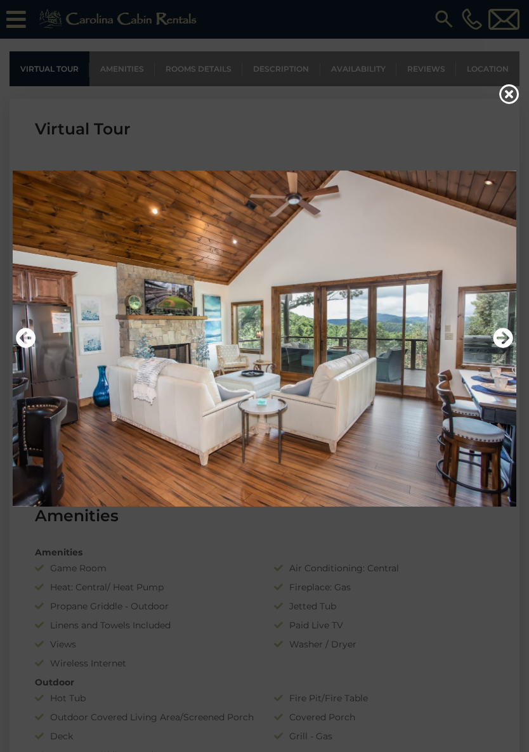
click at [27, 339] on icon "Previous" at bounding box center [26, 338] width 20 height 20
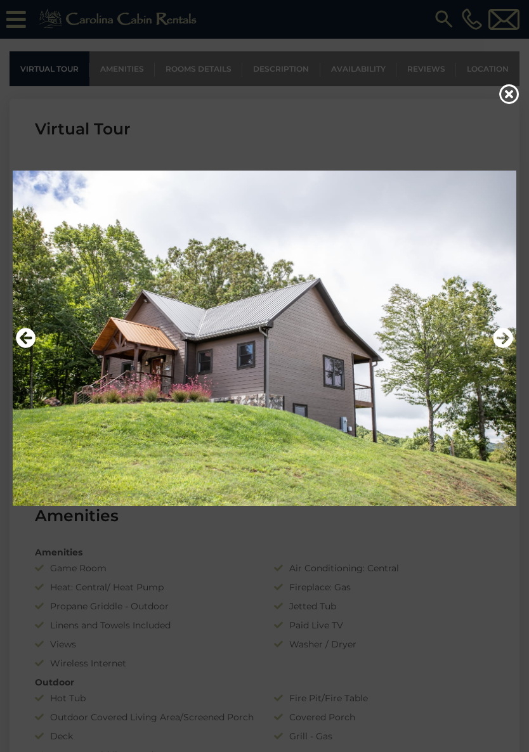
click at [33, 338] on icon "Previous" at bounding box center [26, 338] width 20 height 20
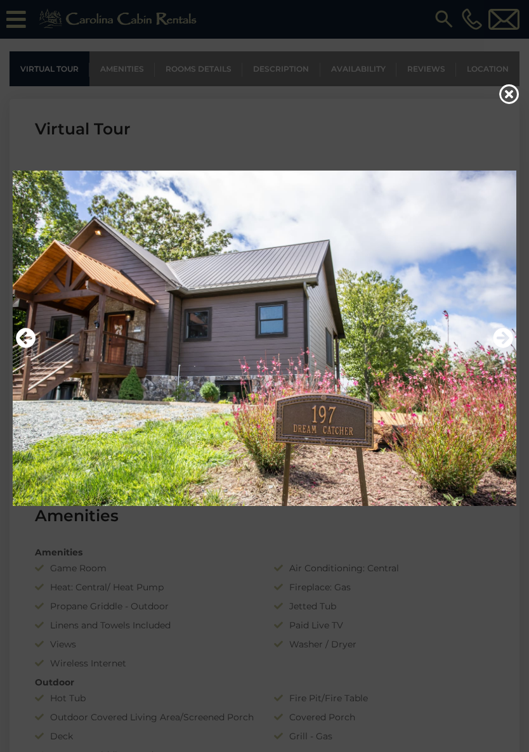
click at [32, 341] on icon "Previous" at bounding box center [26, 338] width 20 height 20
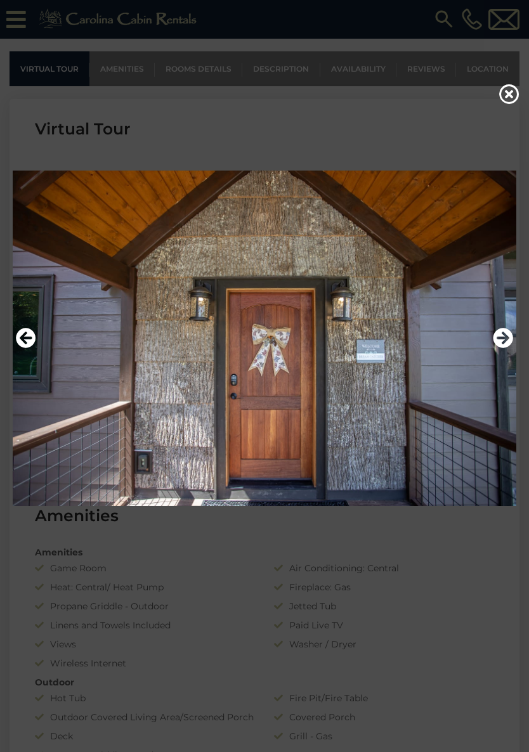
click at [27, 334] on icon "Previous" at bounding box center [26, 338] width 20 height 20
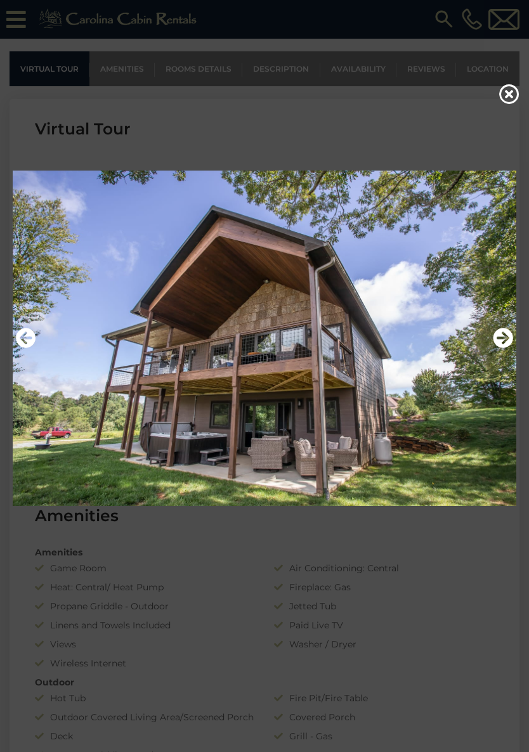
click at [28, 332] on icon "Previous" at bounding box center [26, 338] width 20 height 20
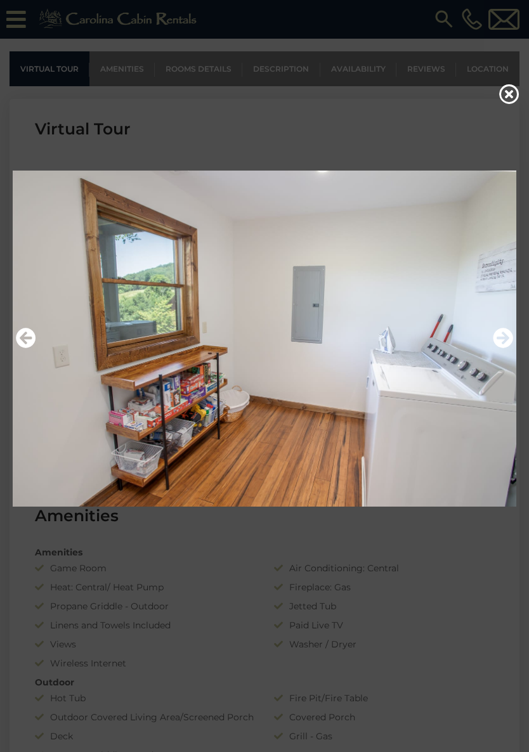
click at [18, 334] on icon "Previous" at bounding box center [26, 338] width 20 height 20
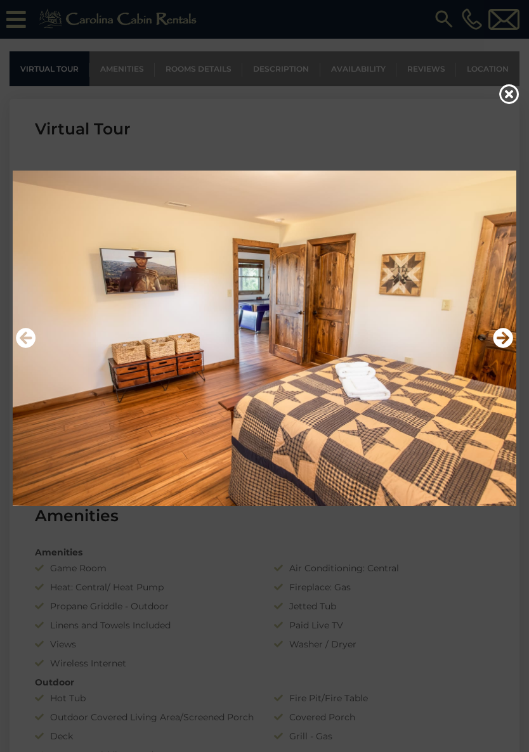
click at [18, 335] on icon "Previous" at bounding box center [26, 338] width 20 height 20
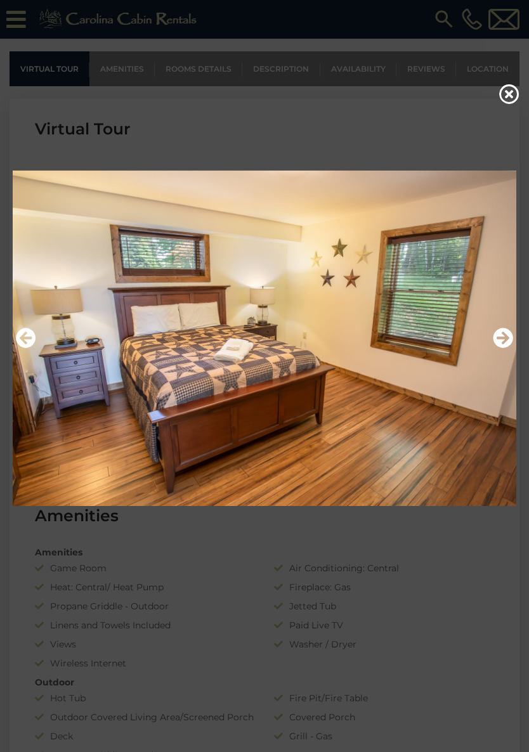
click at [13, 333] on img at bounding box center [264, 339] width 503 height 350
click at [29, 343] on icon "Previous" at bounding box center [26, 338] width 20 height 20
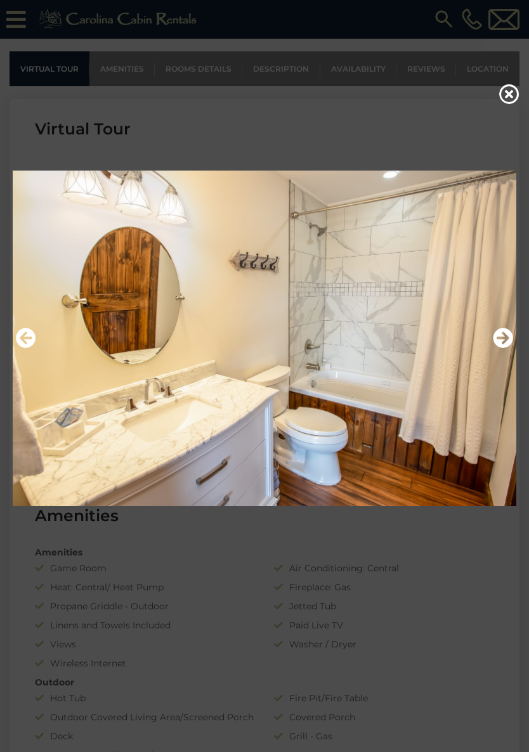
click at [23, 335] on icon "Previous" at bounding box center [26, 338] width 20 height 20
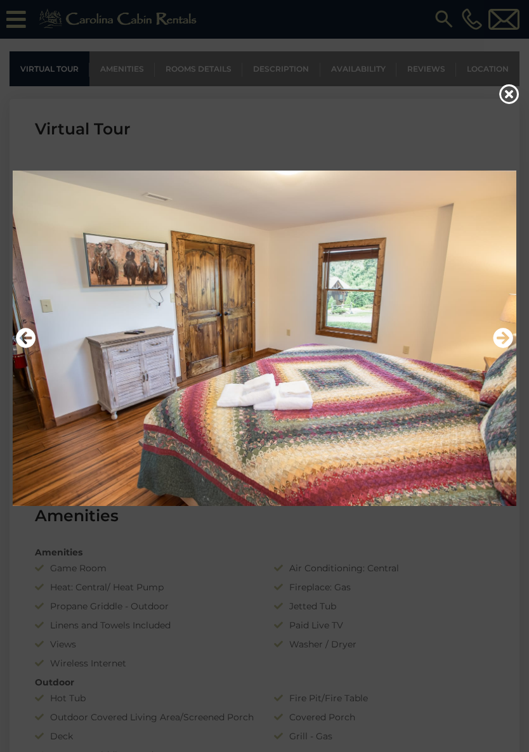
click at [21, 331] on icon "Previous" at bounding box center [26, 338] width 20 height 20
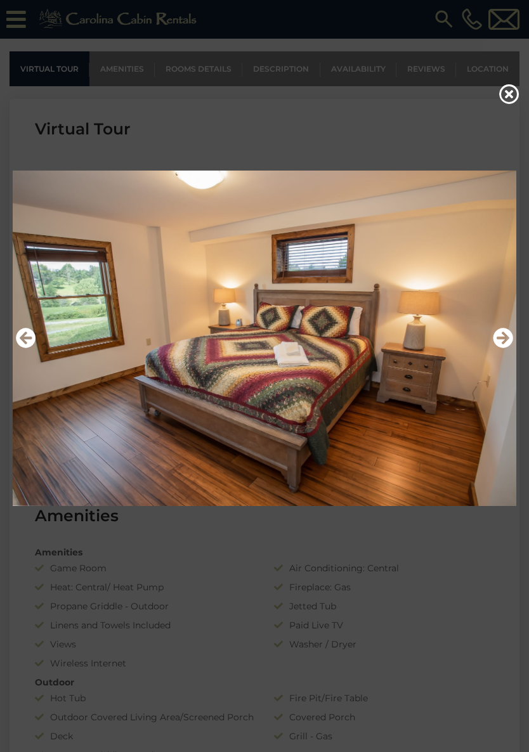
click at [18, 329] on icon "Previous" at bounding box center [26, 338] width 20 height 20
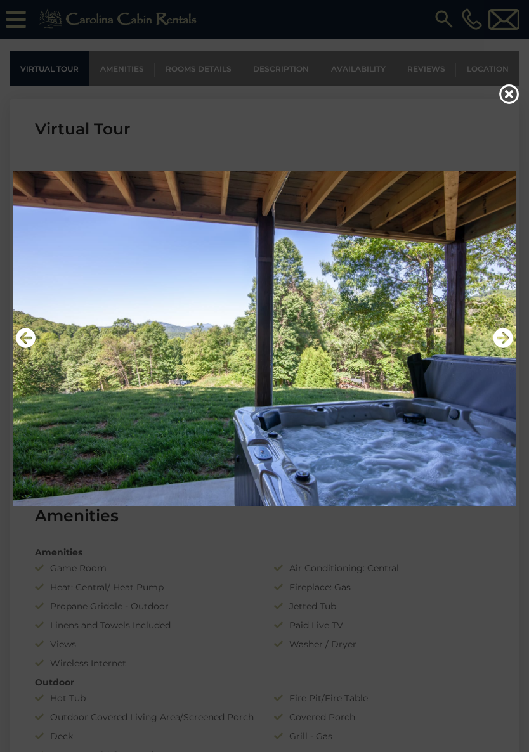
click at [22, 332] on icon "Previous" at bounding box center [26, 338] width 20 height 20
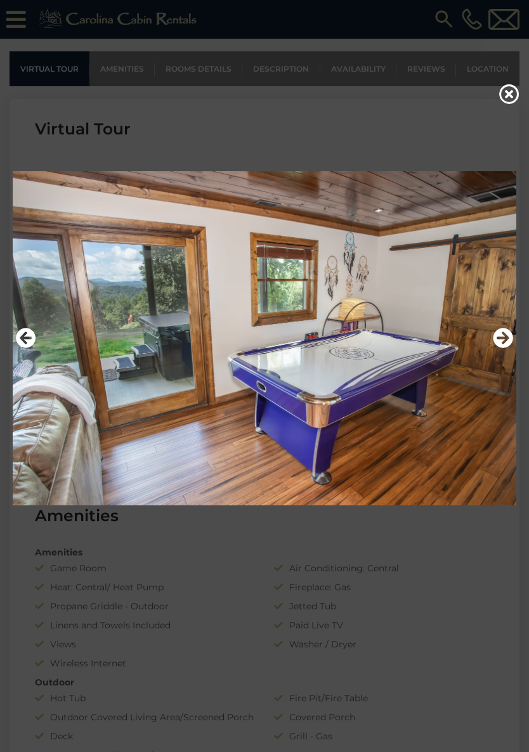
click at [27, 334] on icon "Previous" at bounding box center [26, 338] width 20 height 20
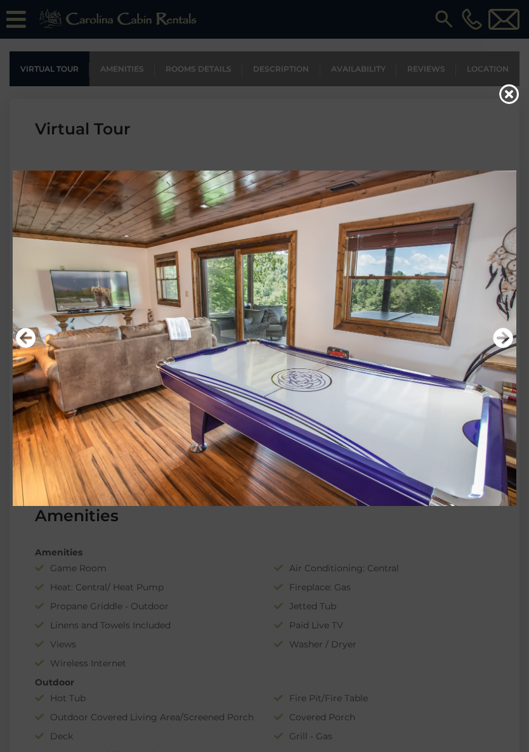
click at [20, 332] on icon "Previous" at bounding box center [26, 338] width 20 height 20
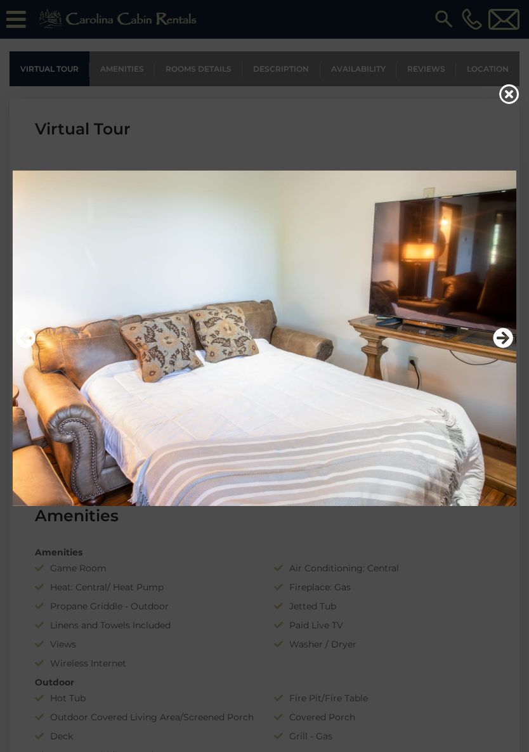
click at [23, 333] on icon "Previous" at bounding box center [26, 338] width 20 height 20
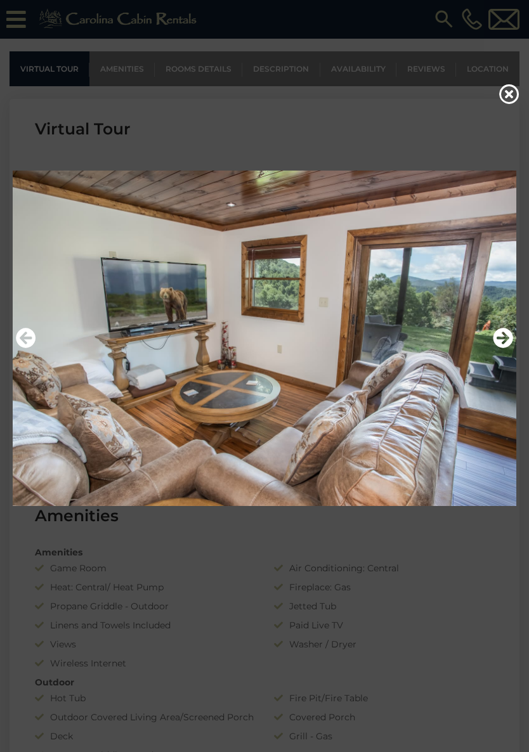
click at [25, 333] on icon "Previous" at bounding box center [26, 338] width 20 height 20
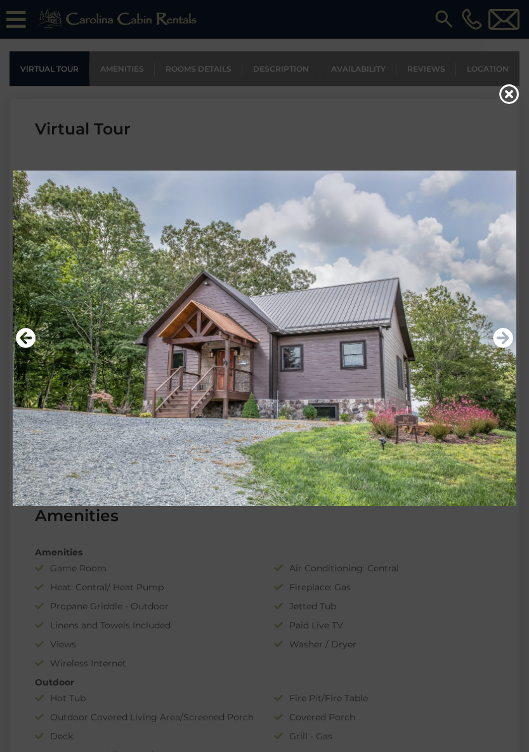
click at [20, 334] on icon "Previous" at bounding box center [26, 338] width 20 height 20
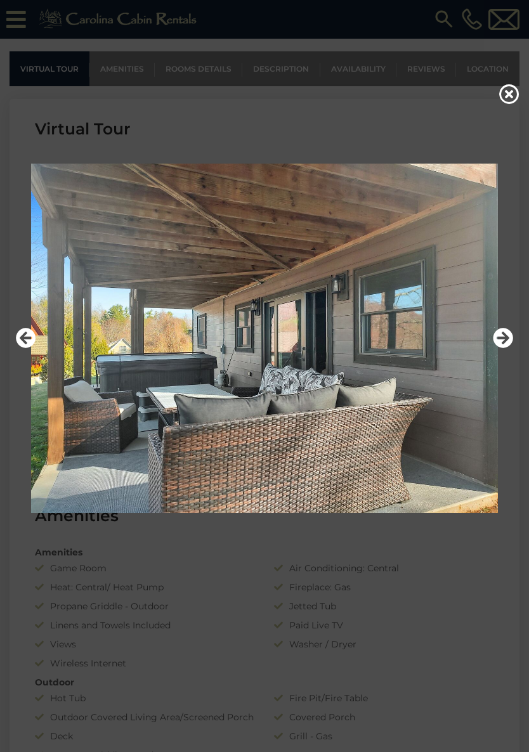
click at [16, 332] on icon "Previous" at bounding box center [26, 338] width 20 height 20
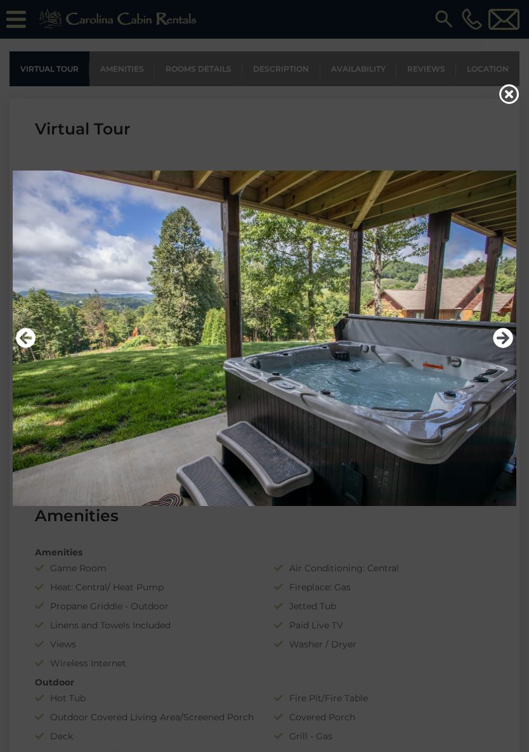
click at [512, 87] on icon at bounding box center [509, 94] width 20 height 20
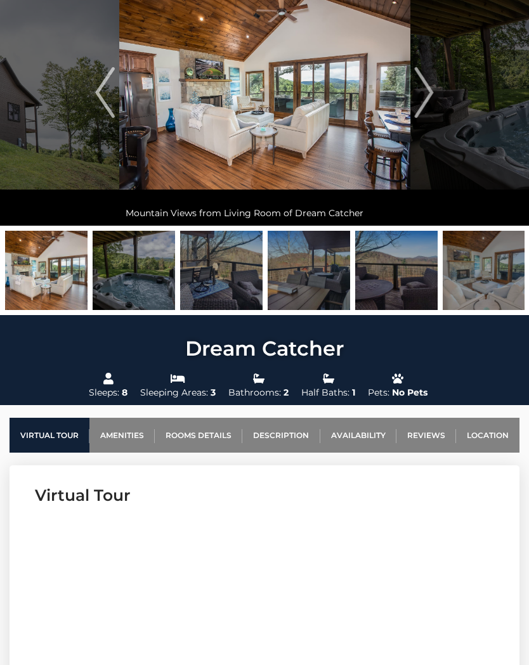
scroll to position [0, 0]
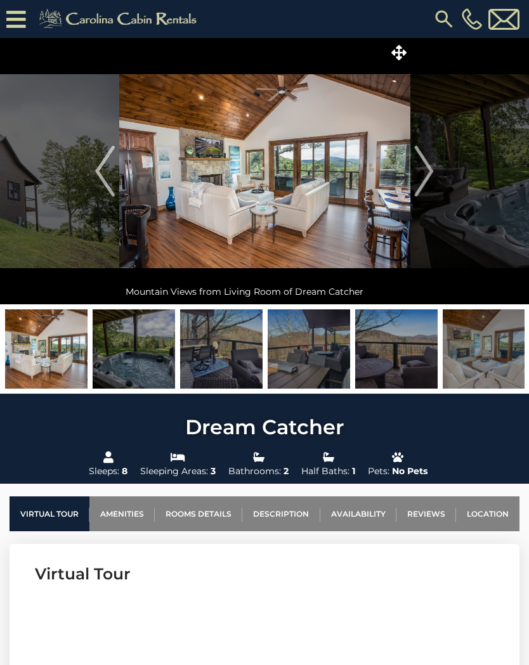
click at [354, 150] on img at bounding box center [264, 171] width 291 height 266
click at [397, 53] on icon at bounding box center [398, 52] width 15 height 15
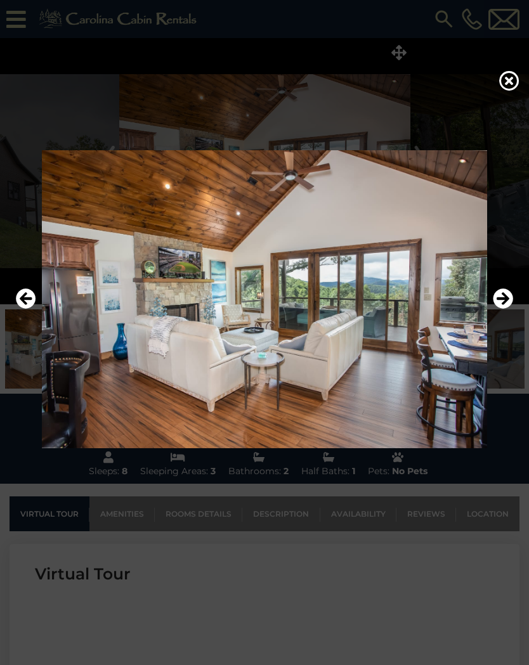
click at [499, 306] on icon "Next" at bounding box center [502, 298] width 20 height 20
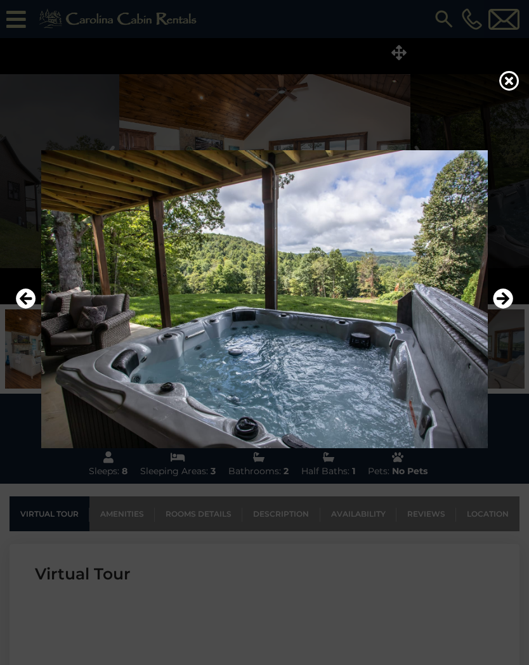
click at [496, 302] on icon "Next" at bounding box center [502, 298] width 20 height 20
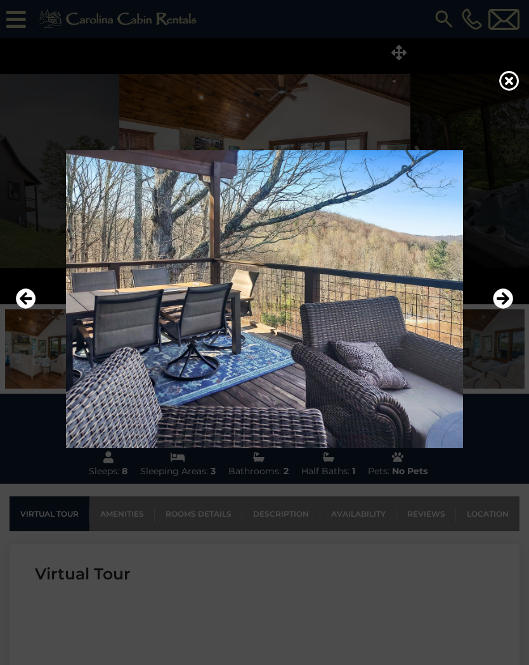
click at [496, 300] on icon "Next" at bounding box center [502, 298] width 20 height 20
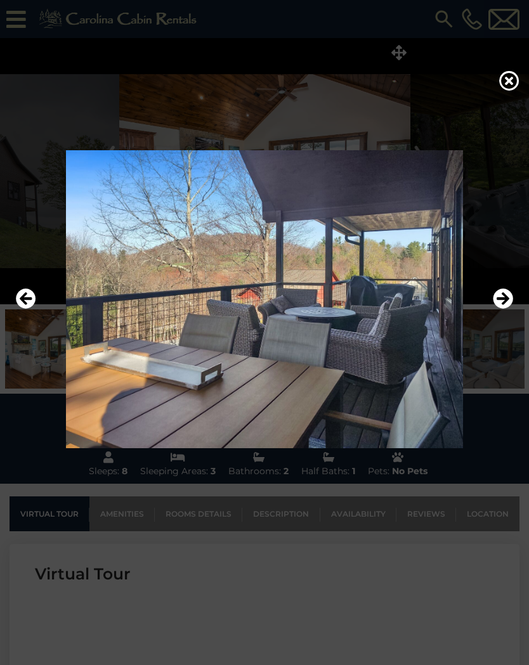
click at [500, 299] on icon "Next" at bounding box center [502, 298] width 20 height 20
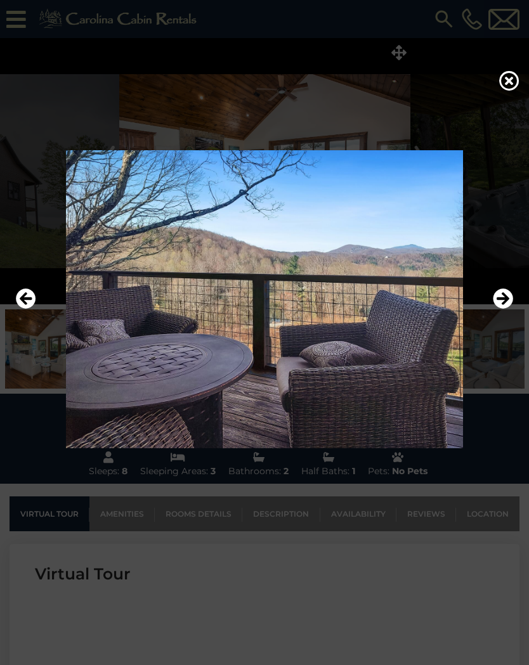
click at [501, 297] on icon "Next" at bounding box center [502, 298] width 20 height 20
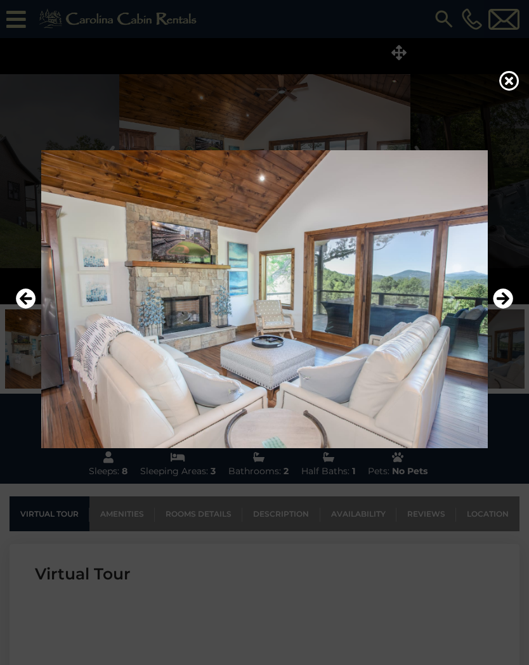
click at [503, 297] on icon "Next" at bounding box center [502, 298] width 20 height 20
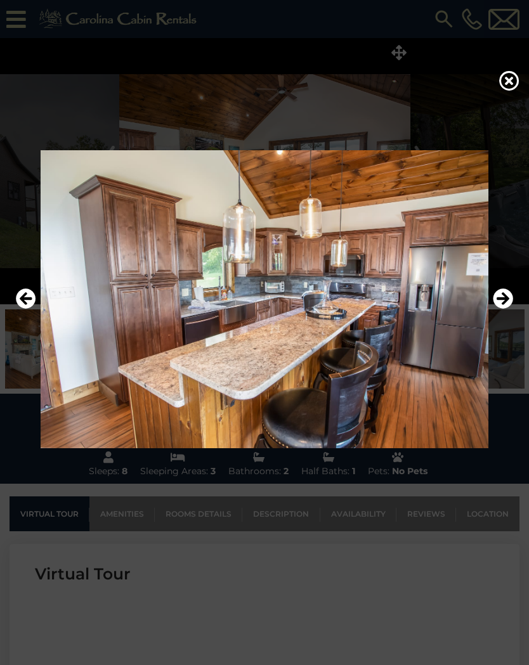
click at [506, 297] on icon "Next" at bounding box center [502, 298] width 20 height 20
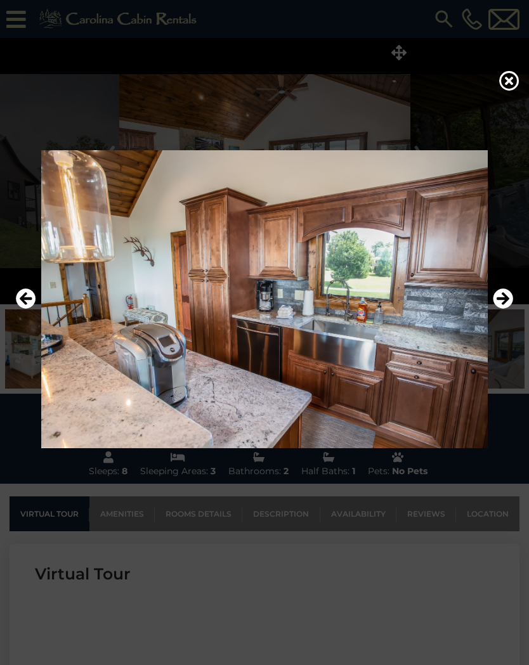
click at [508, 297] on icon "Next" at bounding box center [502, 298] width 20 height 20
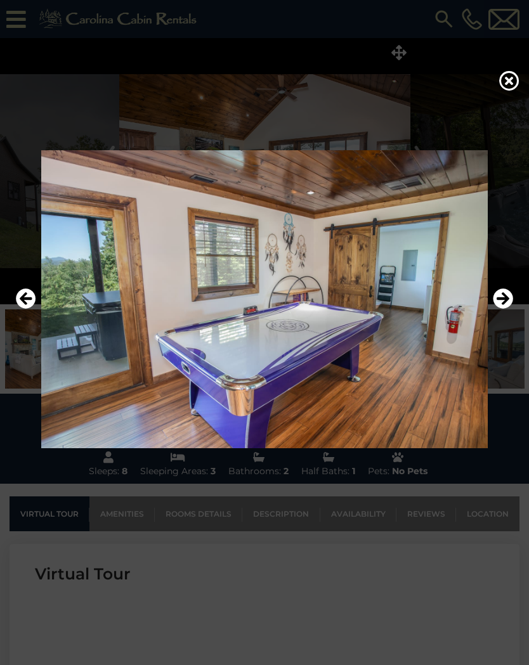
click at [506, 296] on icon "Next" at bounding box center [502, 298] width 20 height 20
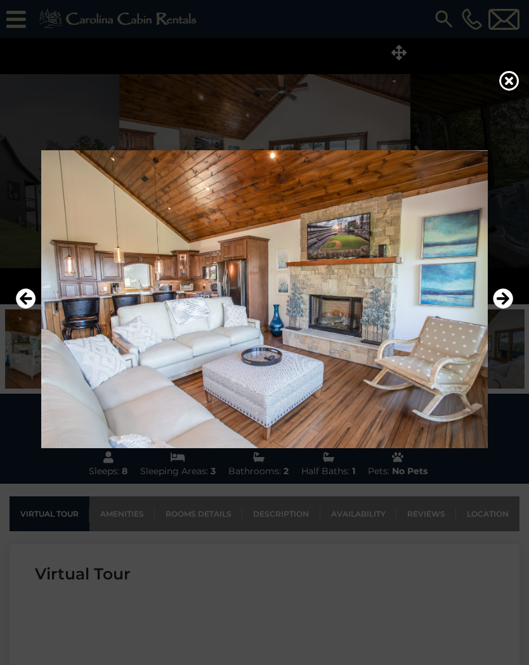
click at [508, 297] on icon "Next" at bounding box center [502, 298] width 20 height 20
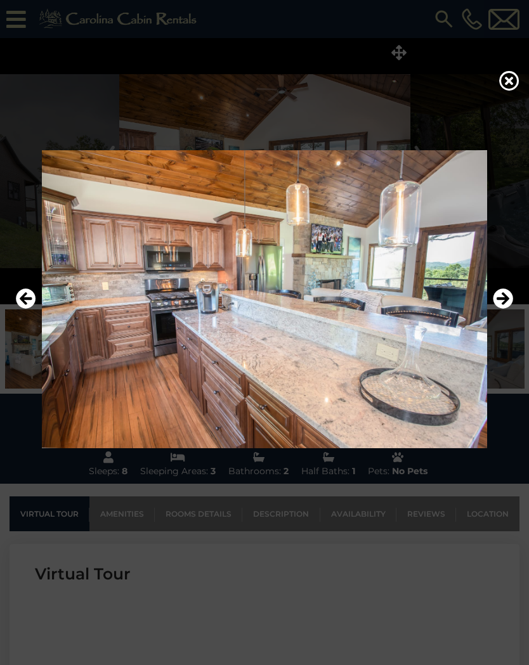
click at [508, 300] on icon "Next" at bounding box center [502, 298] width 20 height 20
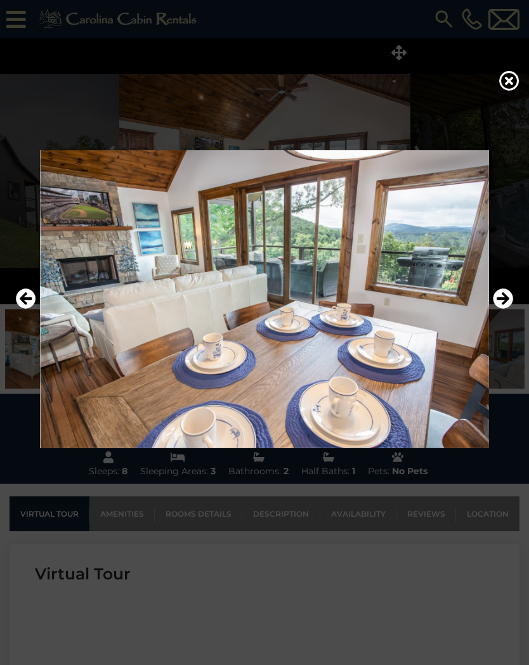
click at [504, 295] on icon "Next" at bounding box center [502, 298] width 20 height 20
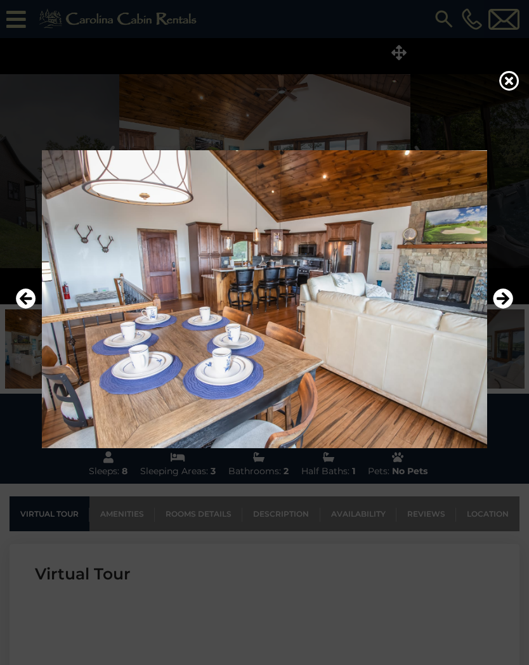
click at [504, 297] on icon "Next" at bounding box center [502, 298] width 20 height 20
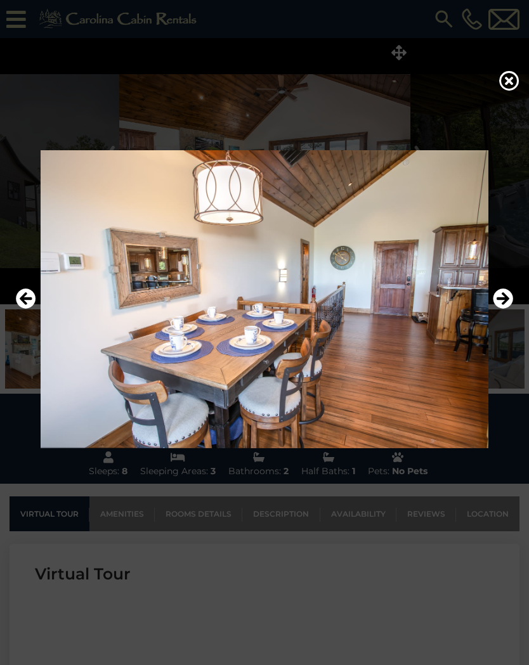
click at [504, 294] on icon "Next" at bounding box center [502, 298] width 20 height 20
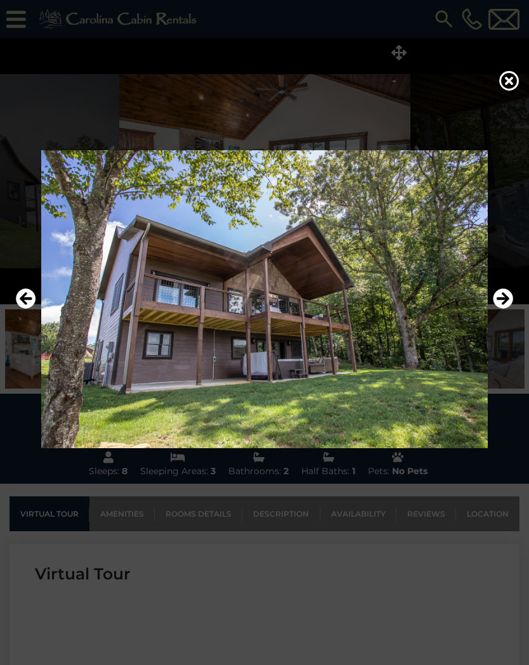
click at [502, 295] on icon "Next" at bounding box center [502, 298] width 20 height 20
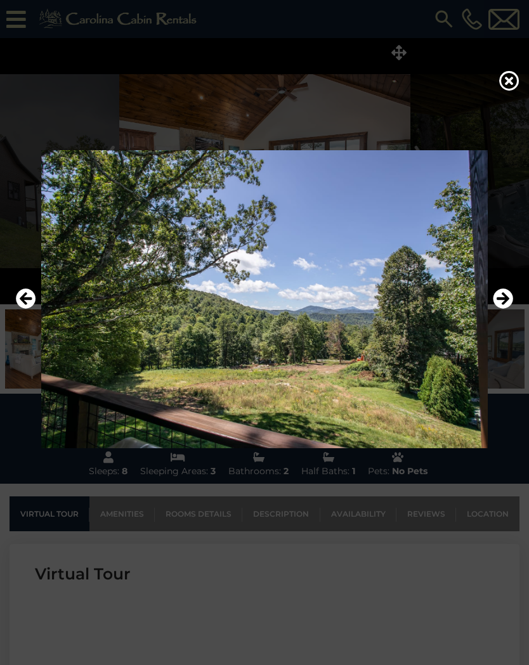
click at [504, 293] on icon "Next" at bounding box center [502, 298] width 20 height 20
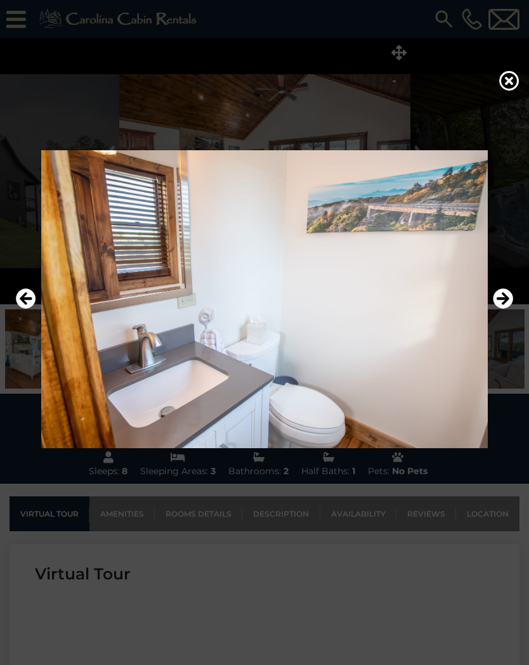
click at [503, 292] on icon "Next" at bounding box center [502, 298] width 20 height 20
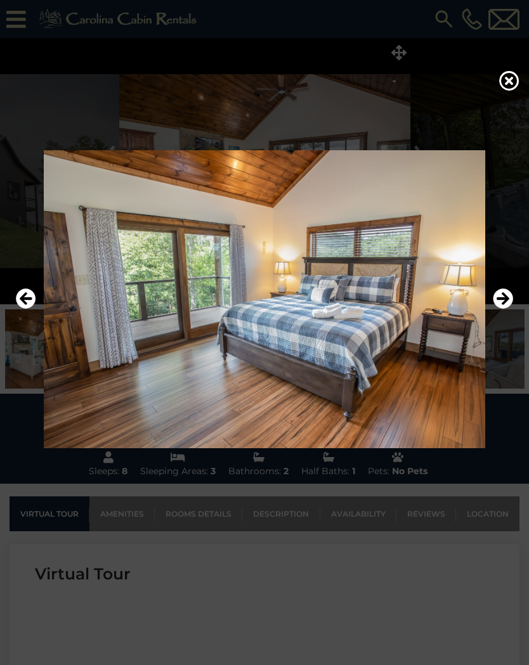
click at [504, 295] on icon "Next" at bounding box center [502, 298] width 20 height 20
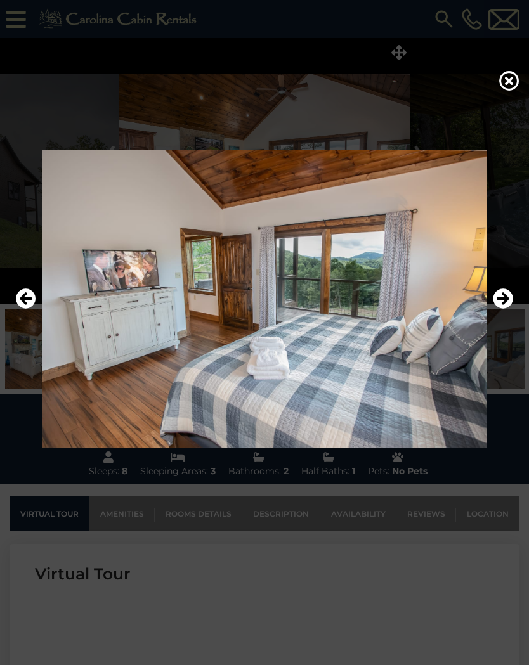
click at [504, 298] on icon "Next" at bounding box center [502, 298] width 20 height 20
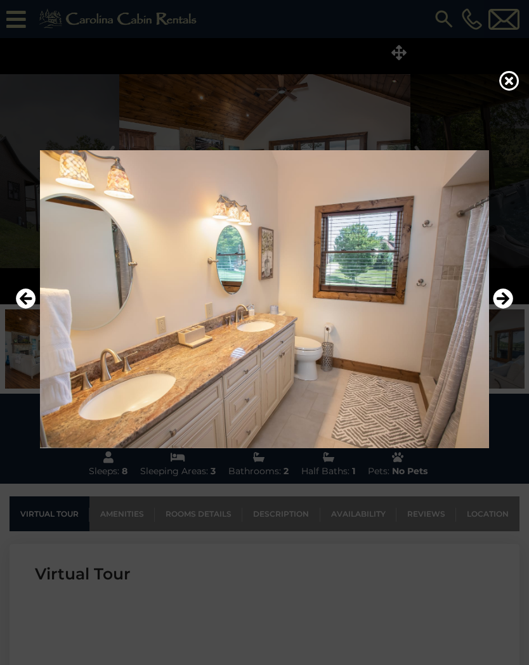
click at [508, 295] on icon "Next" at bounding box center [502, 298] width 20 height 20
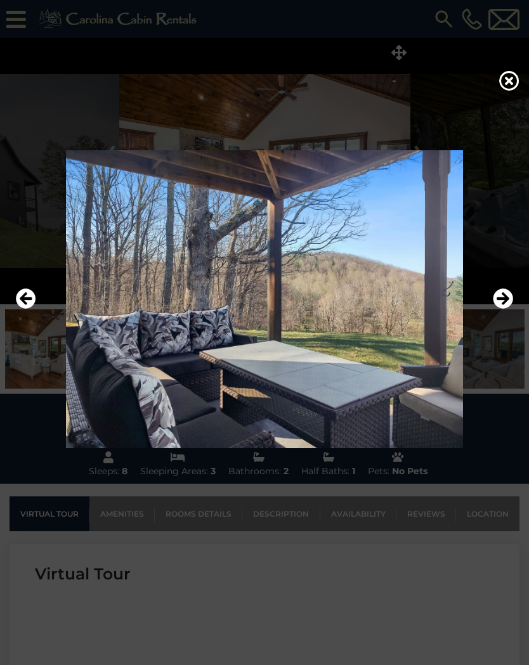
click at [501, 300] on icon "Next" at bounding box center [502, 298] width 20 height 20
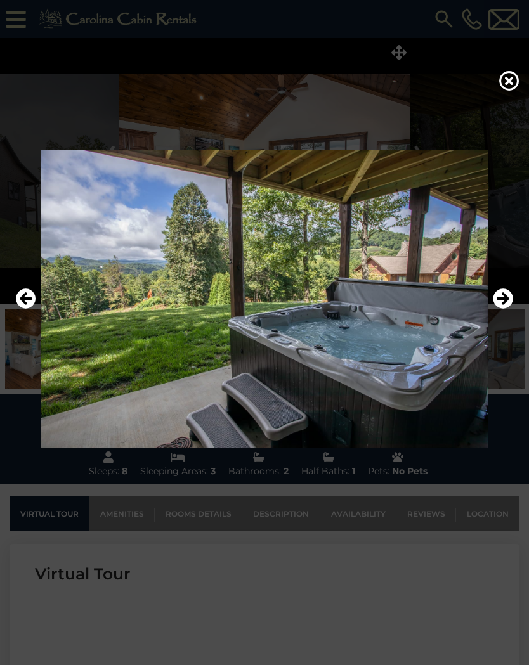
click at [509, 294] on icon "Next" at bounding box center [502, 298] width 20 height 20
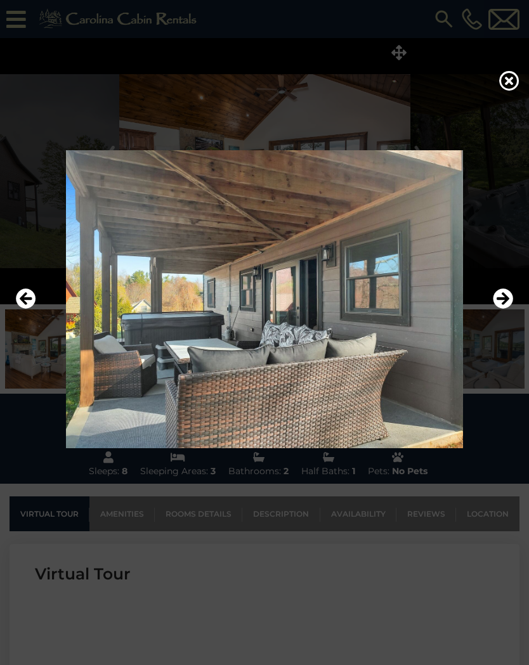
click at [504, 299] on icon "Next" at bounding box center [502, 298] width 20 height 20
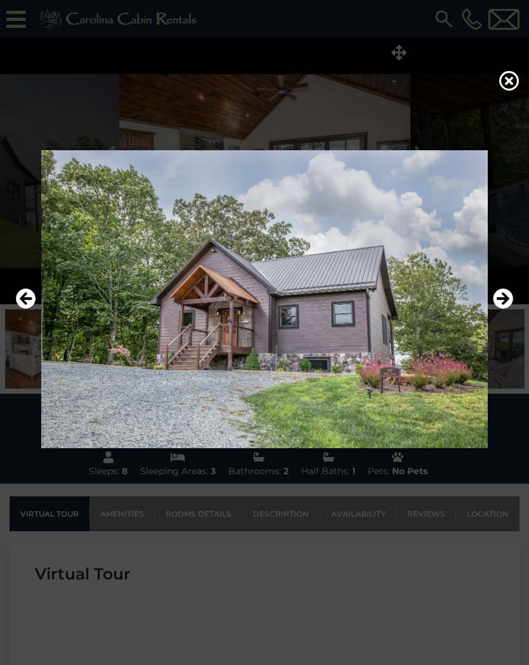
click at [503, 302] on icon "Next" at bounding box center [502, 298] width 20 height 20
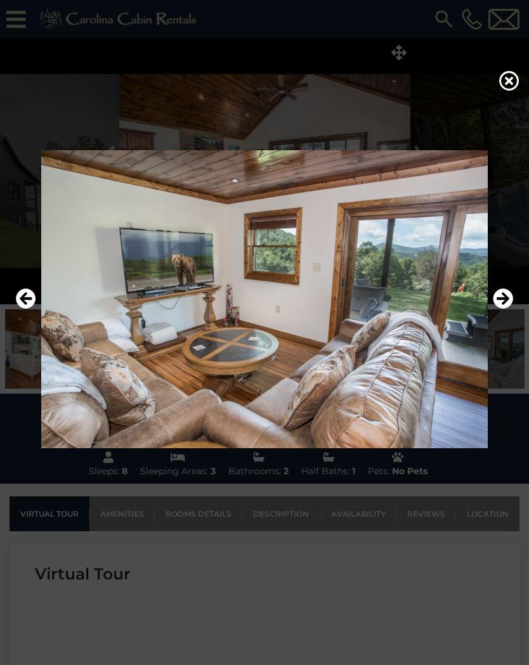
click at [503, 299] on icon "Next" at bounding box center [502, 298] width 20 height 20
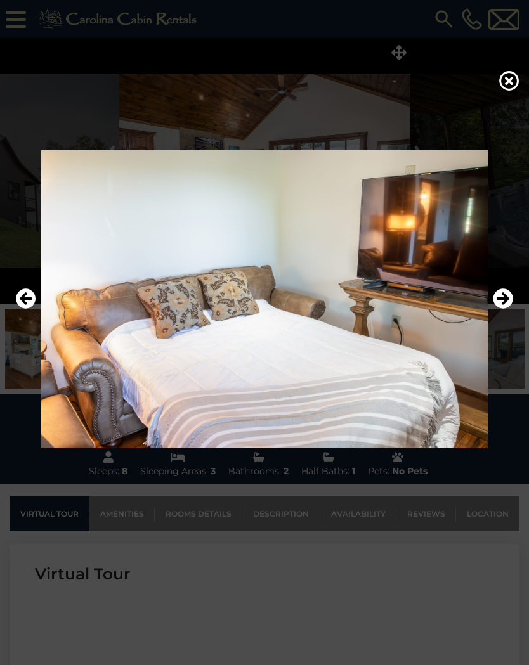
click at [504, 297] on icon "Next" at bounding box center [502, 298] width 20 height 20
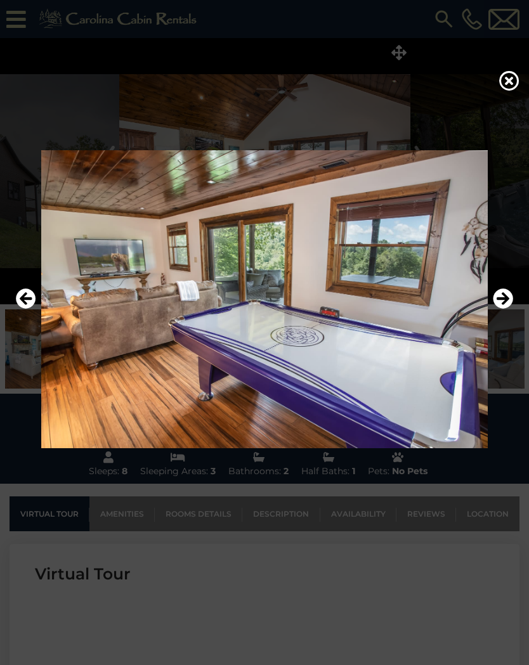
click at [504, 299] on icon "Next" at bounding box center [502, 298] width 20 height 20
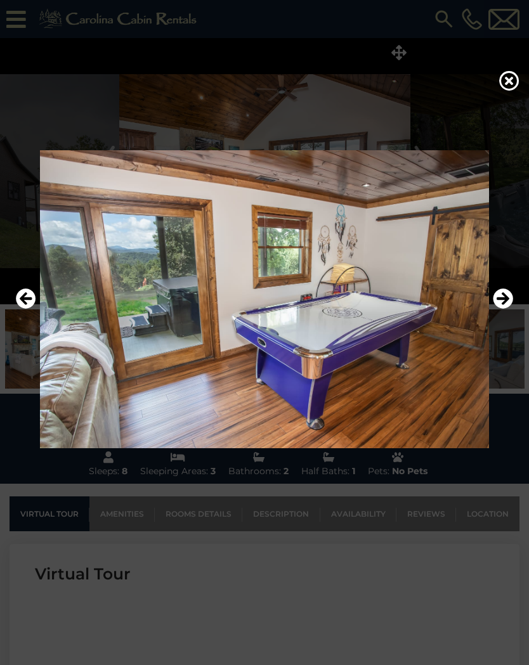
click at [502, 297] on icon "Next" at bounding box center [502, 298] width 20 height 20
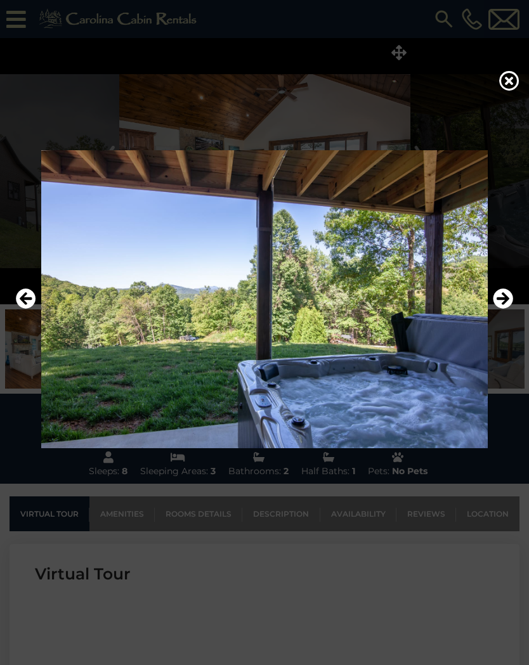
click at [504, 296] on icon "Next" at bounding box center [502, 298] width 20 height 20
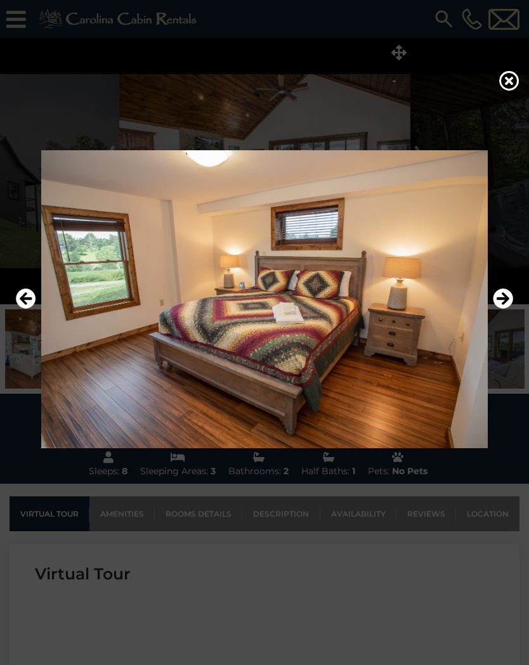
click at [506, 295] on icon "Next" at bounding box center [502, 298] width 20 height 20
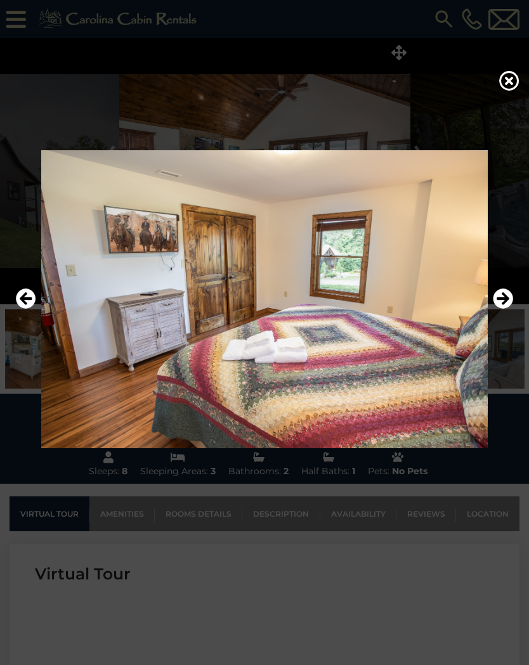
click at [504, 295] on icon "Next" at bounding box center [502, 298] width 20 height 20
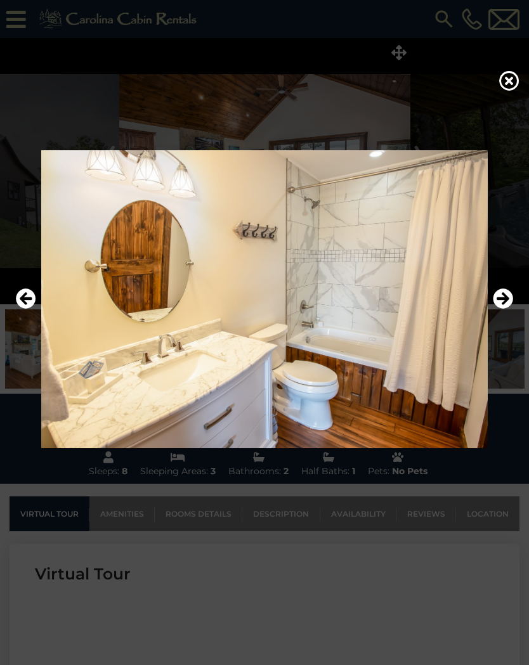
click at [504, 295] on icon "Next" at bounding box center [502, 298] width 20 height 20
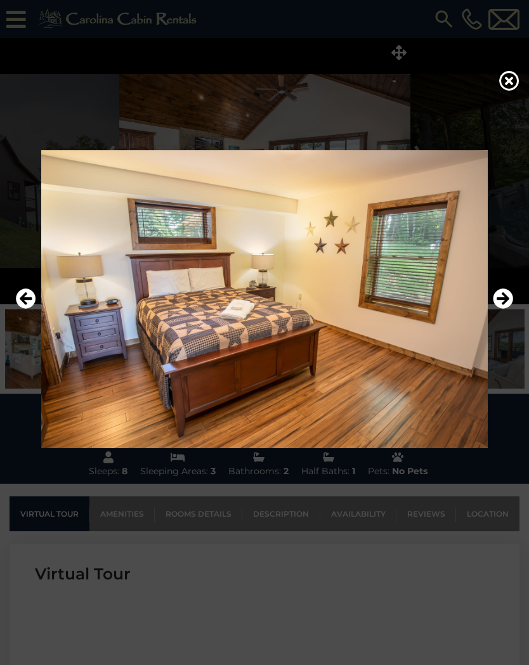
click at [504, 294] on icon "Next" at bounding box center [502, 298] width 20 height 20
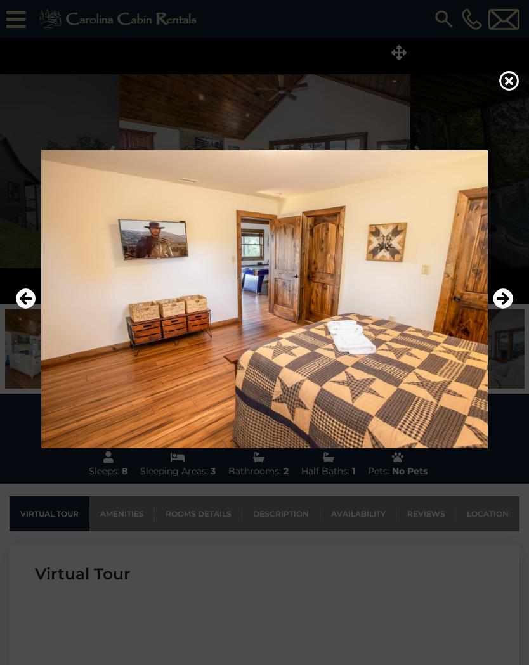
click at [503, 296] on icon "Next" at bounding box center [502, 298] width 20 height 20
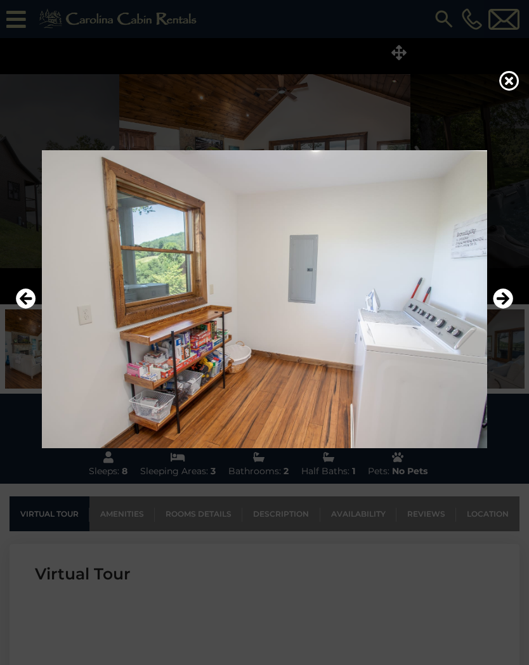
click at [505, 295] on icon "Next" at bounding box center [502, 298] width 20 height 20
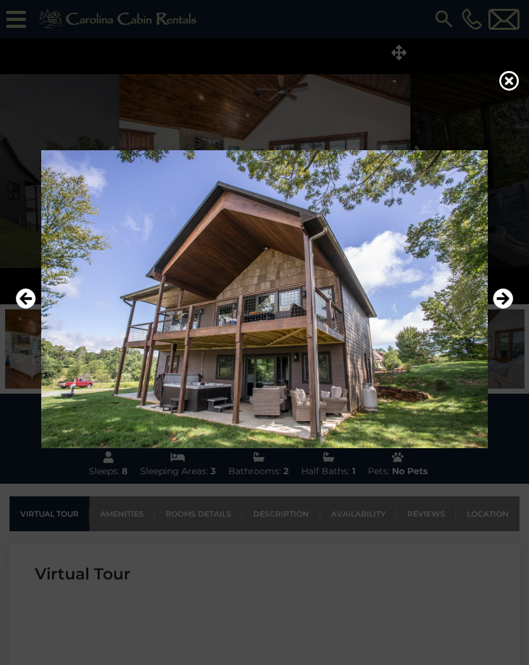
click at [505, 293] on icon "Next" at bounding box center [502, 298] width 20 height 20
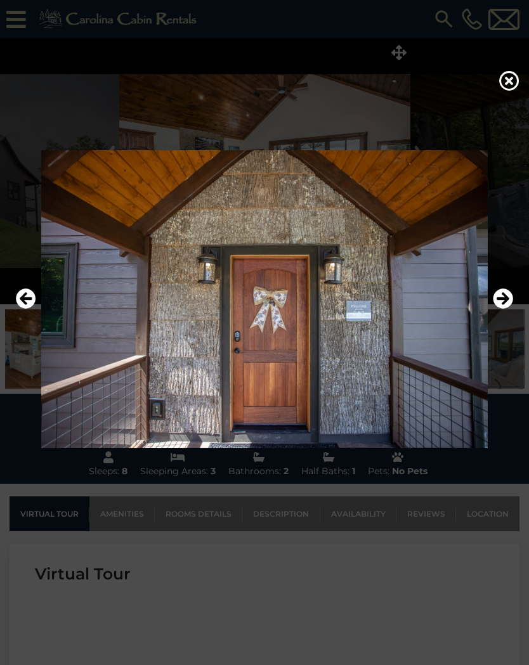
click at [505, 297] on icon "Next" at bounding box center [502, 298] width 20 height 20
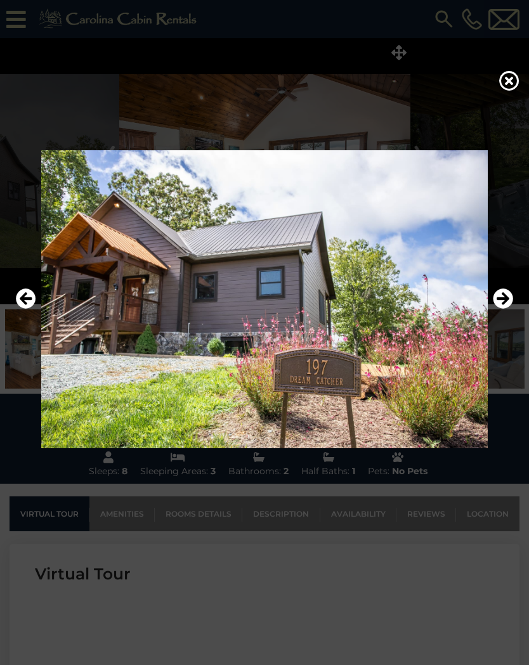
click at [505, 297] on icon "Next" at bounding box center [502, 298] width 20 height 20
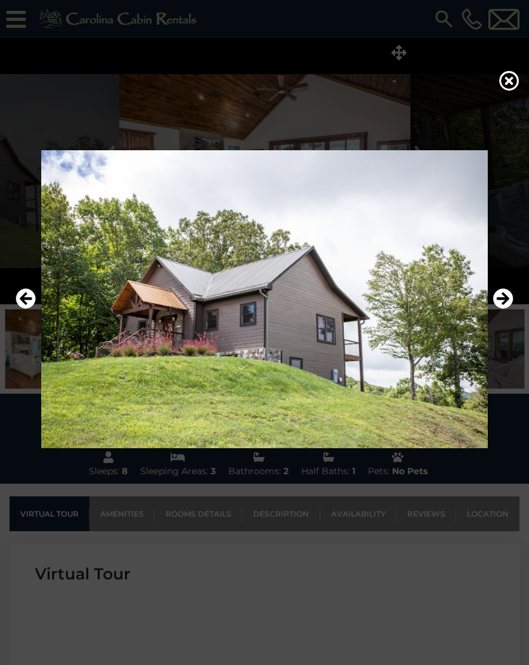
click at [505, 299] on icon "Next" at bounding box center [502, 298] width 20 height 20
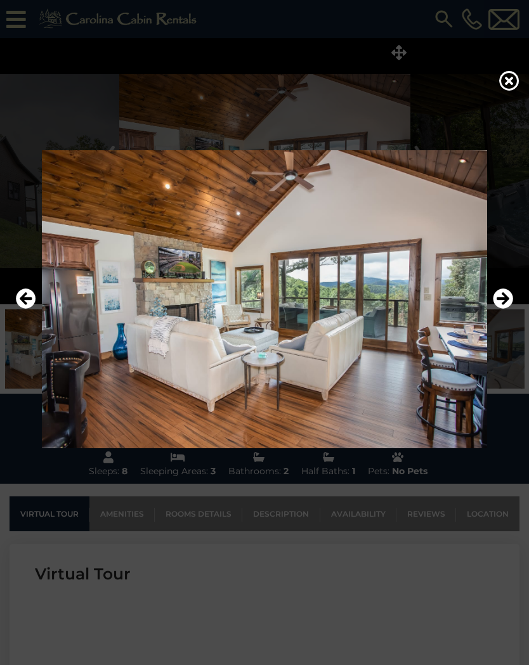
click at [505, 298] on icon "Next" at bounding box center [502, 298] width 20 height 20
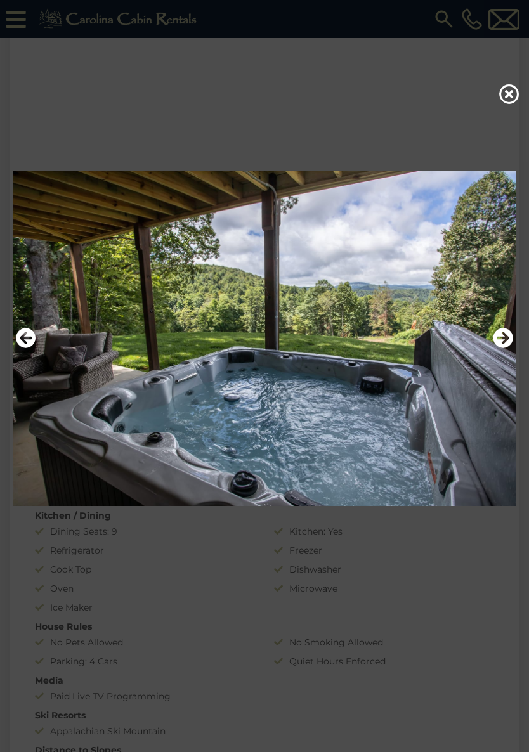
scroll to position [769, 0]
click at [508, 96] on icon at bounding box center [509, 94] width 20 height 20
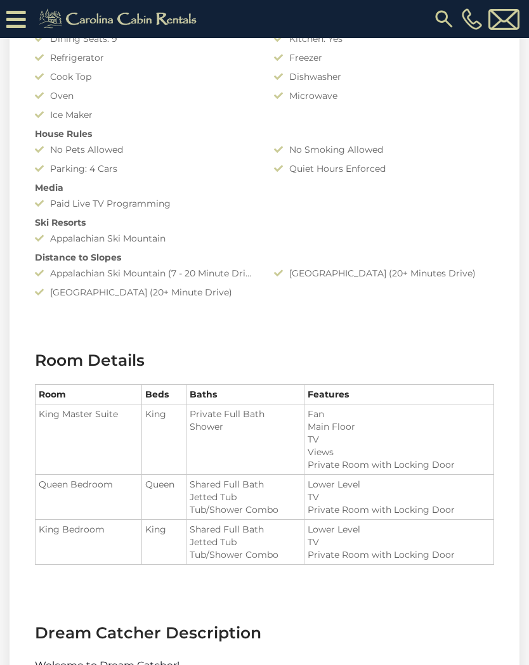
scroll to position [0, 0]
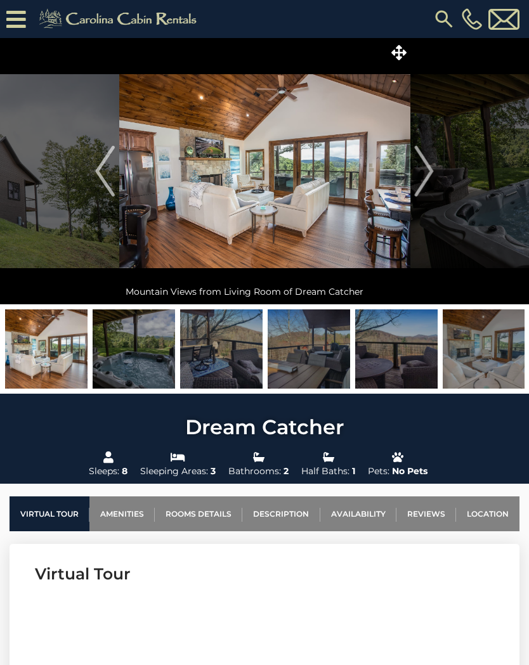
click at [401, 49] on icon at bounding box center [398, 52] width 15 height 15
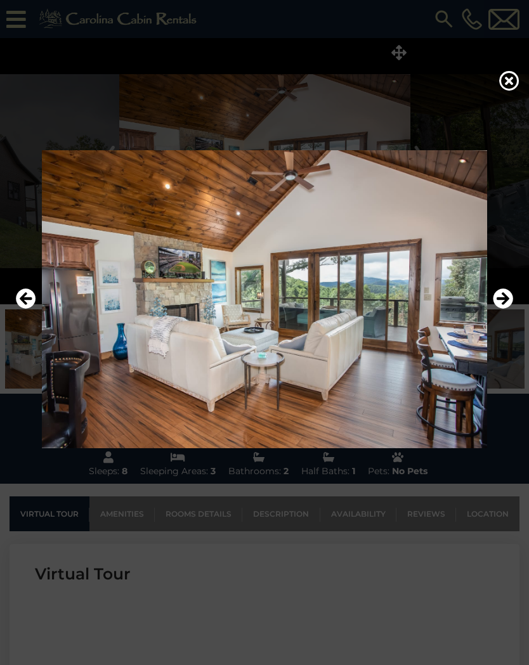
click at [503, 306] on icon "Next" at bounding box center [502, 298] width 20 height 20
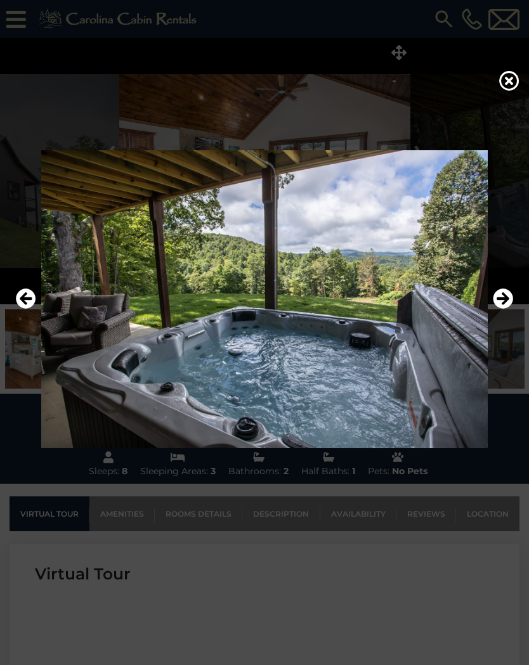
click at [503, 302] on icon "Next" at bounding box center [502, 298] width 20 height 20
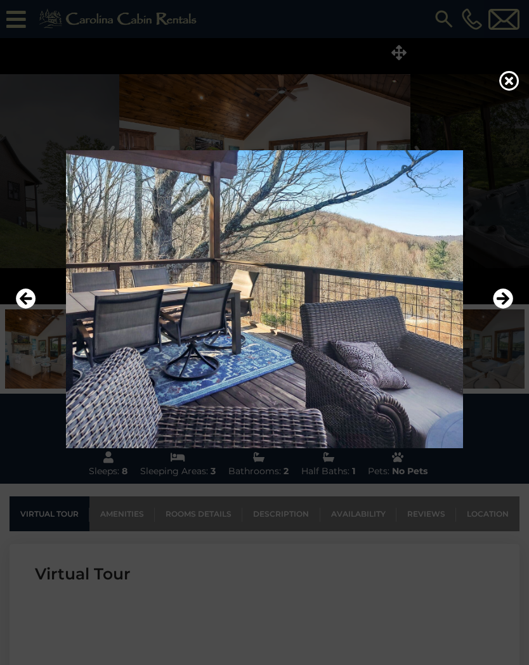
click at [506, 300] on icon "Next" at bounding box center [502, 298] width 20 height 20
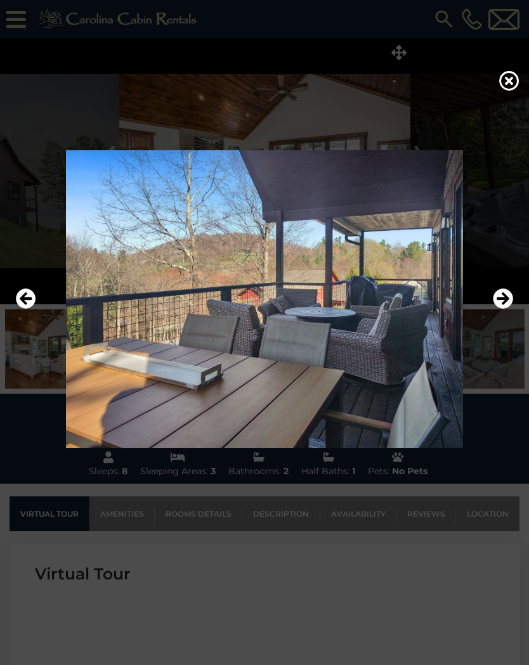
click at [506, 299] on icon "Next" at bounding box center [502, 298] width 20 height 20
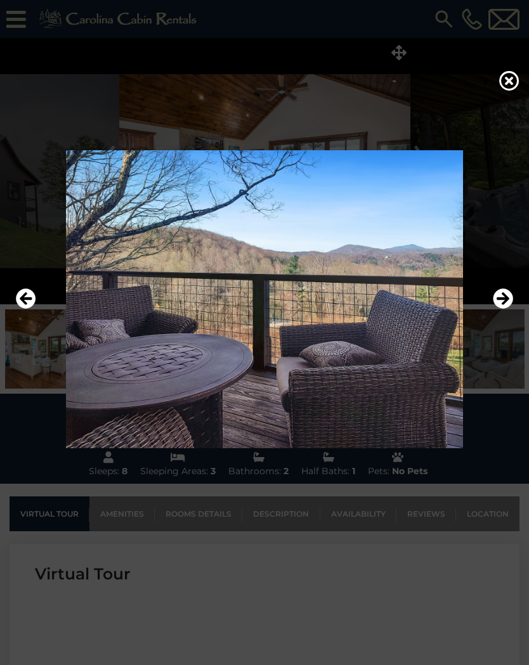
click at [504, 300] on icon "Next" at bounding box center [502, 298] width 20 height 20
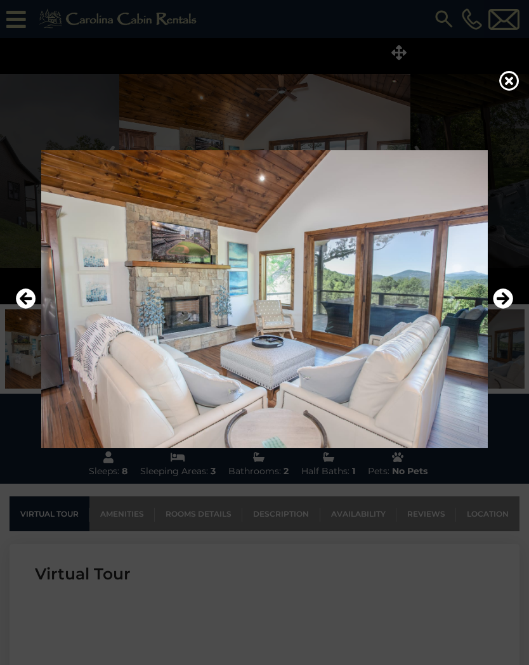
click at [507, 295] on icon "Next" at bounding box center [502, 298] width 20 height 20
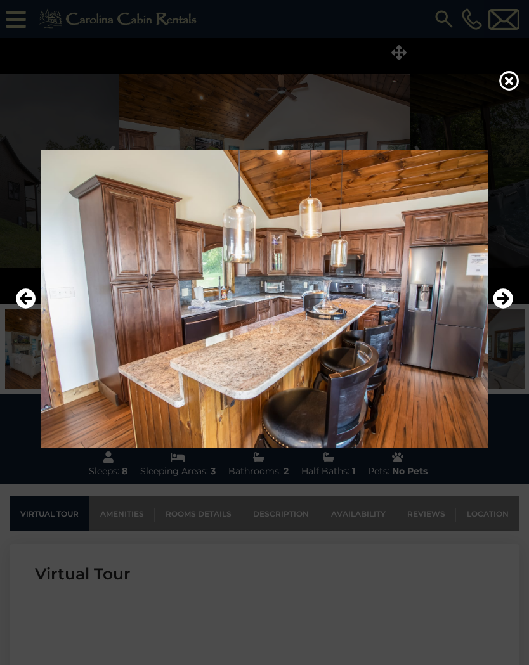
click at [503, 298] on icon "Next" at bounding box center [502, 298] width 20 height 20
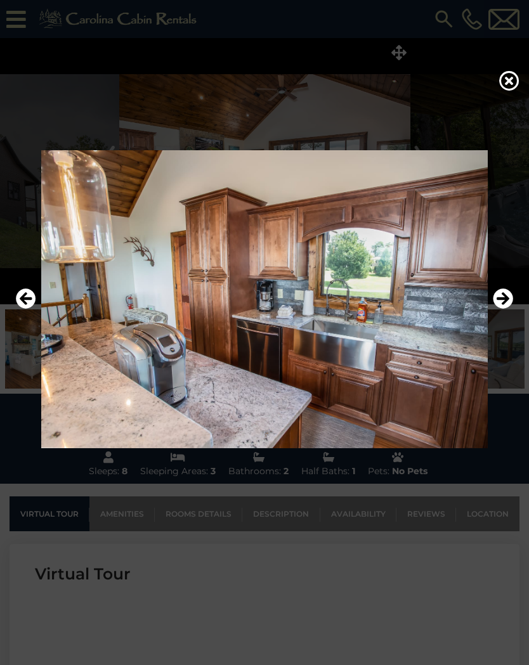
click at [506, 297] on icon "Next" at bounding box center [502, 298] width 20 height 20
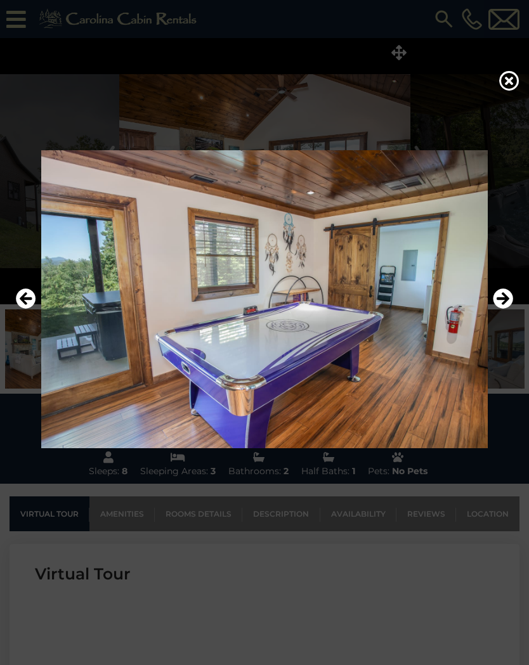
click at [508, 296] on icon "Next" at bounding box center [502, 298] width 20 height 20
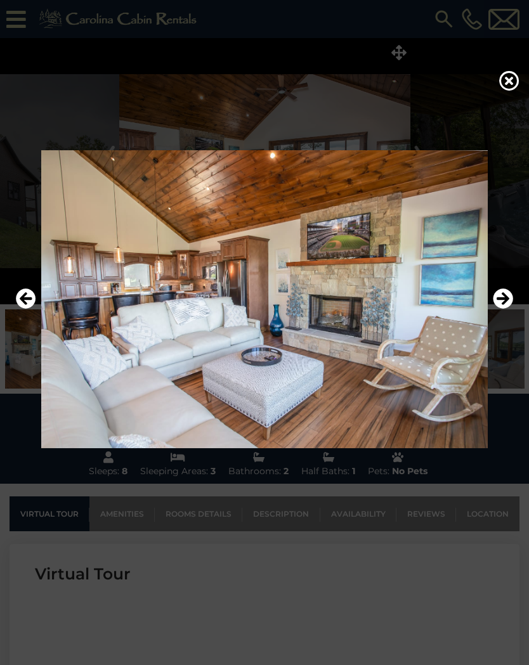
click at [507, 295] on icon "Next" at bounding box center [502, 298] width 20 height 20
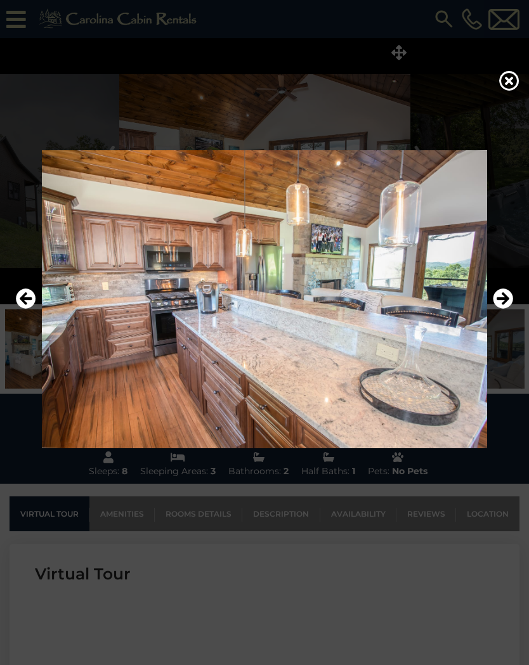
click at [508, 294] on icon "Next" at bounding box center [502, 298] width 20 height 20
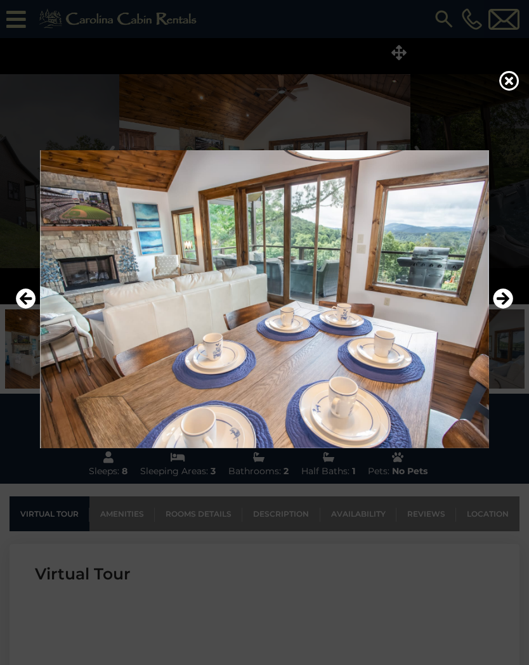
click at [506, 296] on icon "Next" at bounding box center [502, 298] width 20 height 20
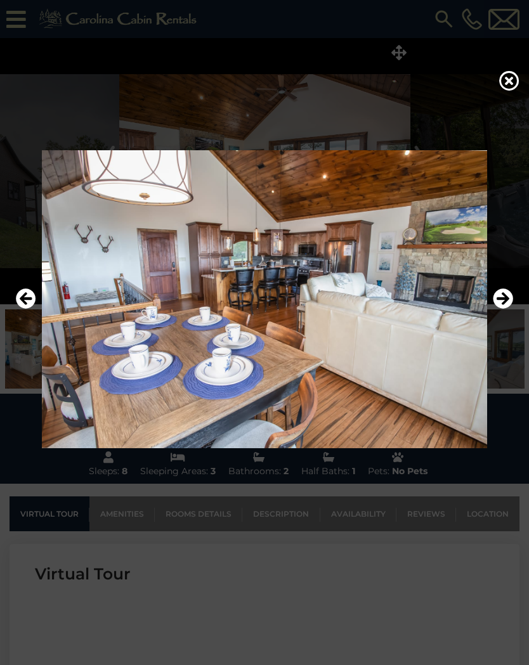
click at [507, 292] on icon "Next" at bounding box center [502, 298] width 20 height 20
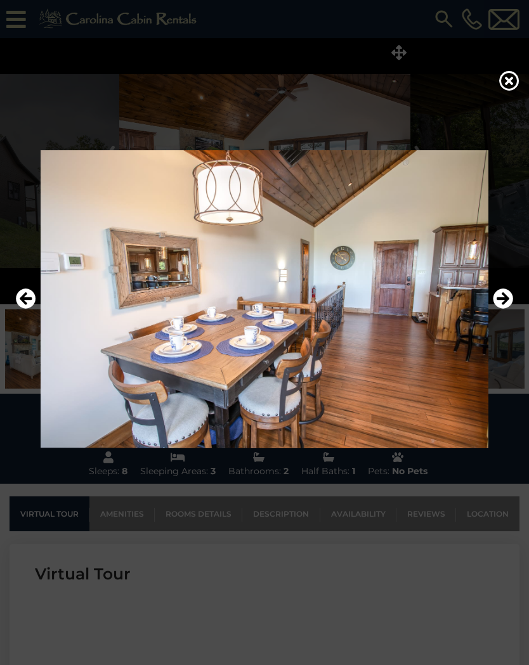
click at [504, 292] on icon "Next" at bounding box center [502, 298] width 20 height 20
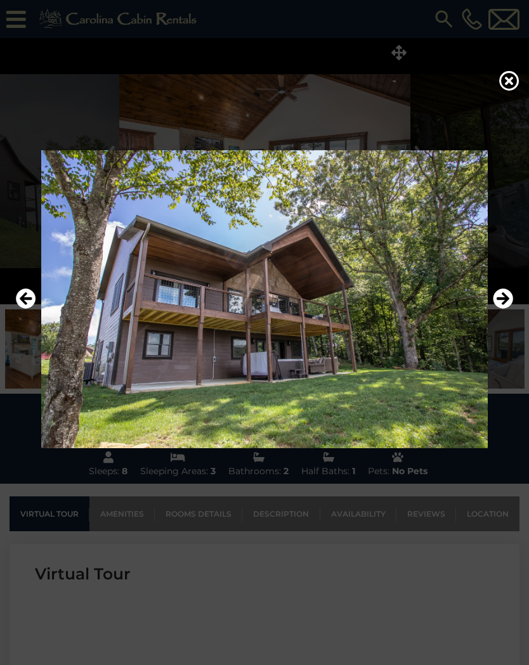
click at [501, 295] on icon "Next" at bounding box center [502, 298] width 20 height 20
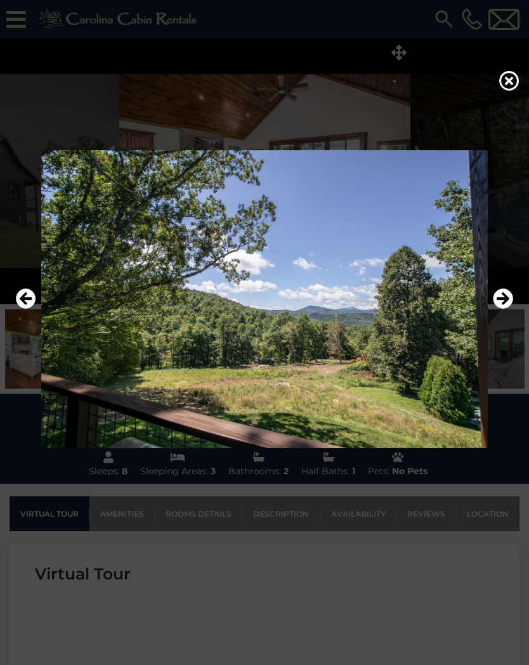
click at [504, 293] on icon "Next" at bounding box center [502, 298] width 20 height 20
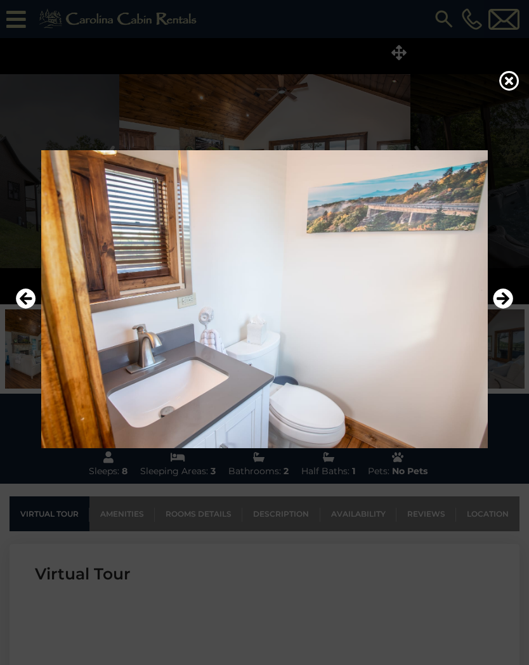
click at [506, 293] on icon "Next" at bounding box center [502, 298] width 20 height 20
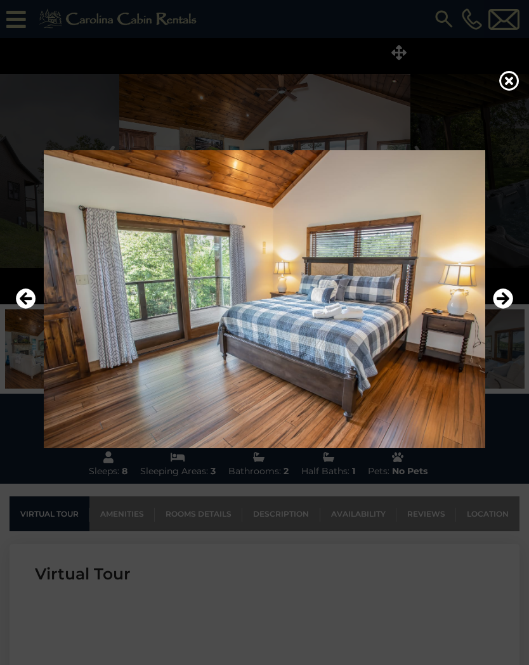
scroll to position [9, 0]
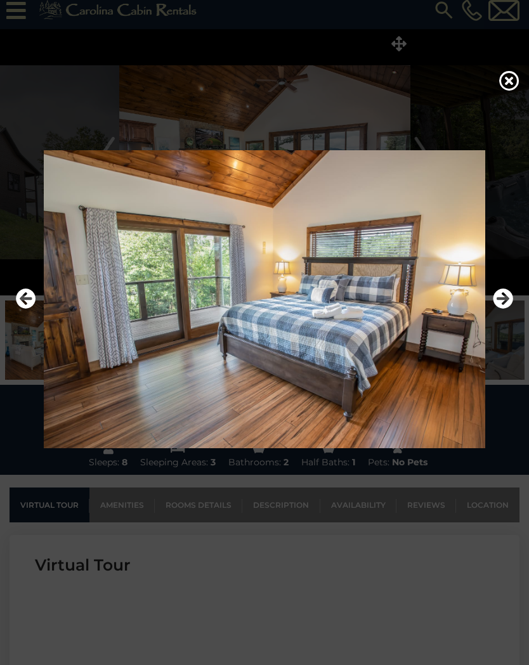
click at [510, 297] on icon "Next" at bounding box center [502, 298] width 20 height 20
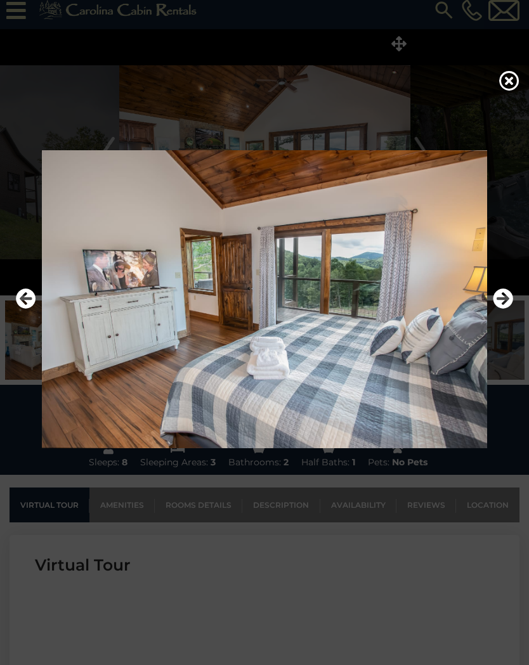
click at [502, 297] on icon "Next" at bounding box center [502, 298] width 20 height 20
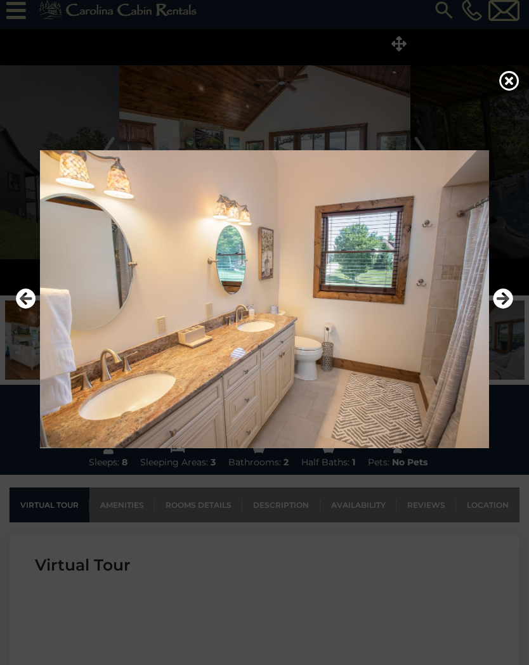
click at [511, 75] on icon at bounding box center [509, 80] width 20 height 20
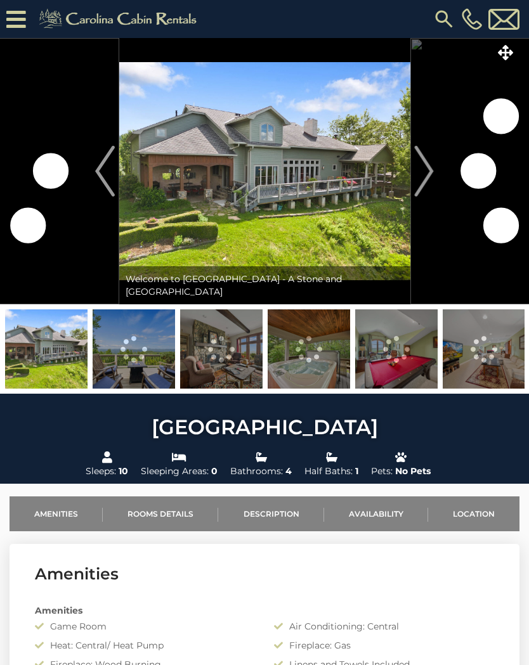
click at [343, 179] on img at bounding box center [264, 171] width 291 height 266
click at [401, 49] on icon at bounding box center [398, 52] width 15 height 15
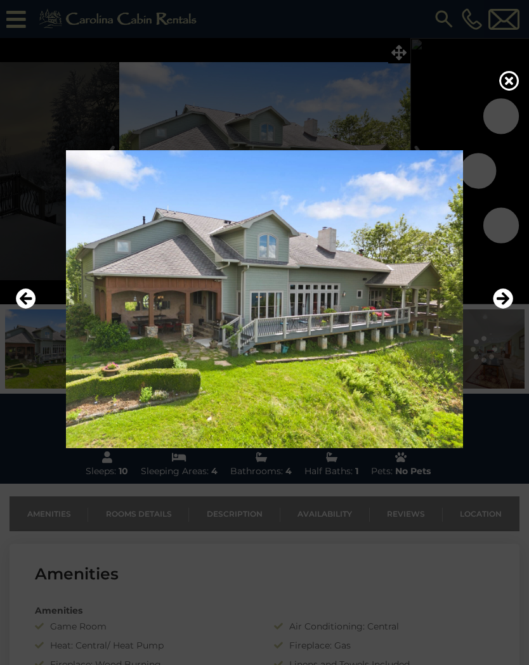
click at [505, 299] on icon "Next" at bounding box center [502, 298] width 20 height 20
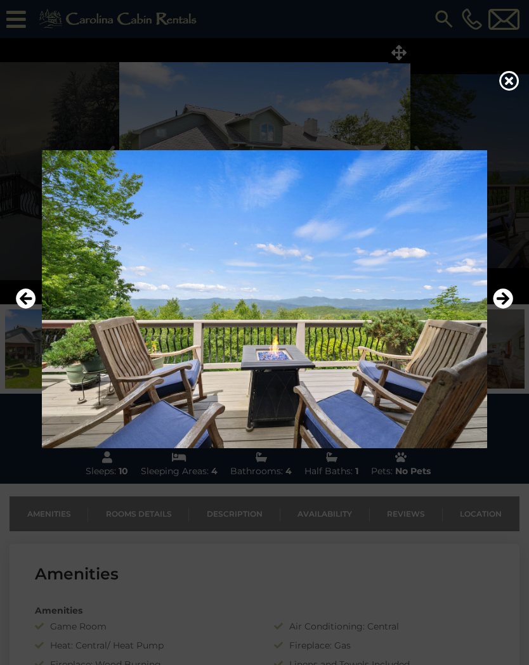
click at [503, 296] on icon "Next" at bounding box center [502, 298] width 20 height 20
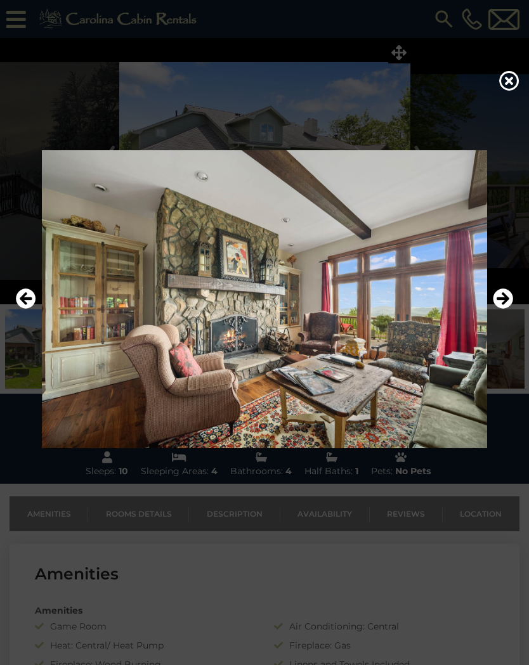
click at [506, 292] on icon "Next" at bounding box center [502, 298] width 20 height 20
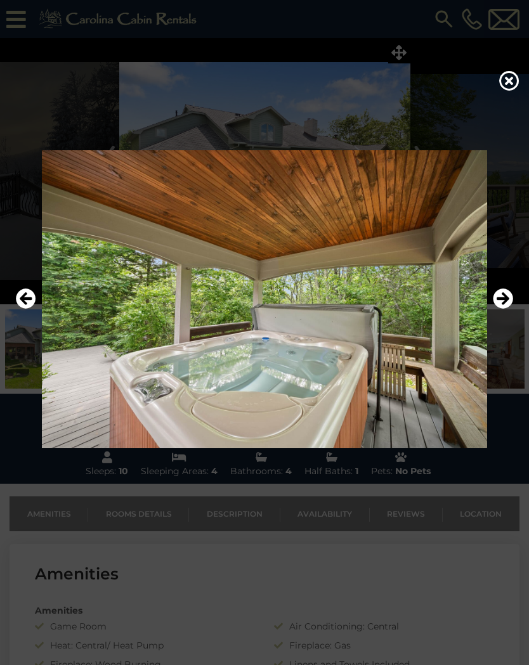
click at [504, 292] on icon "Next" at bounding box center [502, 298] width 20 height 20
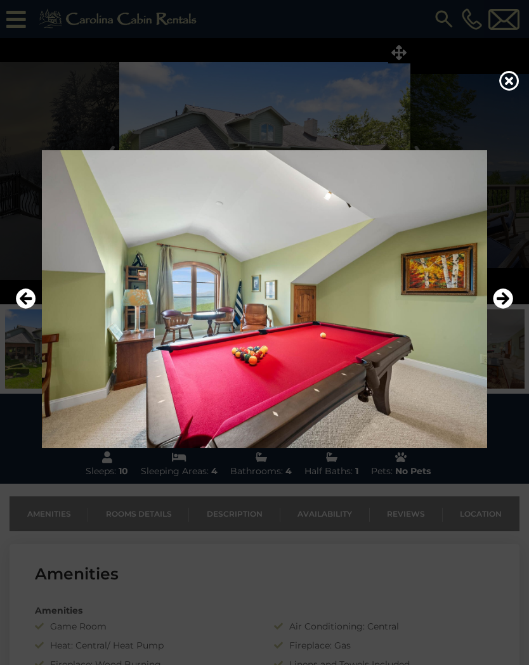
click at [506, 290] on icon "Next" at bounding box center [502, 298] width 20 height 20
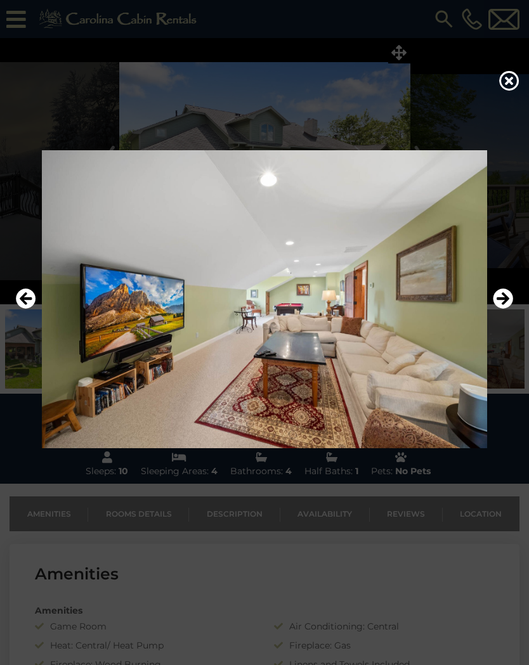
click at [506, 292] on icon "Next" at bounding box center [502, 298] width 20 height 20
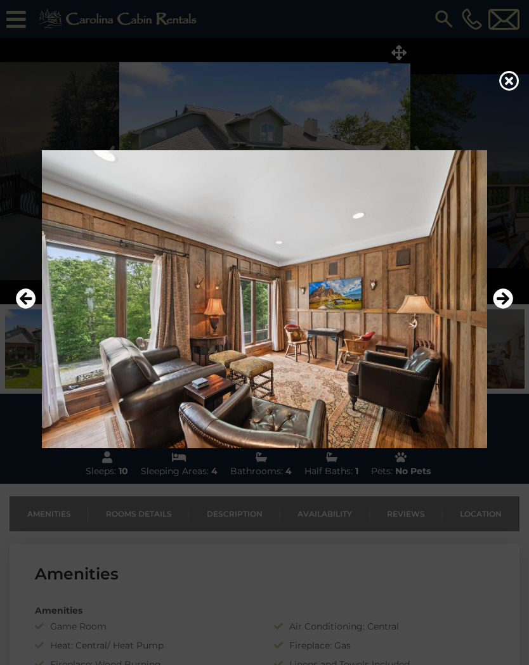
click at [507, 290] on icon "Next" at bounding box center [502, 298] width 20 height 20
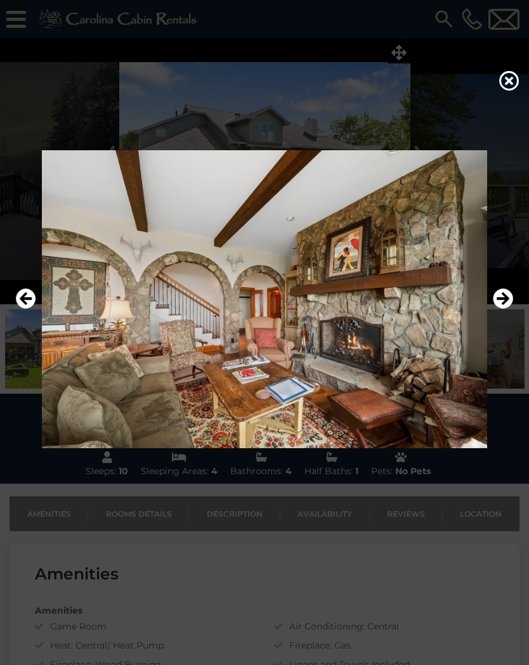
click at [508, 289] on icon "Next" at bounding box center [502, 298] width 20 height 20
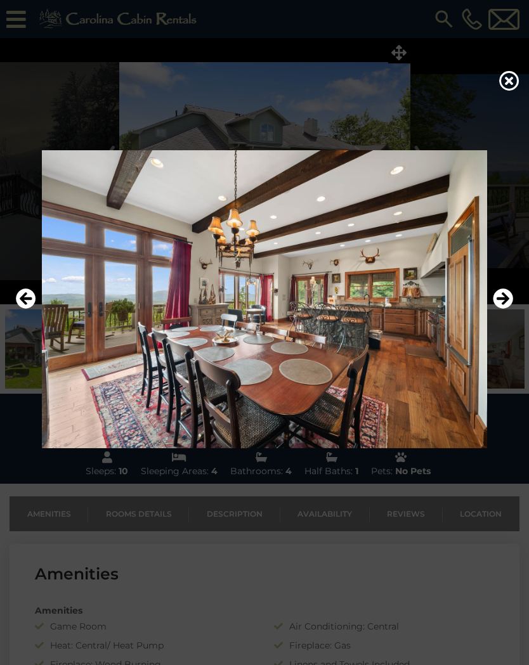
click at [508, 289] on icon "Next" at bounding box center [502, 298] width 20 height 20
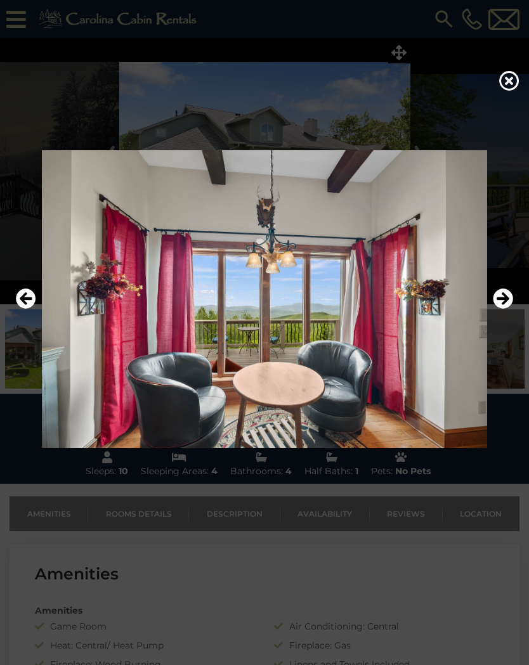
click at [508, 290] on icon "Next" at bounding box center [502, 298] width 20 height 20
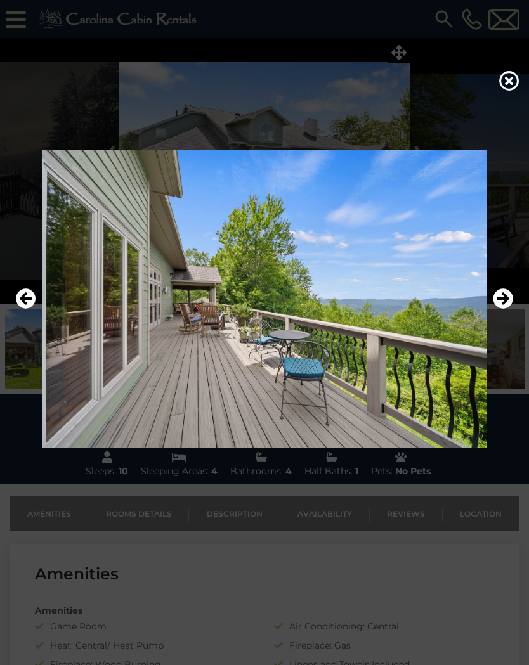
click at [509, 290] on icon "Next" at bounding box center [502, 298] width 20 height 20
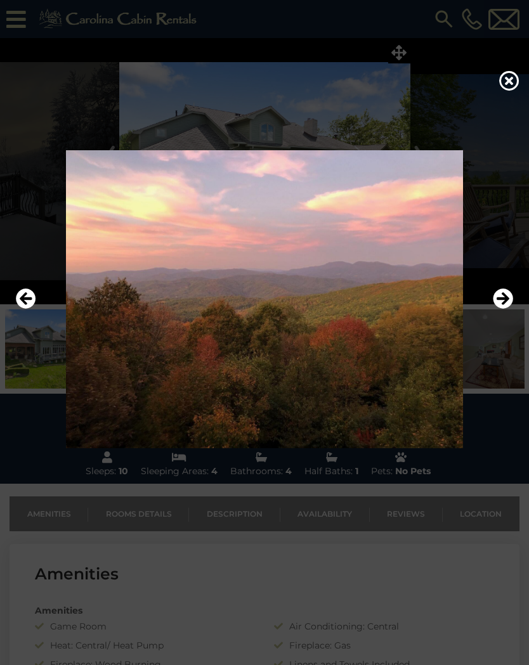
click at [509, 85] on icon at bounding box center [509, 80] width 20 height 20
